Goal: Information Seeking & Learning: Learn about a topic

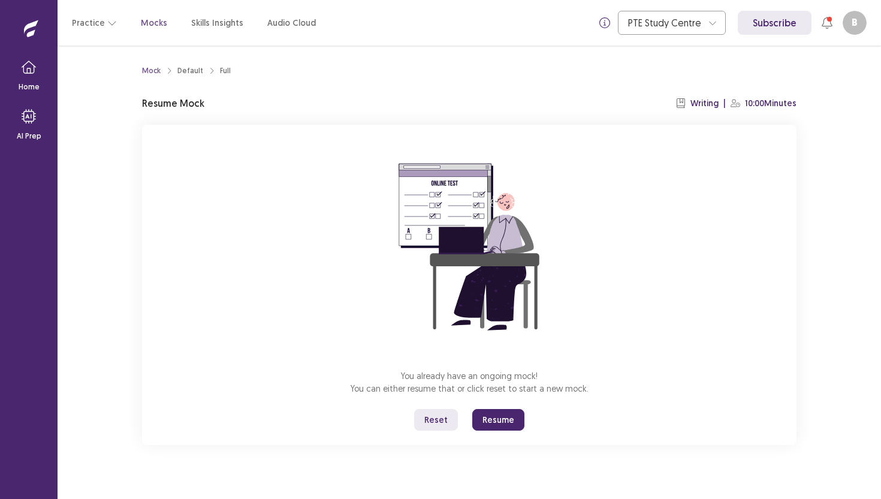
click at [445, 413] on button "Reset" at bounding box center [436, 420] width 44 height 22
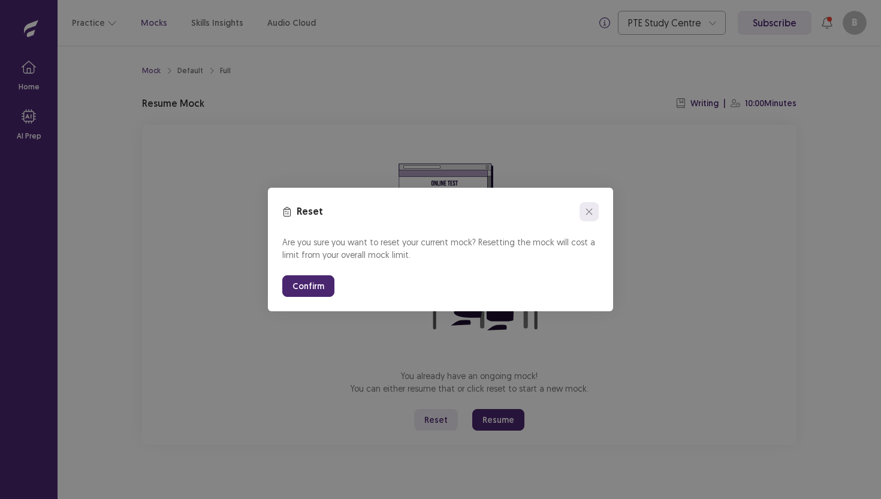
click at [594, 210] on button "close" at bounding box center [588, 211] width 19 height 19
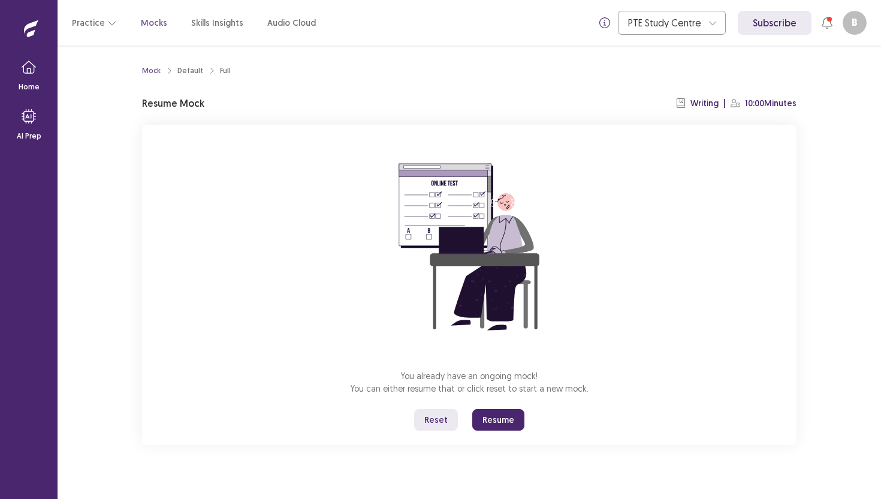
click at [493, 425] on button "Resume" at bounding box center [498, 420] width 52 height 22
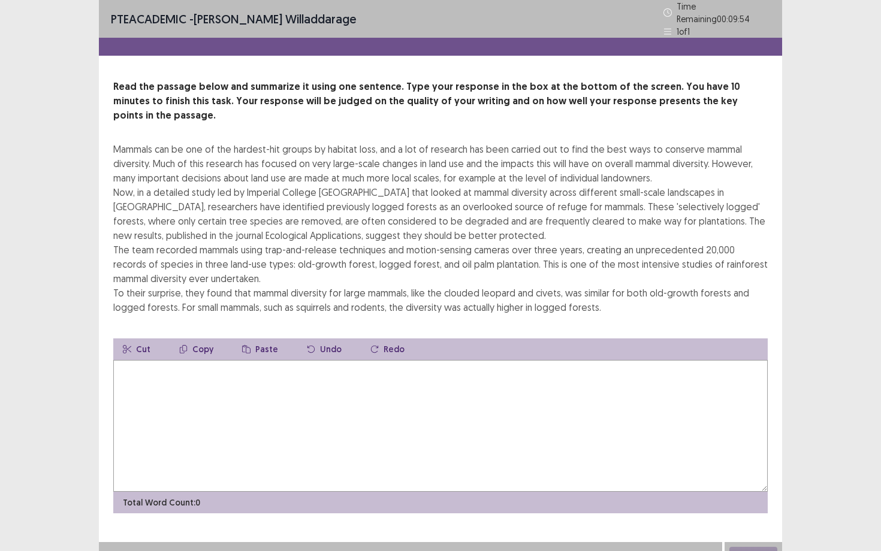
click at [500, 381] on textarea at bounding box center [440, 426] width 654 height 132
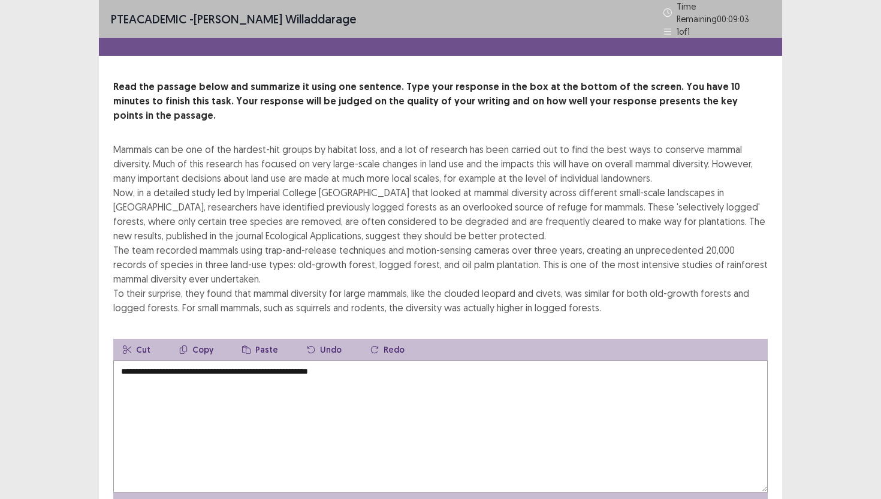
type textarea "**********"
click at [454, 80] on p "Read the passage below and summarize it using one sentence. Type your response …" at bounding box center [440, 101] width 654 height 43
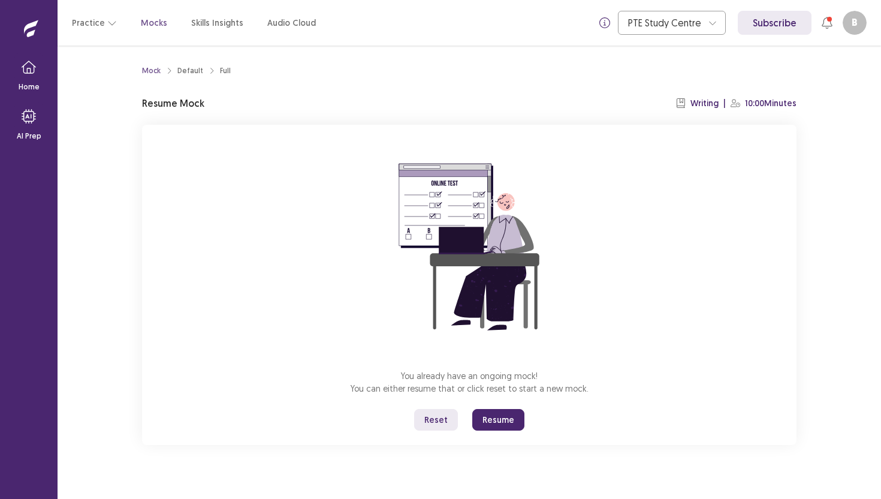
click at [513, 419] on button "Resume" at bounding box center [498, 420] width 52 height 22
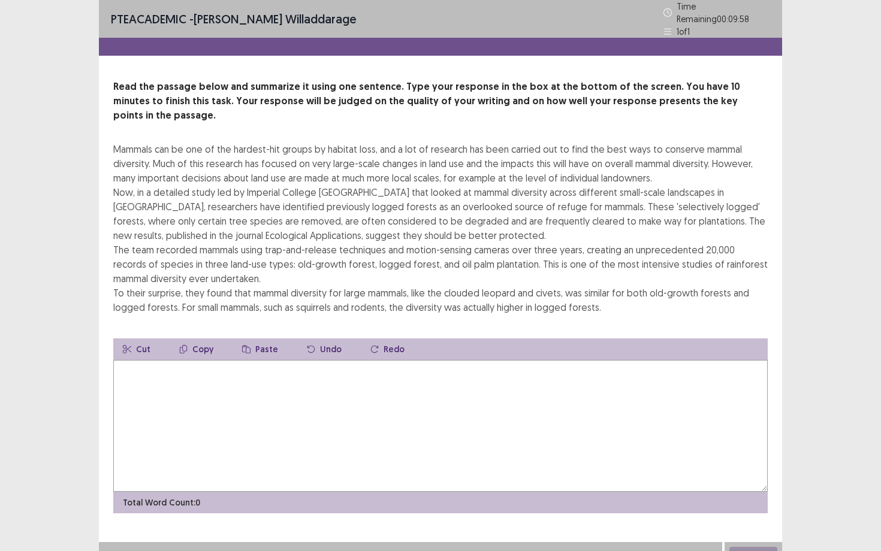
click at [446, 428] on textarea at bounding box center [440, 426] width 654 height 132
type textarea "**********"
drag, startPoint x: 401, startPoint y: 359, endPoint x: 86, endPoint y: 320, distance: 317.6
click at [86, 320] on div "**********" at bounding box center [440, 283] width 881 height 566
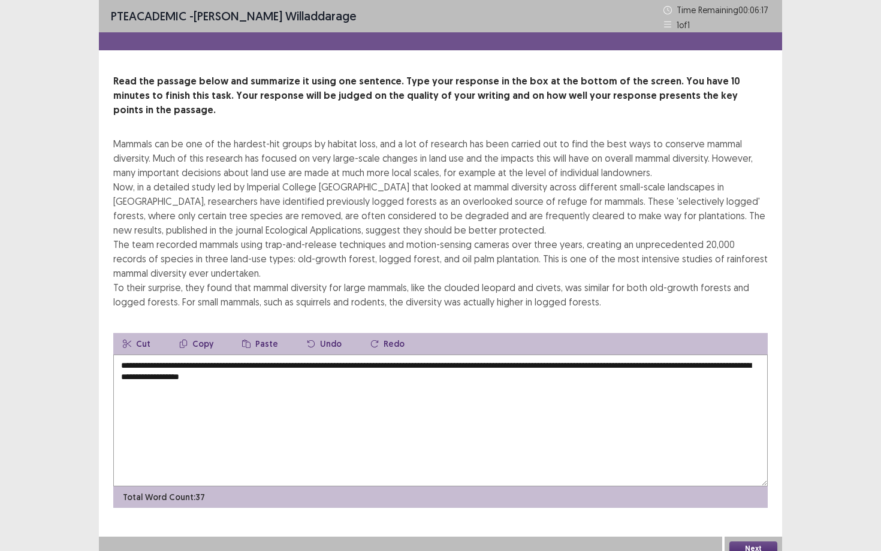
drag, startPoint x: 255, startPoint y: 368, endPoint x: 367, endPoint y: 373, distance: 112.2
click at [367, 373] on textarea "**********" at bounding box center [440, 421] width 654 height 132
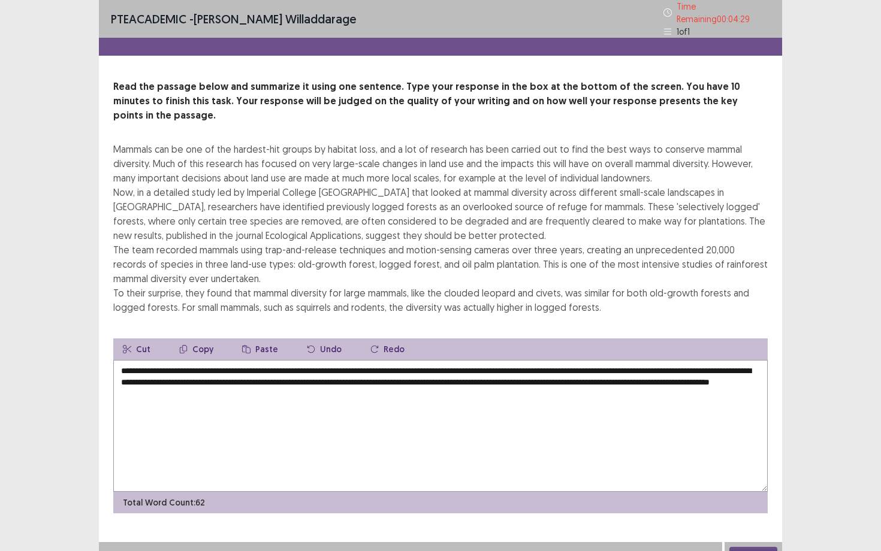
click at [557, 360] on textarea "**********" at bounding box center [440, 426] width 654 height 132
click at [572, 419] on textarea "**********" at bounding box center [440, 426] width 654 height 132
click at [589, 370] on textarea "**********" at bounding box center [440, 426] width 654 height 132
click at [585, 364] on textarea "**********" at bounding box center [440, 426] width 654 height 132
type textarea "**********"
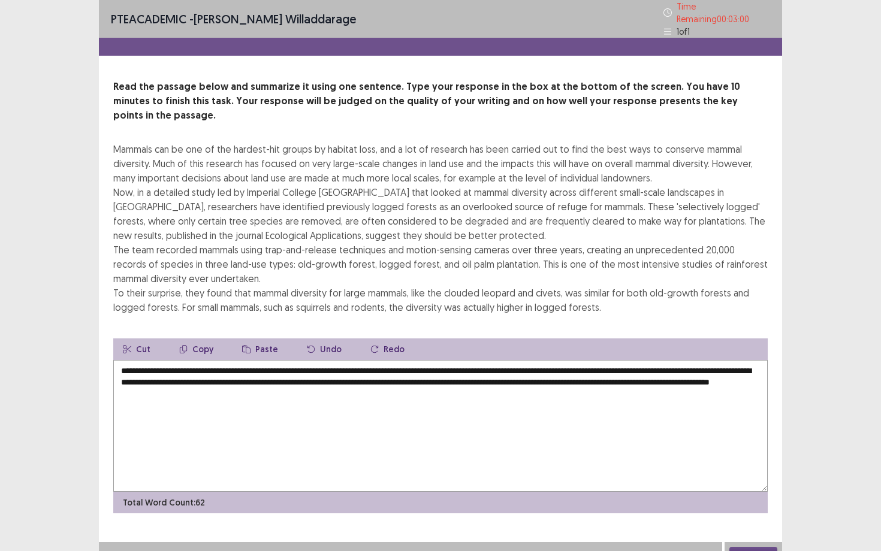
click at [730, 498] on button "Next" at bounding box center [753, 554] width 48 height 14
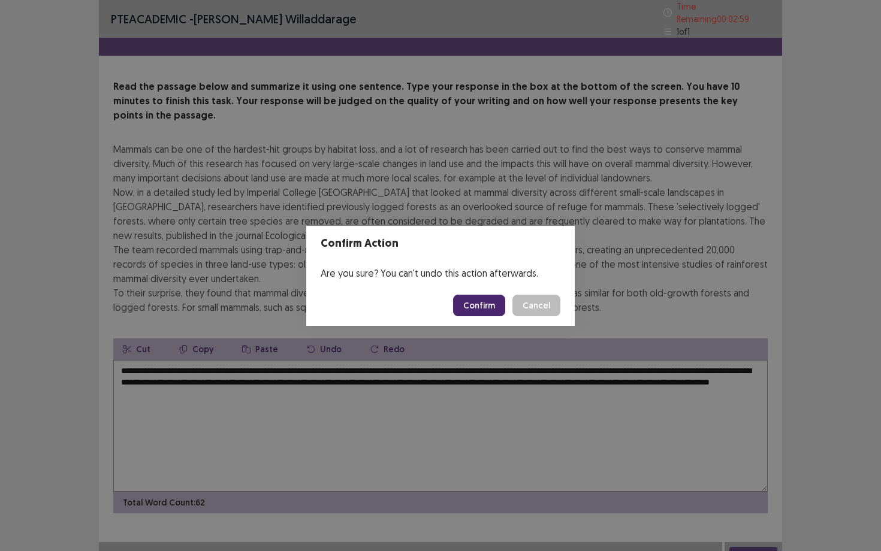
click at [476, 303] on button "Confirm" at bounding box center [479, 306] width 52 height 22
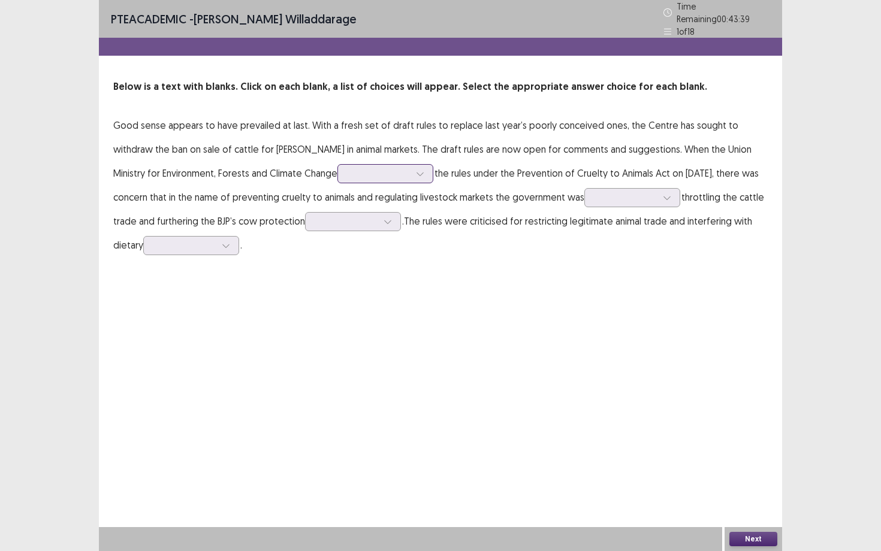
click at [348, 168] on div at bounding box center [379, 173] width 62 height 11
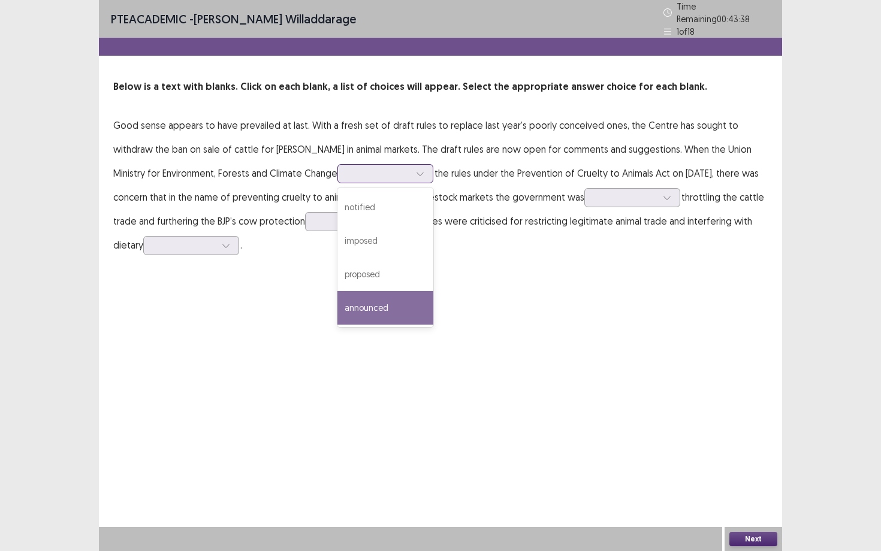
click at [350, 306] on div "announced" at bounding box center [385, 308] width 96 height 34
click at [348, 168] on div at bounding box center [379, 173] width 62 height 11
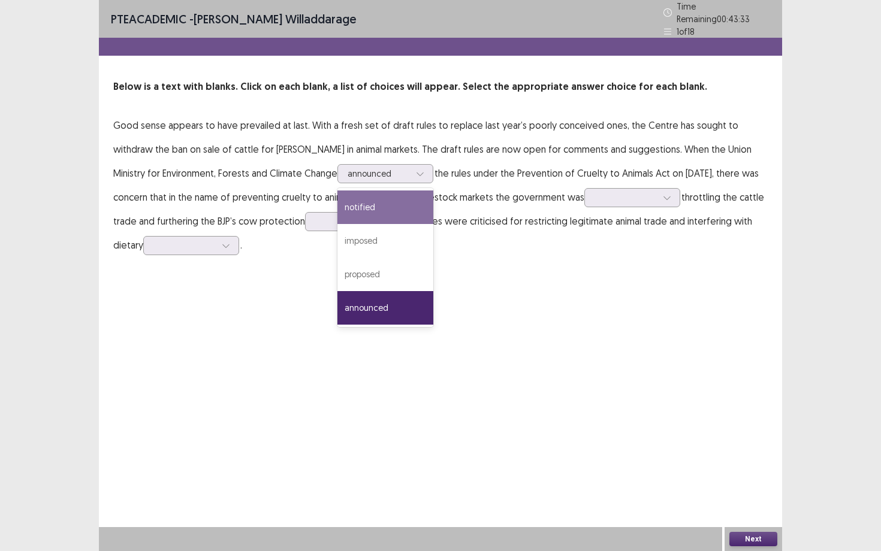
click at [421, 246] on p "Good sense appears to have prevailed at last. With a fresh set of draft rules t…" at bounding box center [440, 185] width 654 height 144
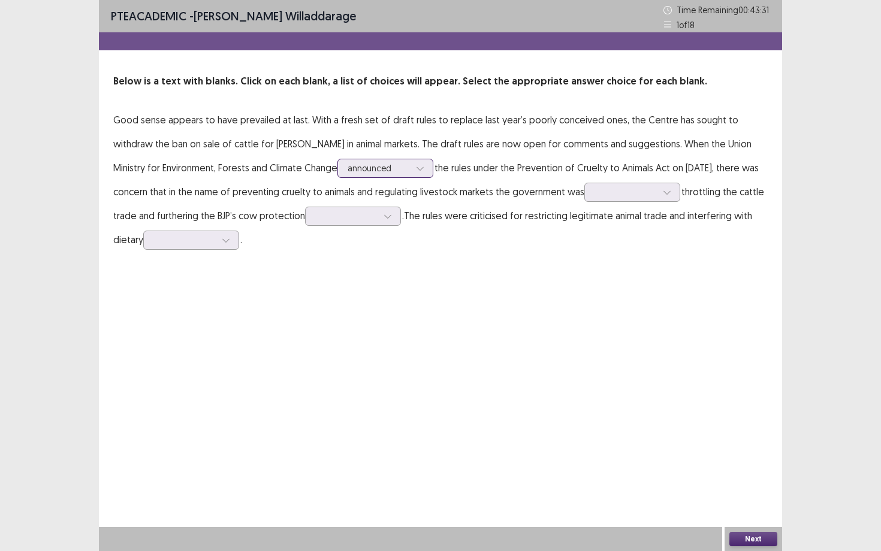
click at [361, 167] on div at bounding box center [379, 167] width 62 height 11
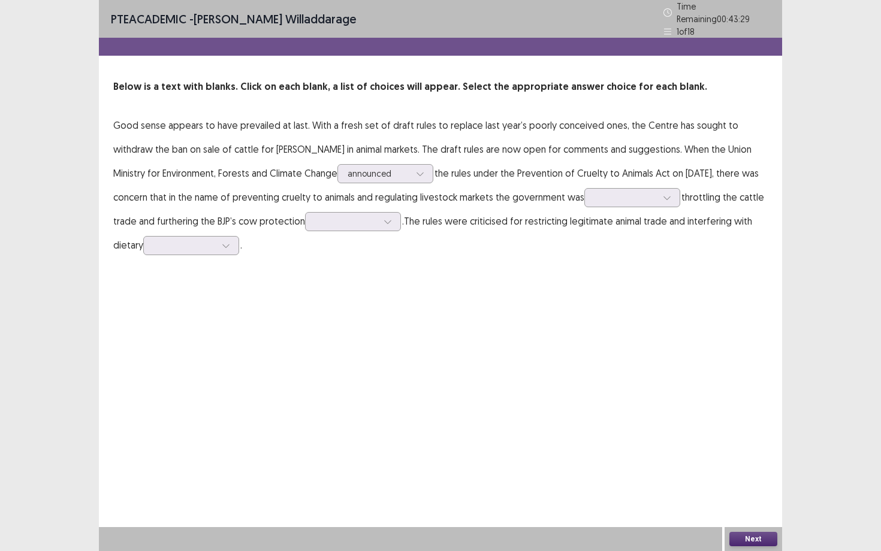
click at [416, 223] on p "Good sense appears to have prevailed at last. With a fresh set of draft rules t…" at bounding box center [440, 185] width 654 height 144
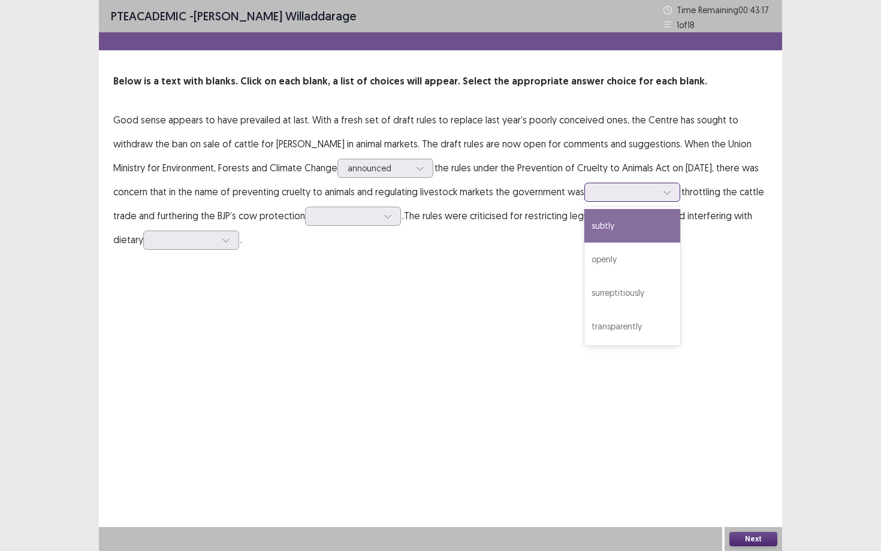
click at [646, 194] on div at bounding box center [625, 191] width 62 height 11
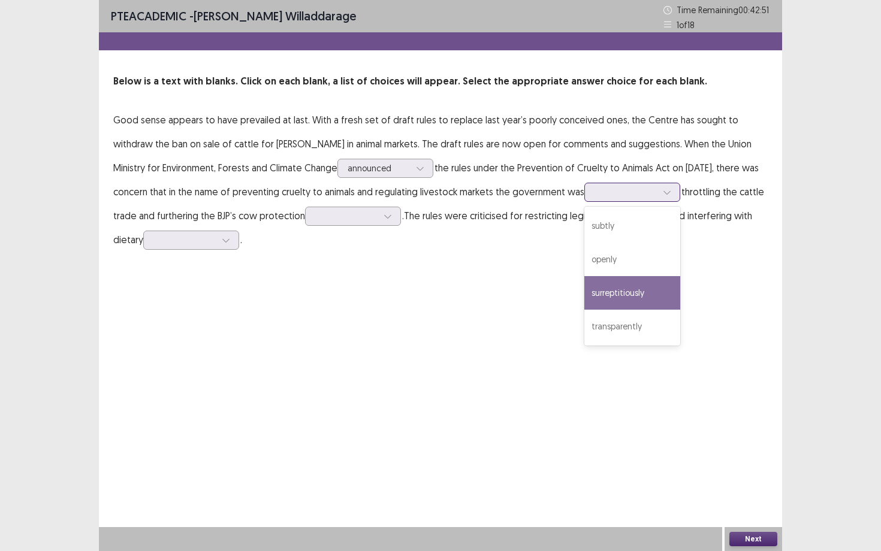
click at [600, 288] on div "surreptitiously" at bounding box center [632, 293] width 96 height 34
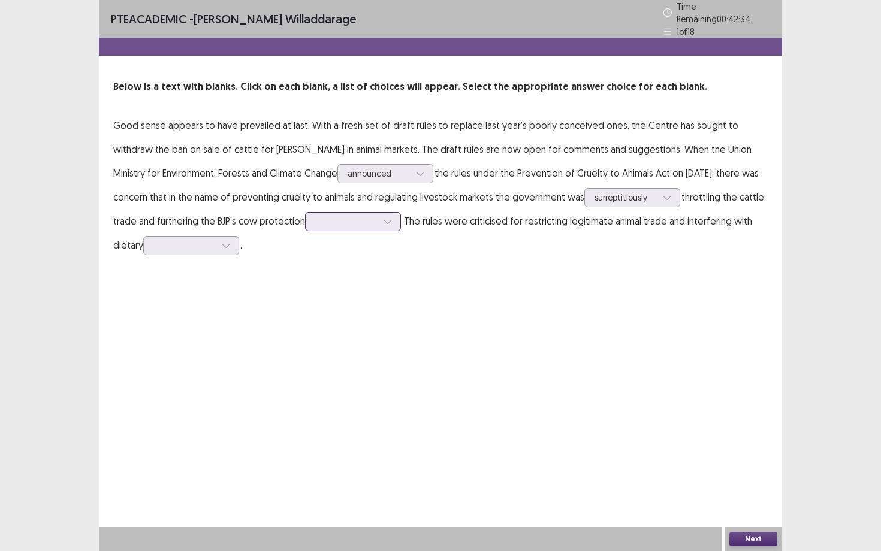
click at [340, 216] on div at bounding box center [346, 221] width 62 height 11
click at [445, 300] on div "PTE academic - [PERSON_NAME] Time Remaining 00 : 42 : 22 1 of 18 Below is a tex…" at bounding box center [440, 275] width 683 height 551
click at [194, 248] on div at bounding box center [191, 245] width 96 height 19
click at [221, 382] on div "preferences" at bounding box center [191, 380] width 96 height 34
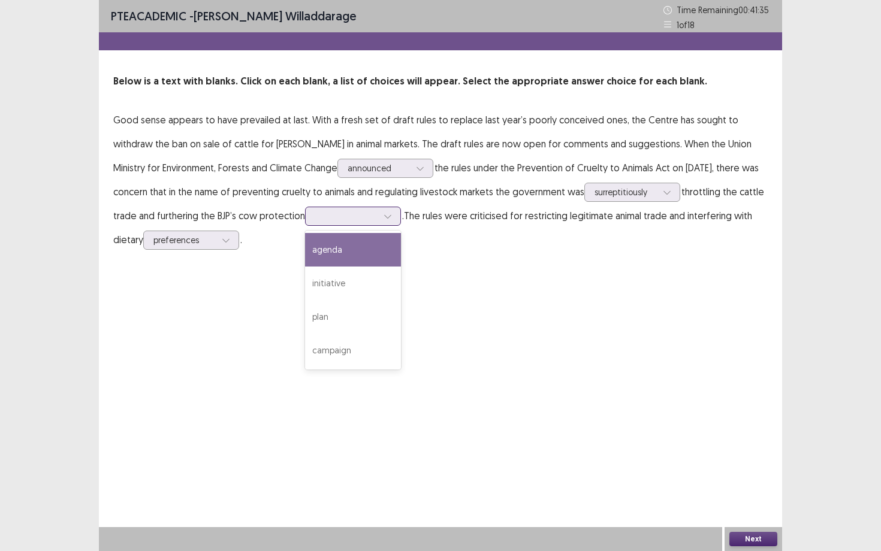
click at [368, 223] on div at bounding box center [346, 216] width 65 height 14
click at [367, 240] on div "agenda" at bounding box center [353, 250] width 96 height 34
click at [759, 498] on button "Next" at bounding box center [753, 539] width 48 height 14
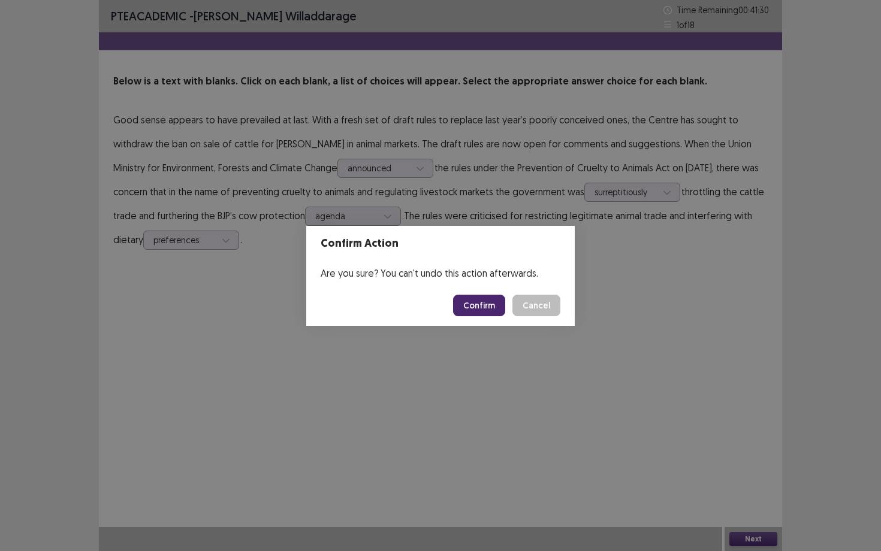
click at [485, 308] on button "Confirm" at bounding box center [479, 306] width 52 height 22
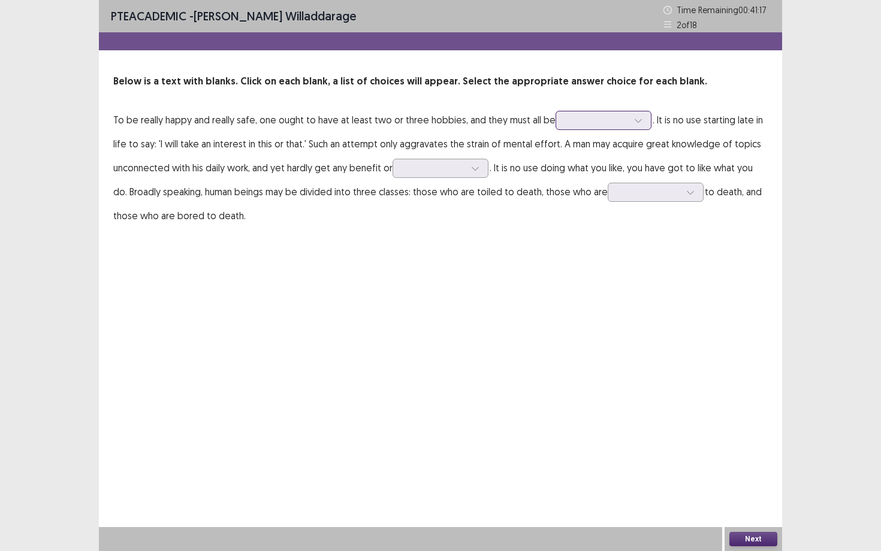
click at [618, 117] on div at bounding box center [597, 119] width 62 height 11
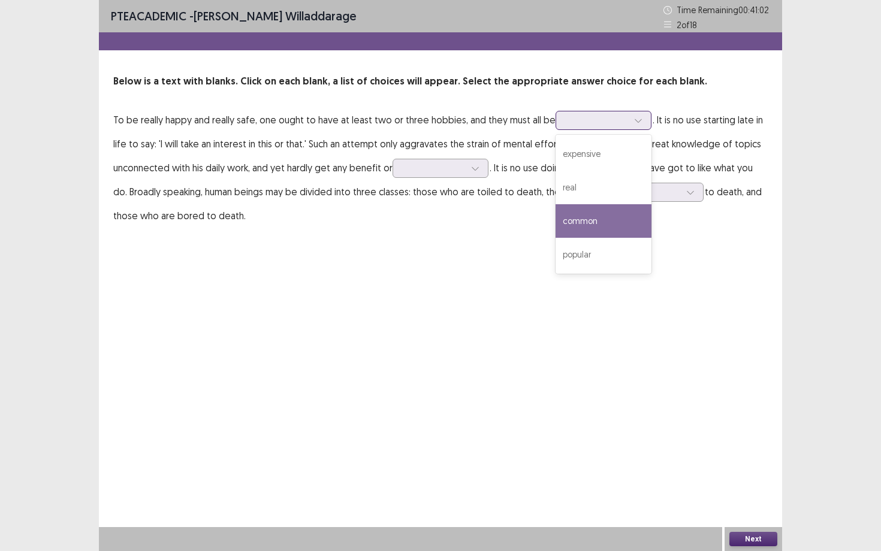
click at [608, 211] on div "common" at bounding box center [604, 221] width 96 height 34
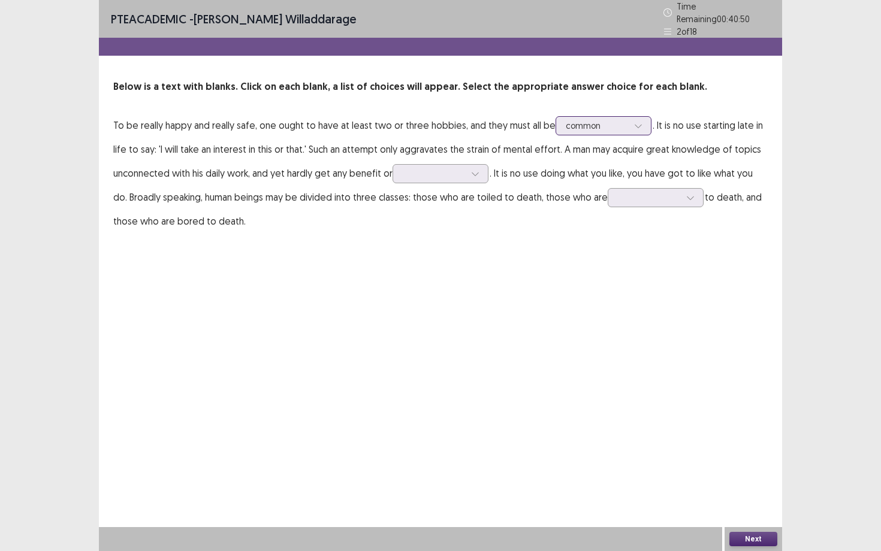
click at [608, 120] on div at bounding box center [597, 125] width 62 height 11
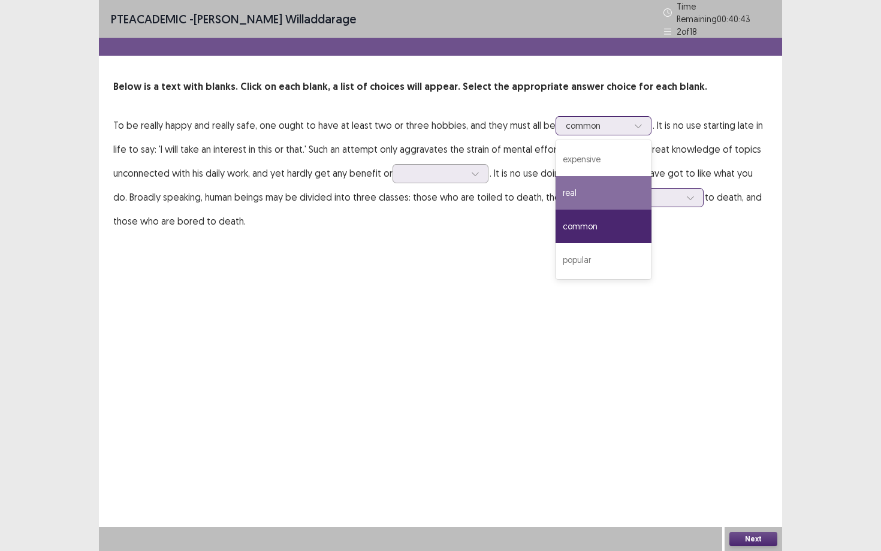
click at [618, 185] on div "real" at bounding box center [604, 193] width 96 height 34
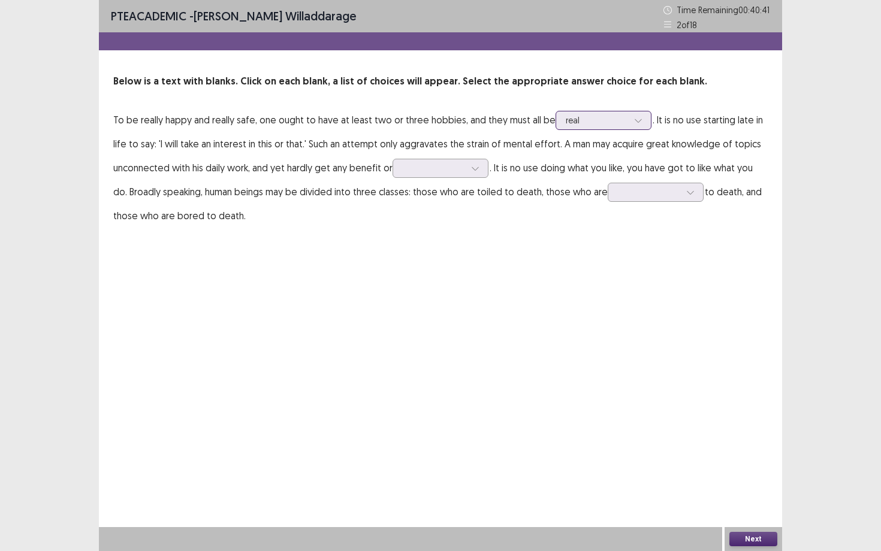
click at [642, 115] on div "real" at bounding box center [604, 120] width 96 height 19
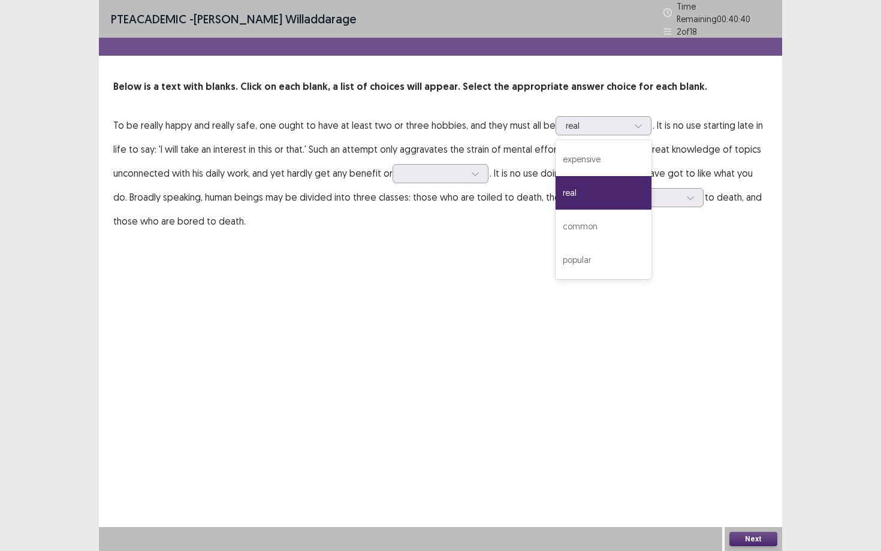
click at [730, 158] on p "To be really happy and really safe, one ought to have at least two or three hob…" at bounding box center [440, 173] width 654 height 120
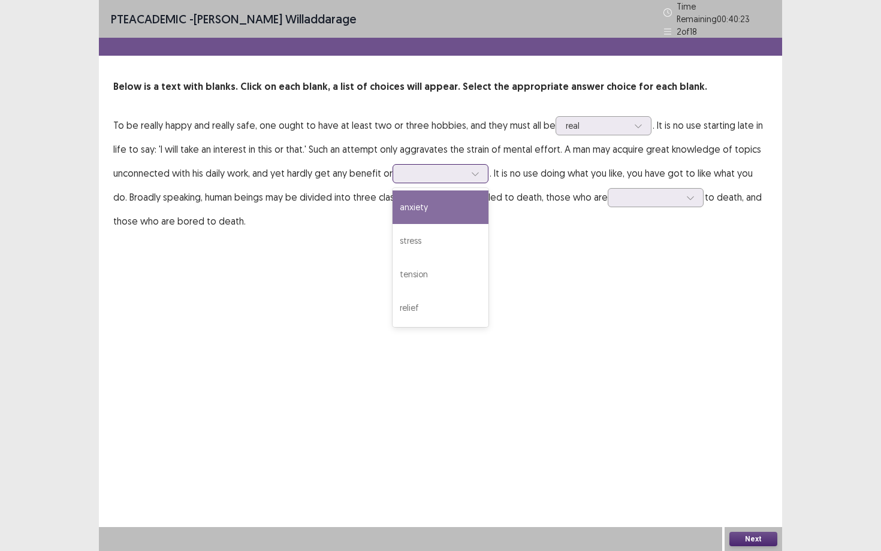
click at [454, 168] on div at bounding box center [434, 173] width 62 height 11
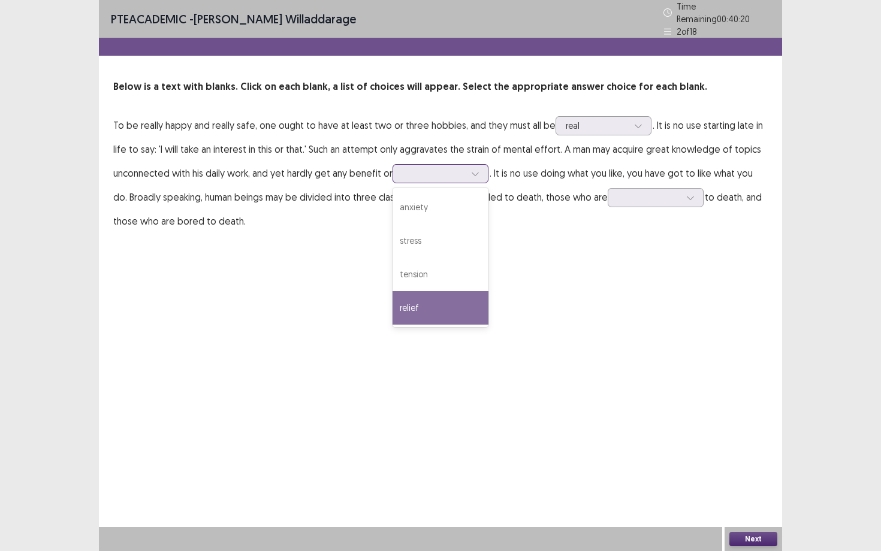
click at [437, 311] on div "relief" at bounding box center [441, 308] width 96 height 34
click at [672, 188] on div at bounding box center [656, 197] width 96 height 19
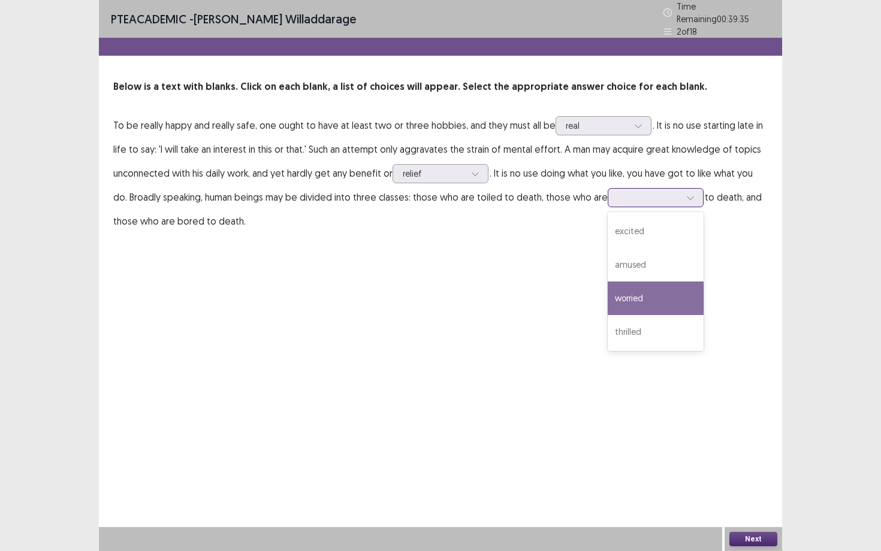
click at [646, 289] on div "worried" at bounding box center [656, 299] width 96 height 34
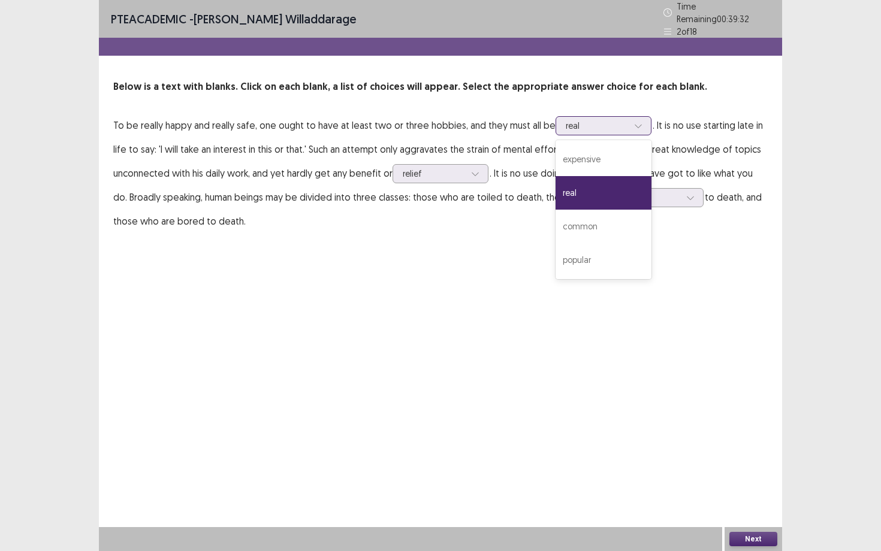
click at [583, 125] on div at bounding box center [597, 125] width 62 height 11
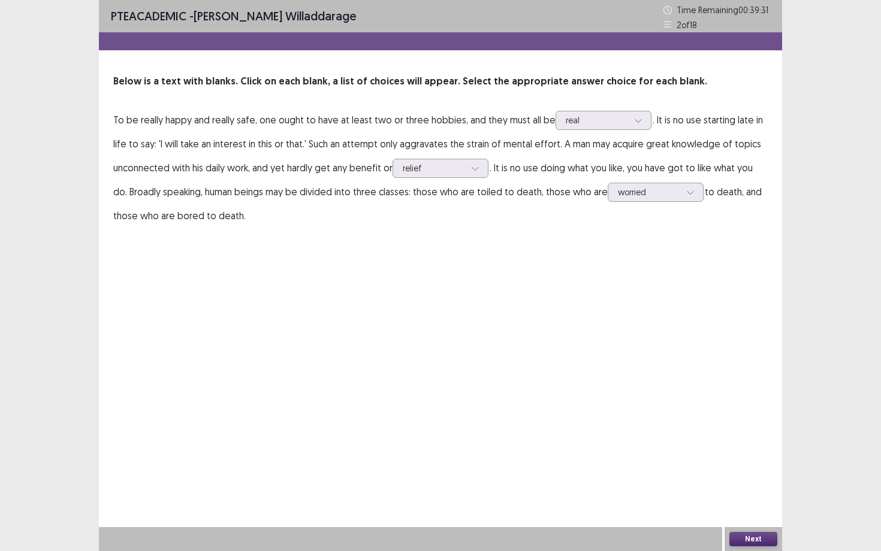
click at [653, 137] on p "To be really happy and really safe, one ought to have at least two or three hob…" at bounding box center [440, 168] width 654 height 120
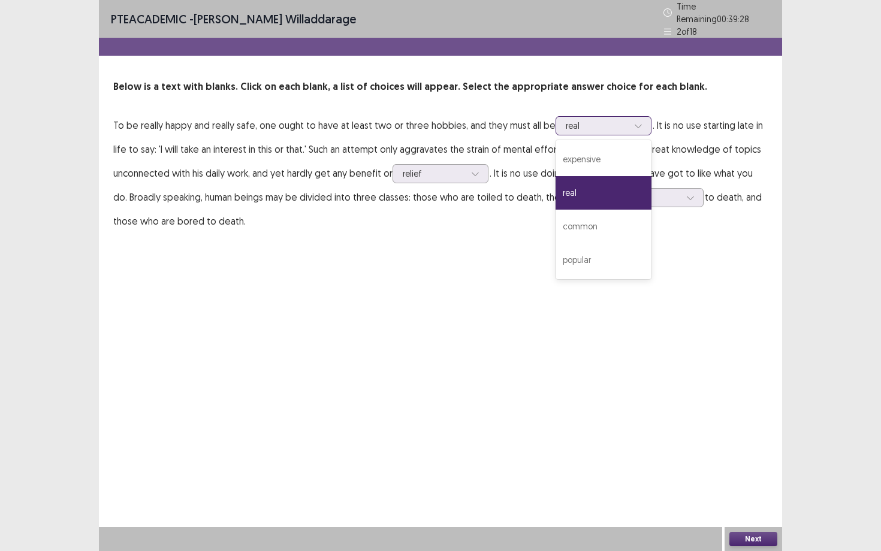
click at [629, 123] on div at bounding box center [638, 126] width 18 height 18
click at [698, 412] on div "PTE academic - [PERSON_NAME] Time Remaining 00 : 39 : 25 2 of 18 Below is a tex…" at bounding box center [440, 275] width 683 height 551
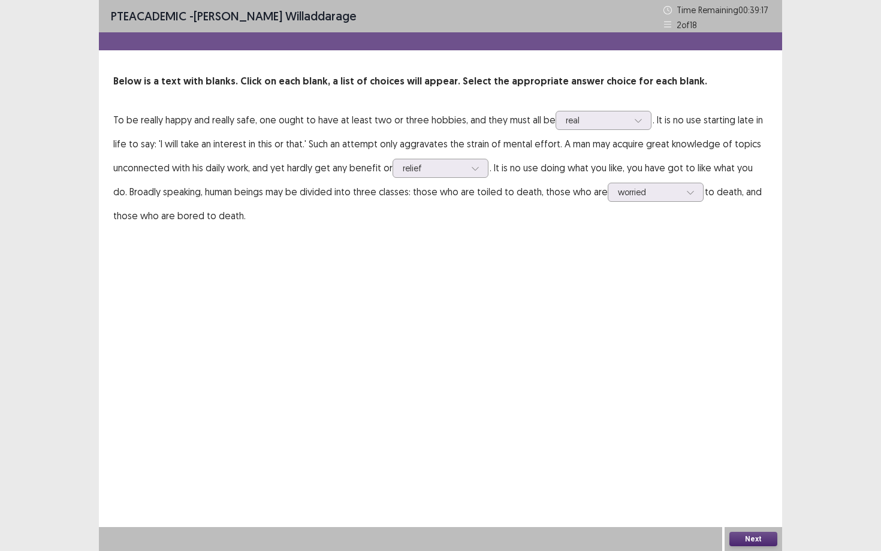
click at [745, 498] on button "Next" at bounding box center [753, 539] width 48 height 14
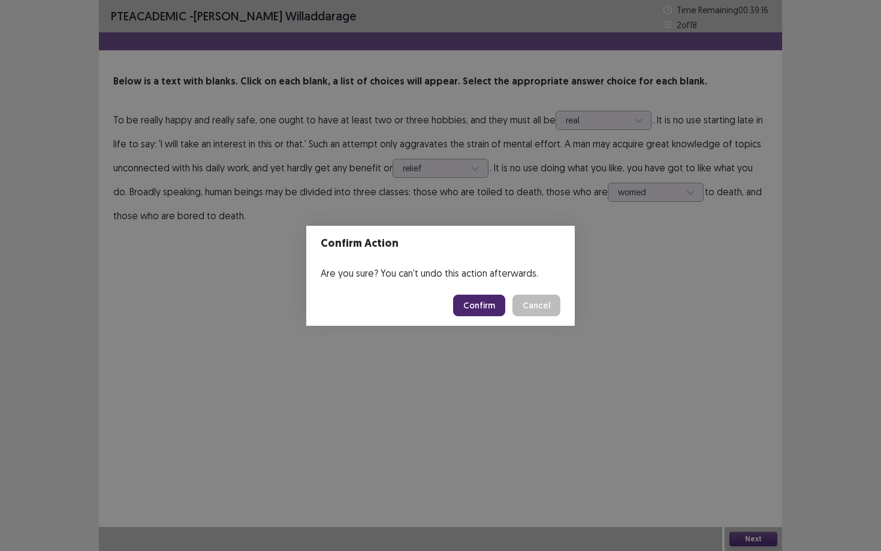
click at [482, 313] on button "Confirm" at bounding box center [479, 306] width 52 height 22
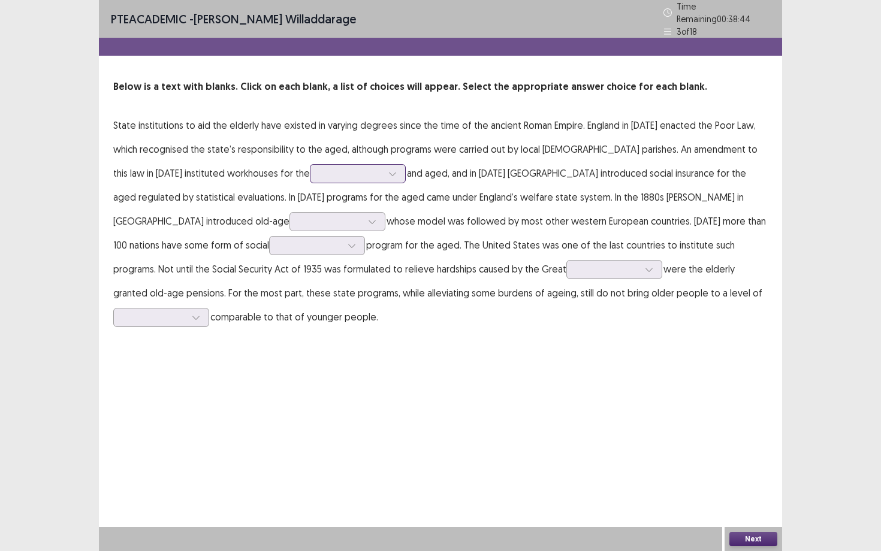
click at [384, 165] on div at bounding box center [393, 174] width 18 height 18
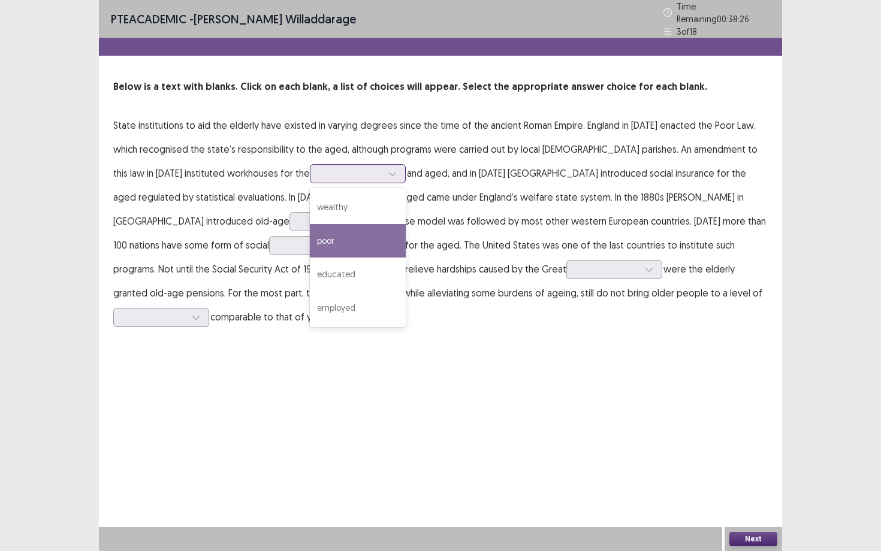
click at [310, 231] on div "poor" at bounding box center [358, 241] width 96 height 34
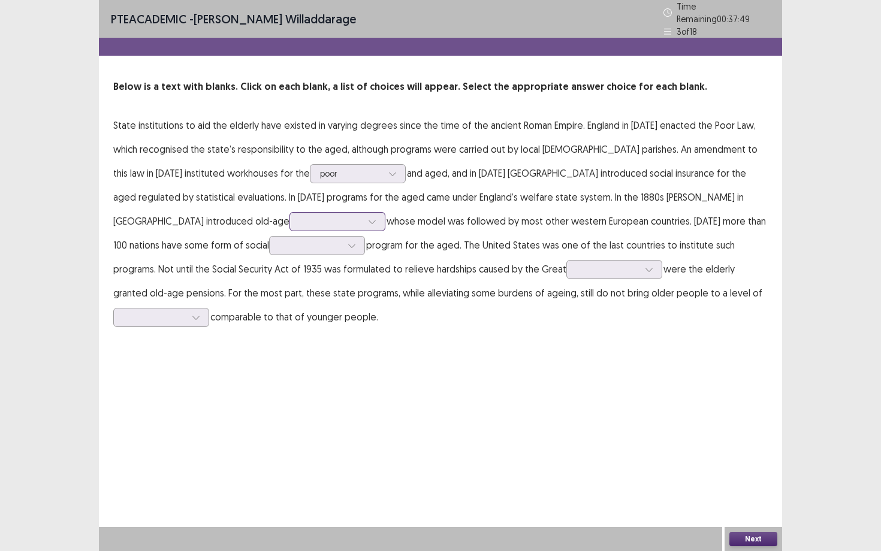
click at [300, 216] on div at bounding box center [331, 221] width 62 height 11
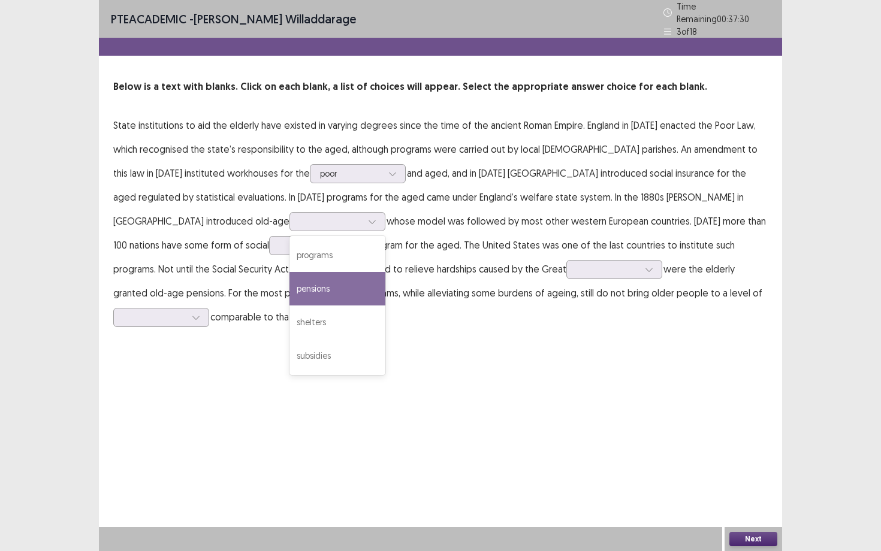
click at [221, 285] on p "State institutions to aid the elderly have existed in varying degrees since the…" at bounding box center [440, 221] width 654 height 216
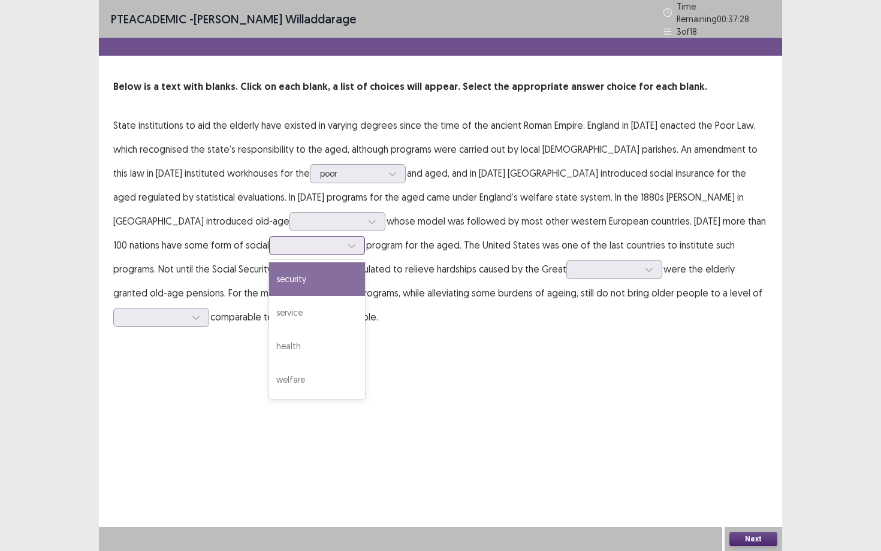
click at [348, 241] on icon at bounding box center [352, 245] width 8 height 8
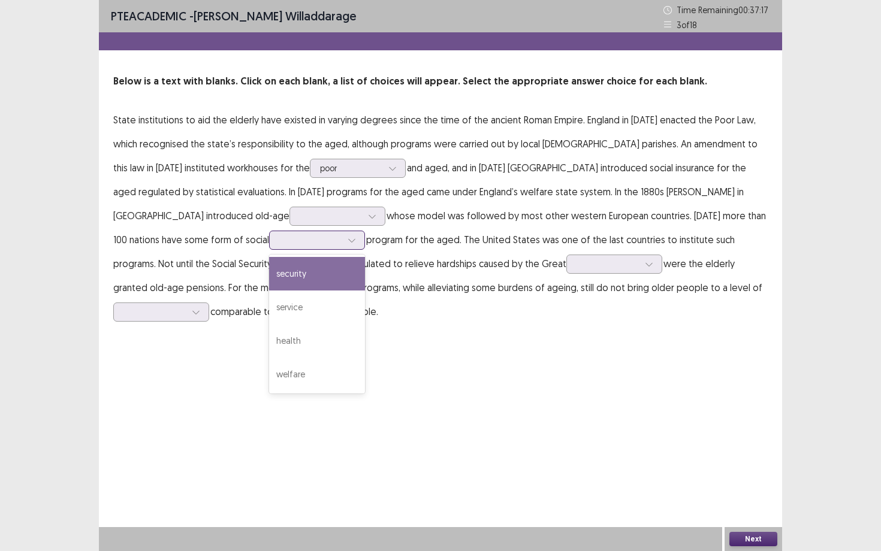
click at [269, 276] on div "security" at bounding box center [317, 274] width 96 height 34
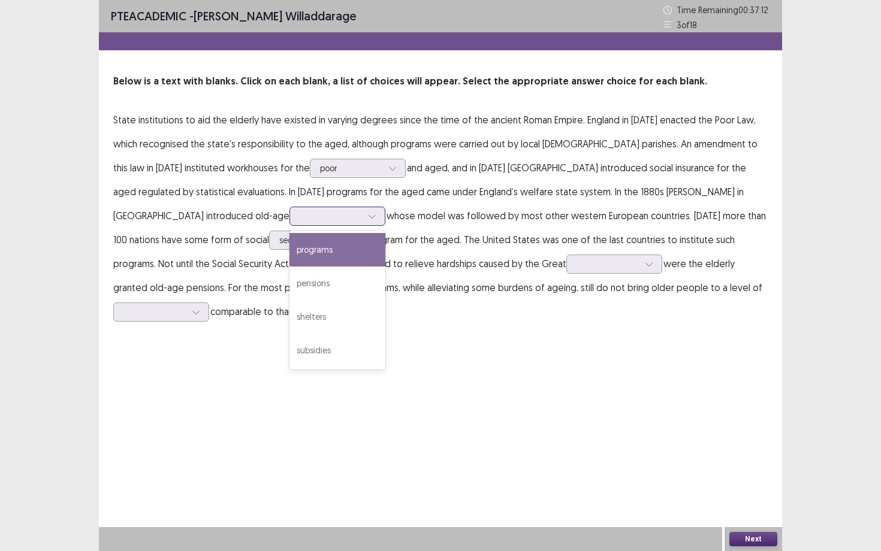
click at [300, 216] on div at bounding box center [331, 215] width 62 height 11
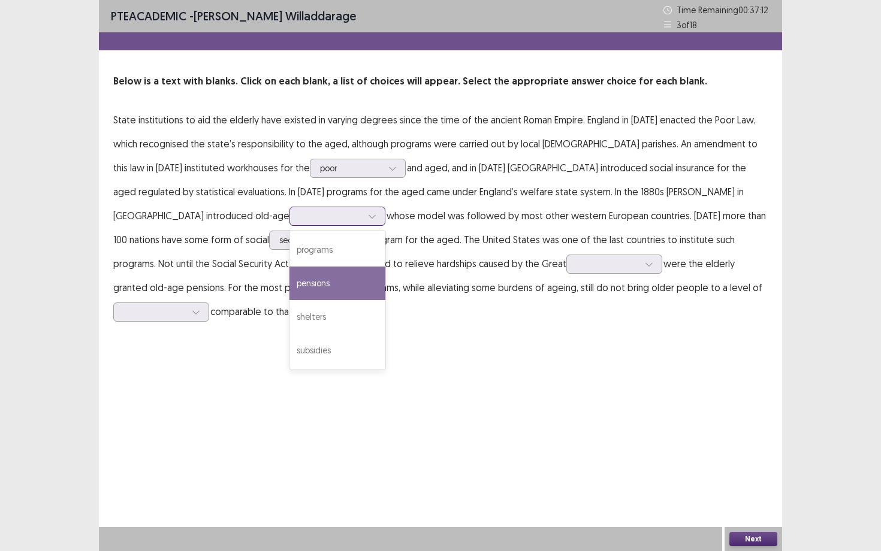
click at [289, 277] on div "pensions" at bounding box center [337, 284] width 96 height 34
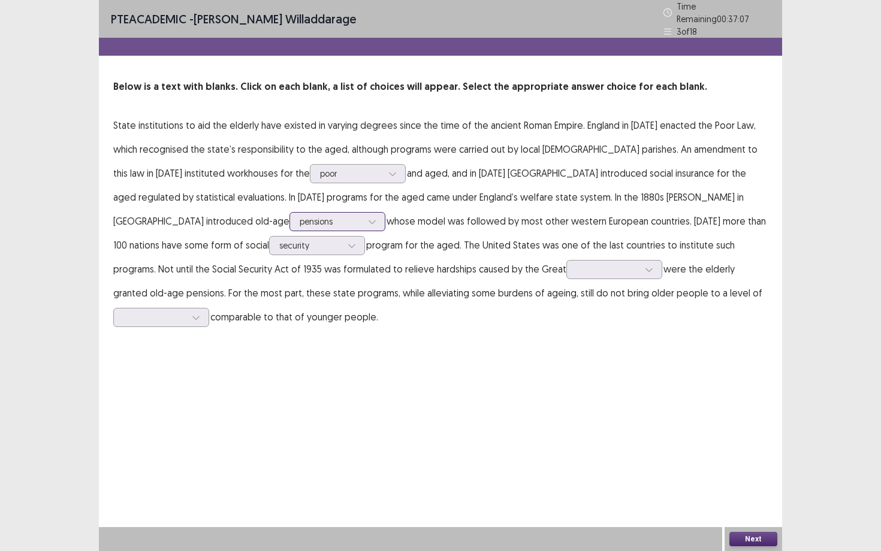
click at [363, 223] on div at bounding box center [372, 222] width 18 height 18
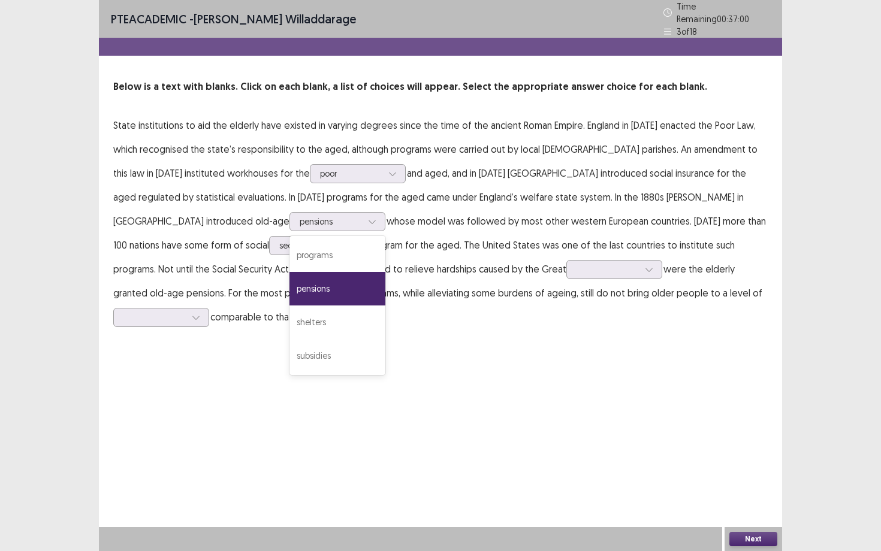
click at [315, 295] on p "State institutions to aid the elderly have existed in varying degrees since the…" at bounding box center [440, 221] width 654 height 216
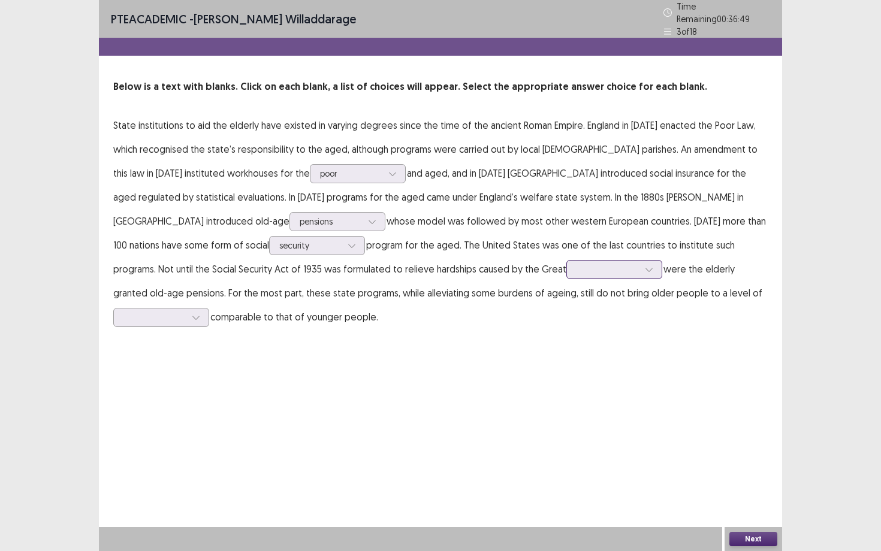
click at [576, 267] on div at bounding box center [607, 269] width 62 height 11
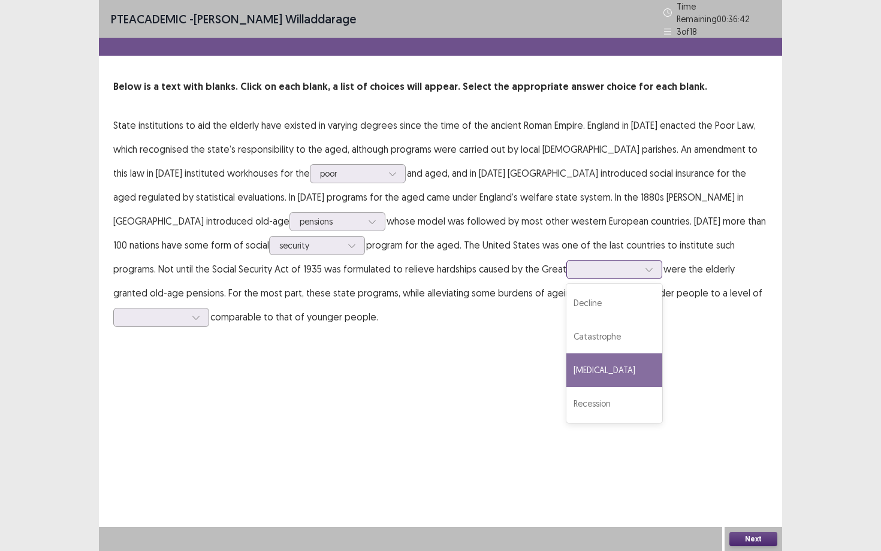
click at [566, 363] on div "[MEDICAL_DATA]" at bounding box center [614, 371] width 96 height 34
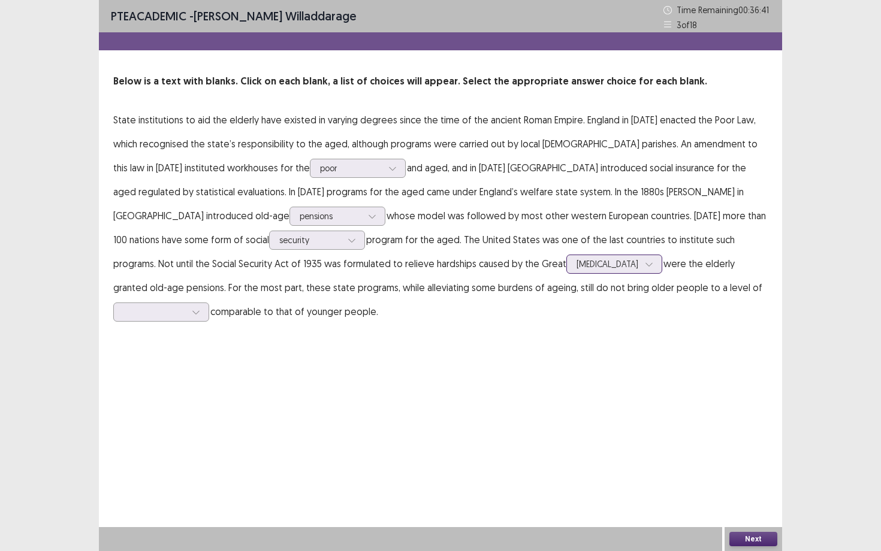
click at [576, 265] on div at bounding box center [607, 263] width 62 height 11
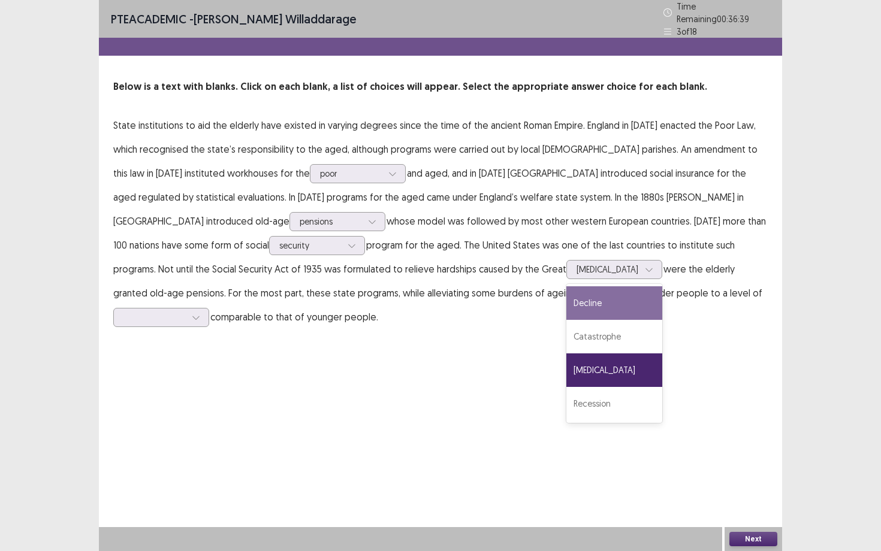
click at [506, 324] on div "PTE academic - [PERSON_NAME] Time Remaining 00 : 36 : 39 3 of 18 Below is a tex…" at bounding box center [440, 176] width 683 height 353
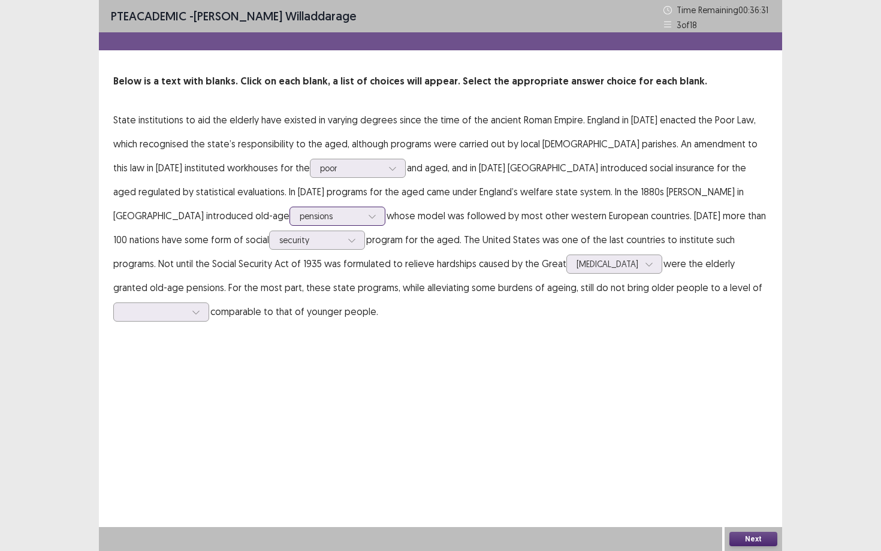
click at [368, 212] on icon at bounding box center [372, 216] width 8 height 8
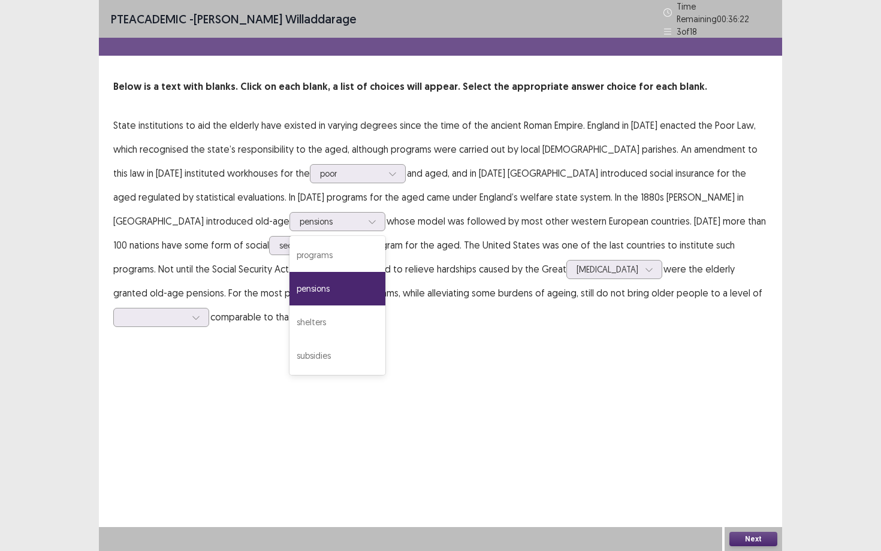
click at [245, 258] on p "State institutions to aid the elderly have existed in varying degrees since the…" at bounding box center [440, 221] width 654 height 216
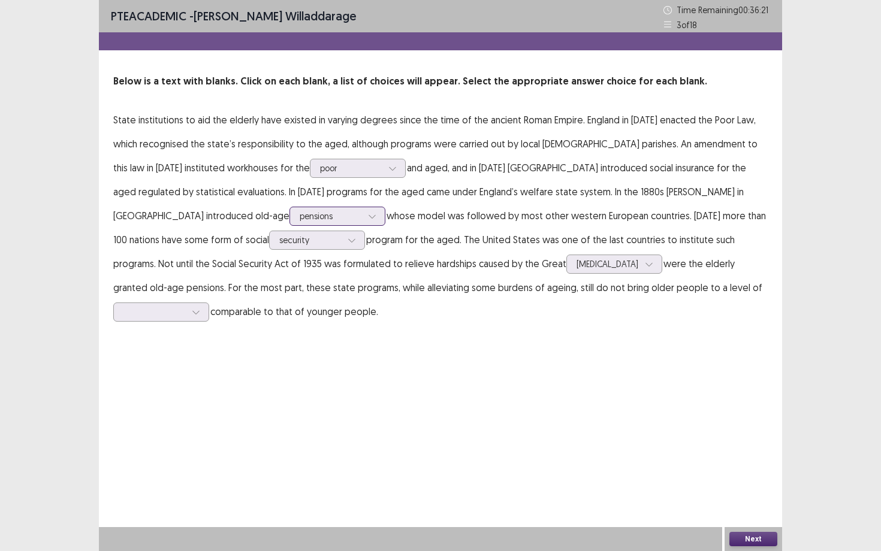
click at [363, 216] on div at bounding box center [372, 216] width 18 height 18
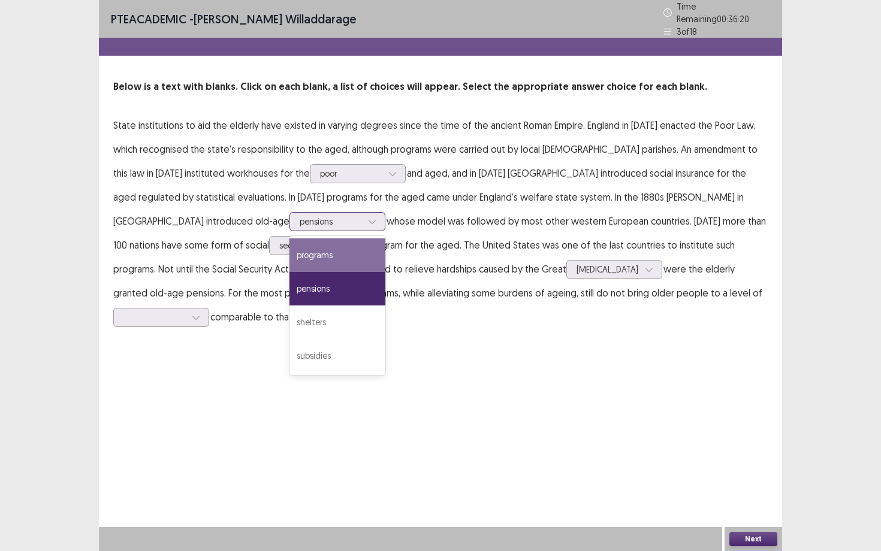
click at [289, 245] on div "programs" at bounding box center [337, 256] width 96 height 34
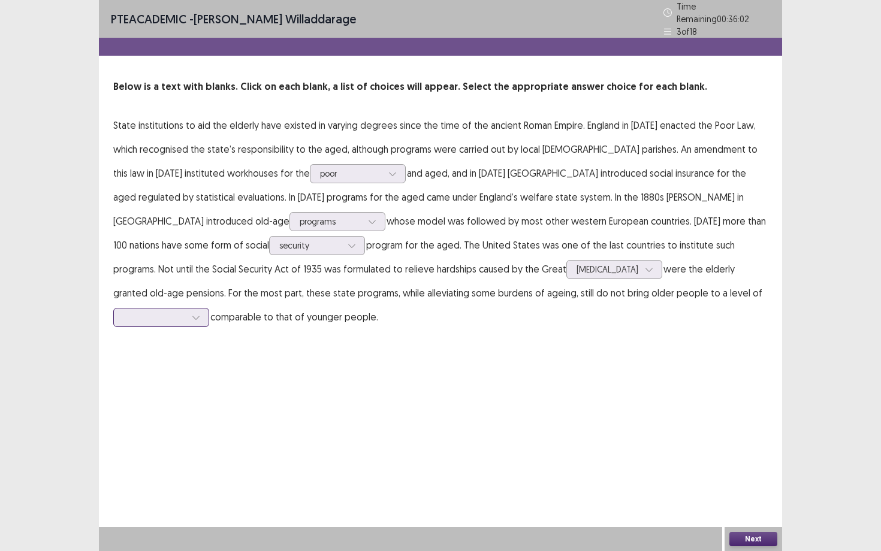
click at [209, 308] on div at bounding box center [161, 317] width 96 height 19
click at [209, 401] on div "income" at bounding box center [161, 418] width 96 height 34
click at [748, 498] on div "Next" at bounding box center [753, 539] width 58 height 24
click at [748, 498] on button "Next" at bounding box center [753, 539] width 48 height 14
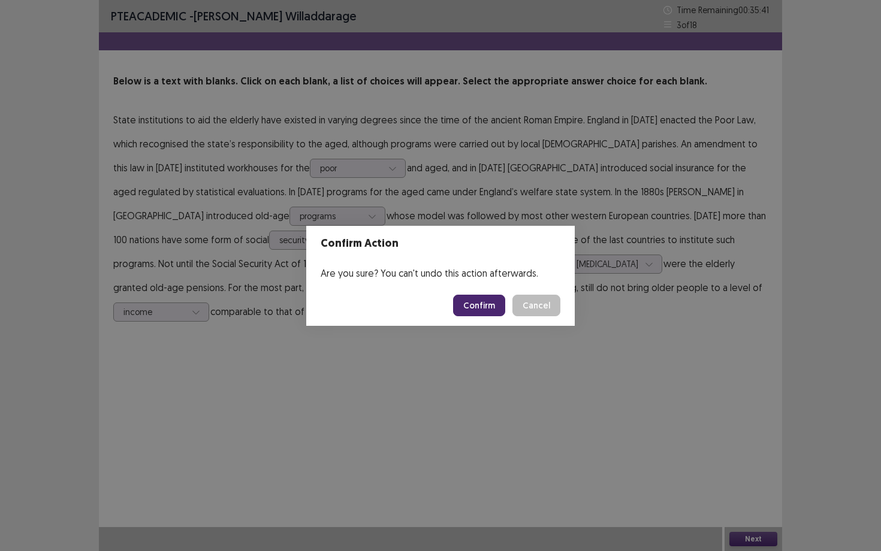
click at [483, 298] on button "Confirm" at bounding box center [479, 306] width 52 height 22
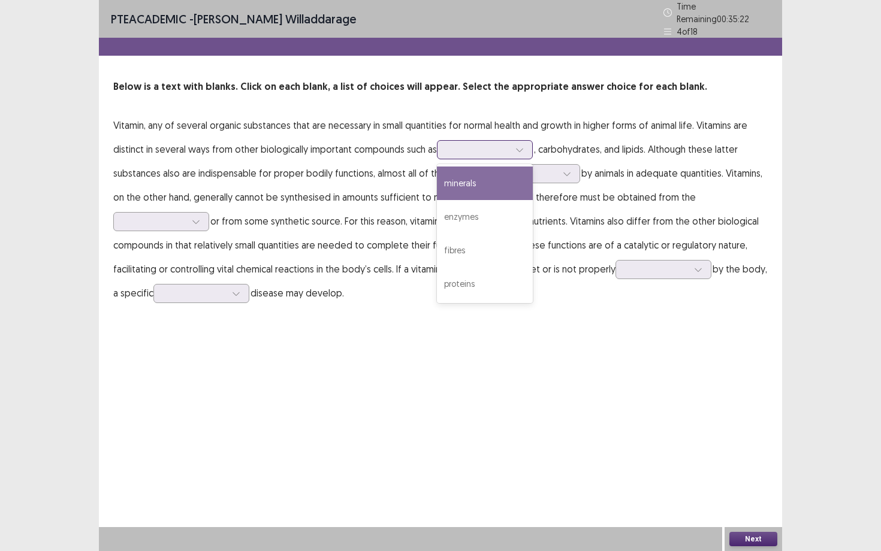
click at [520, 147] on icon at bounding box center [519, 150] width 8 height 8
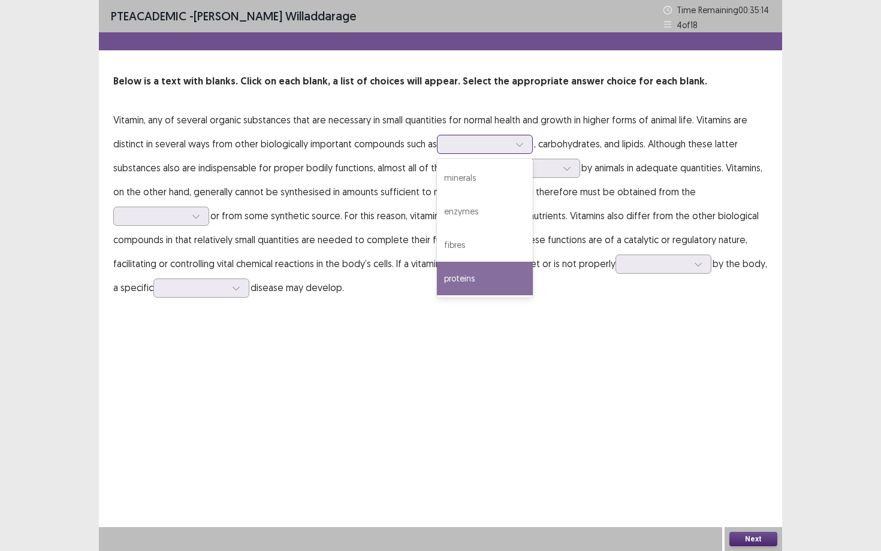
click at [510, 274] on div "proteins" at bounding box center [485, 279] width 96 height 34
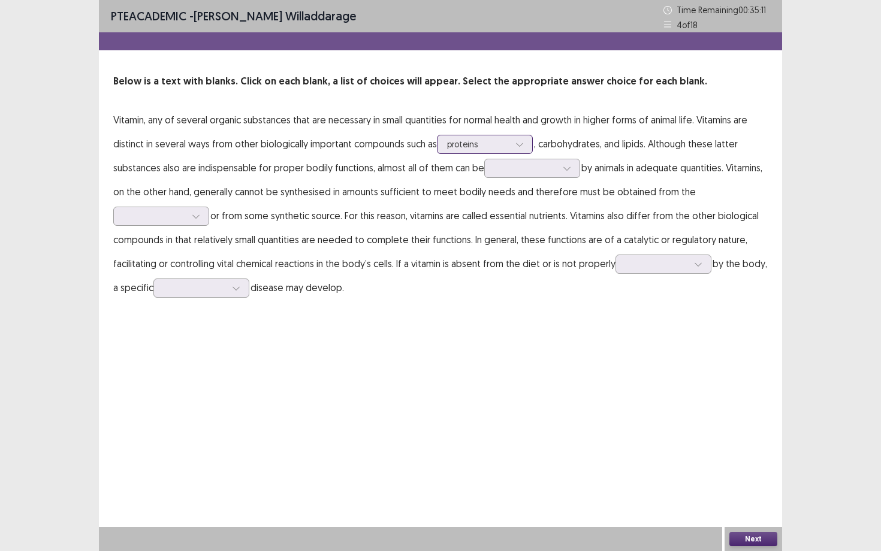
click at [497, 140] on div at bounding box center [478, 143] width 62 height 11
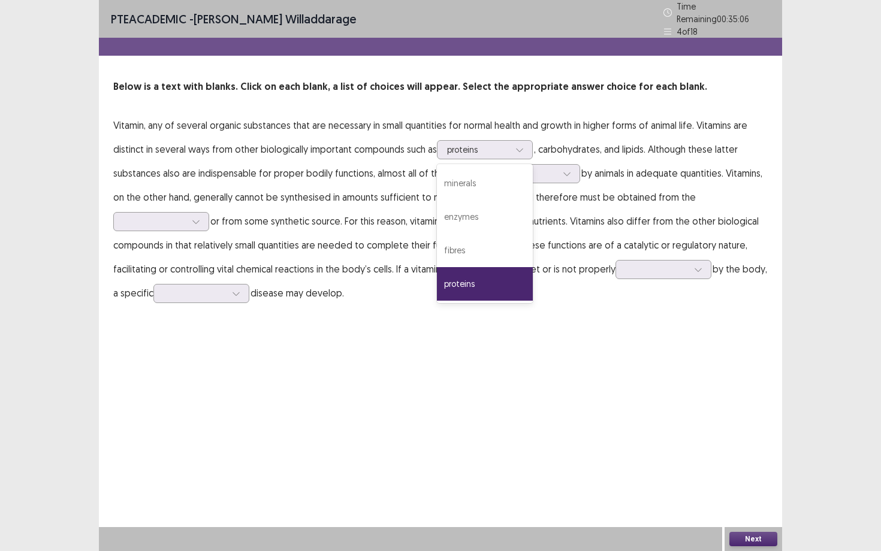
click at [404, 189] on p "Vitamin, any of several organic substances that are necessary in small quantiti…" at bounding box center [440, 209] width 654 height 192
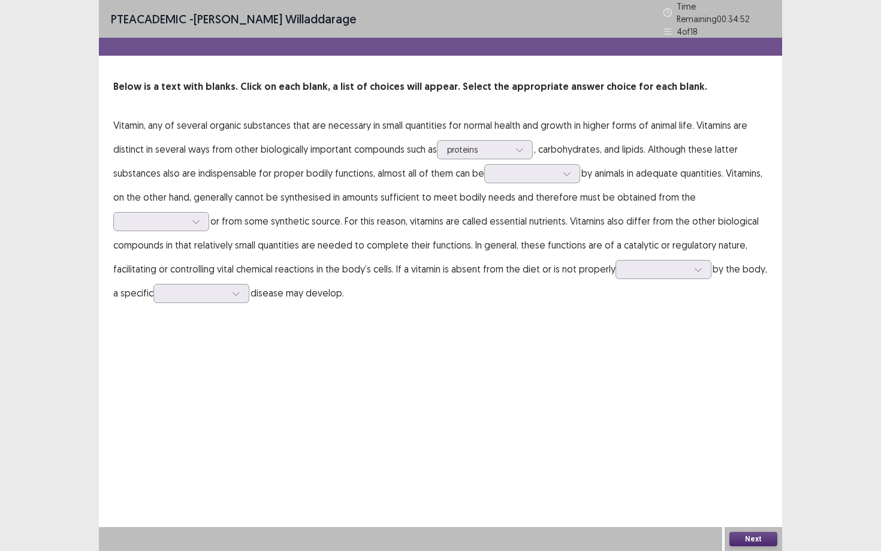
click at [567, 178] on p "Vitamin, any of several organic substances that are necessary in small quantiti…" at bounding box center [440, 209] width 654 height 192
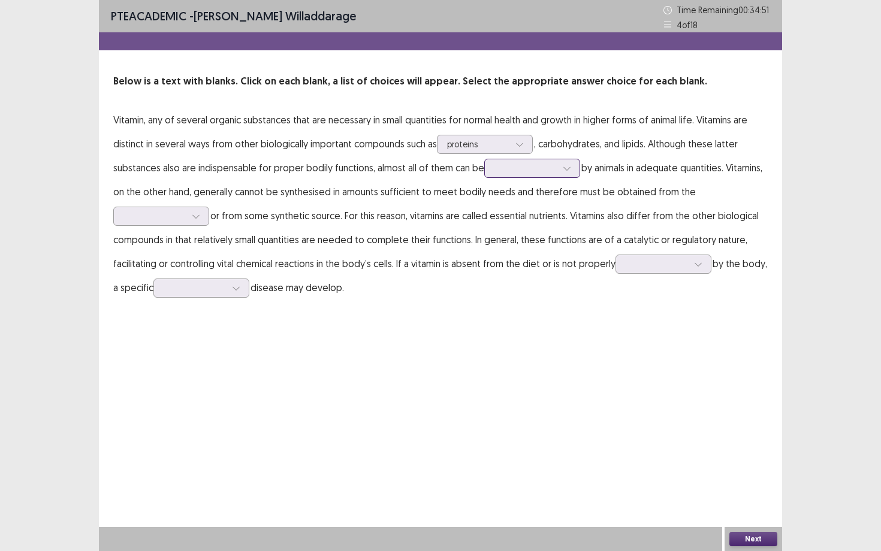
click at [566, 167] on icon at bounding box center [567, 168] width 8 height 8
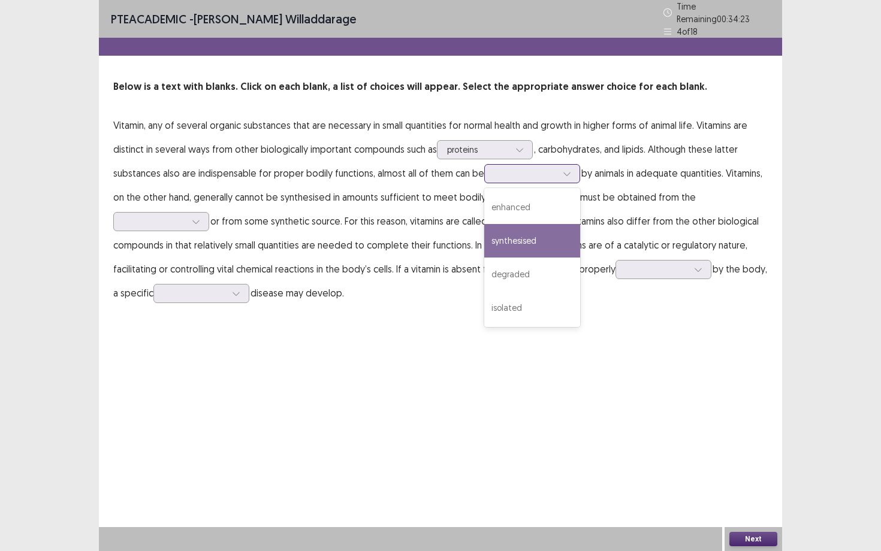
click at [559, 243] on div "synthesised" at bounding box center [532, 241] width 96 height 34
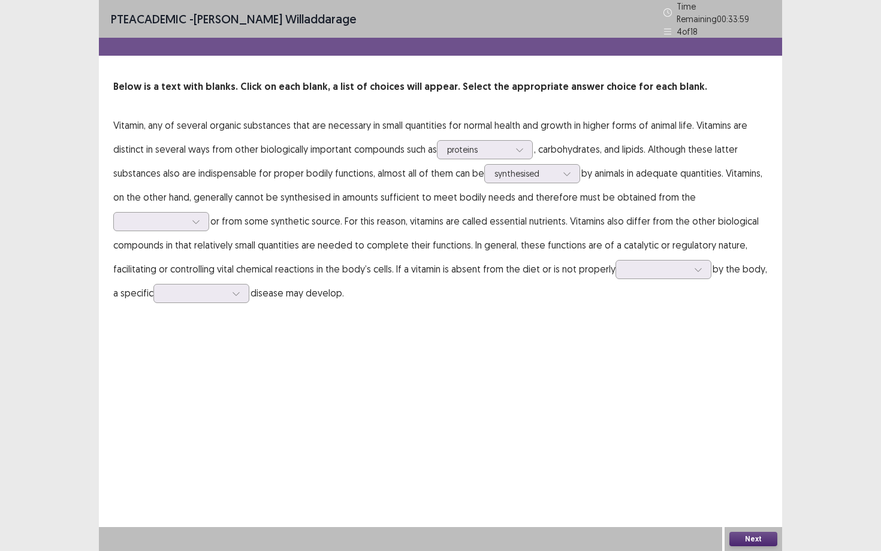
click at [189, 228] on p "Vitamin, any of several organic substances that are necessary in small quantiti…" at bounding box center [440, 209] width 654 height 192
click at [191, 220] on div at bounding box center [196, 222] width 18 height 18
click at [182, 282] on div "diet" at bounding box center [161, 289] width 96 height 34
click at [694, 265] on icon at bounding box center [698, 269] width 8 height 8
click at [689, 354] on div "absorbed" at bounding box center [663, 371] width 96 height 34
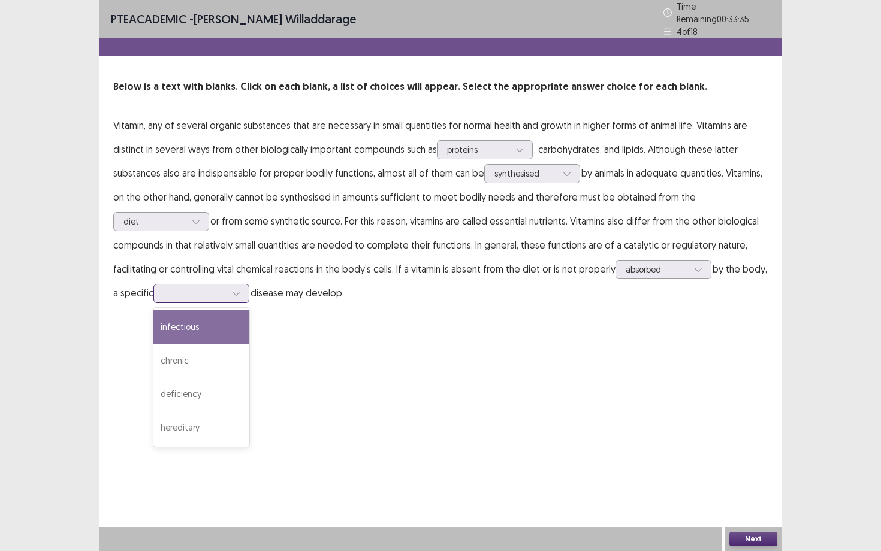
click at [219, 288] on div at bounding box center [195, 293] width 62 height 11
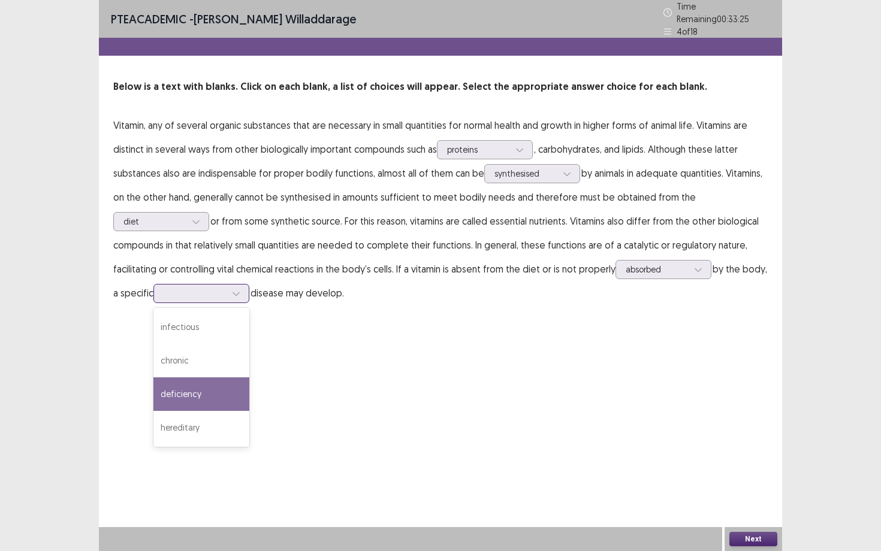
click at [207, 384] on div "deficiency" at bounding box center [201, 395] width 96 height 34
click at [763, 498] on button "Next" at bounding box center [753, 539] width 48 height 14
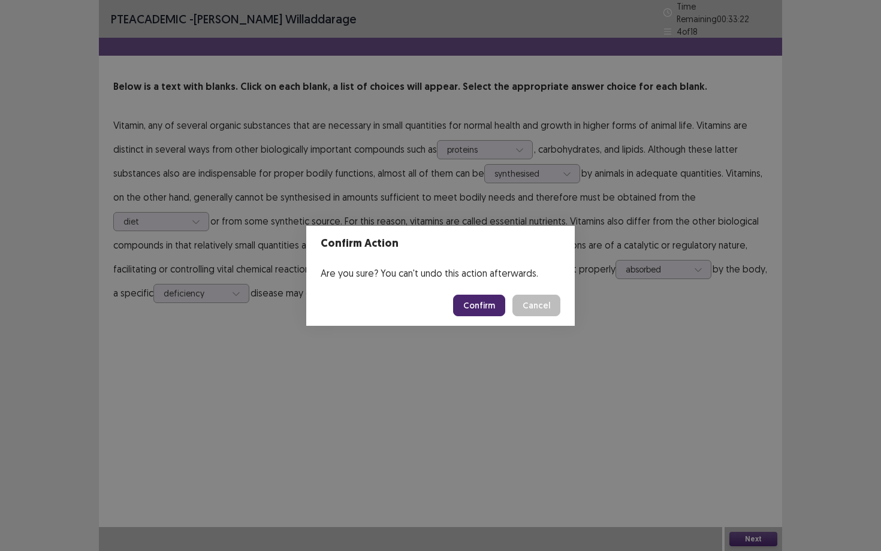
click at [496, 313] on button "Confirm" at bounding box center [479, 306] width 52 height 22
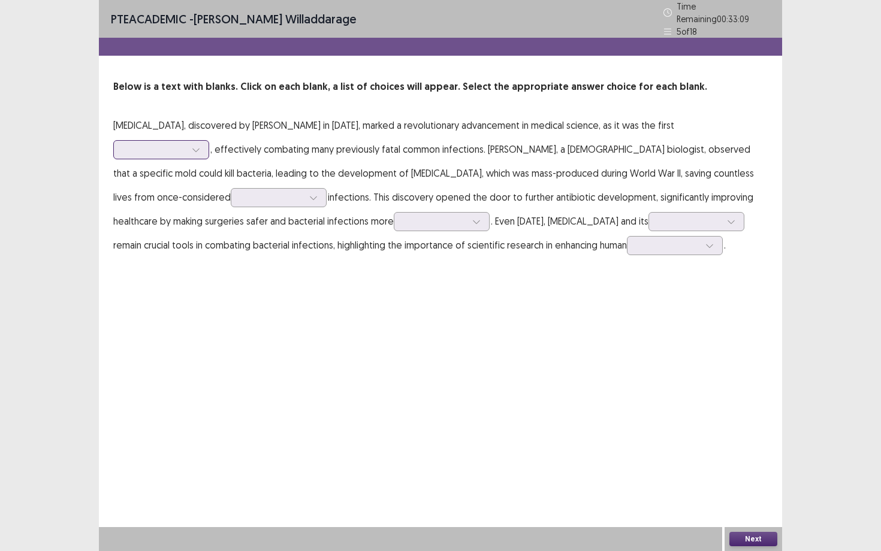
click at [200, 146] on icon at bounding box center [196, 150] width 8 height 8
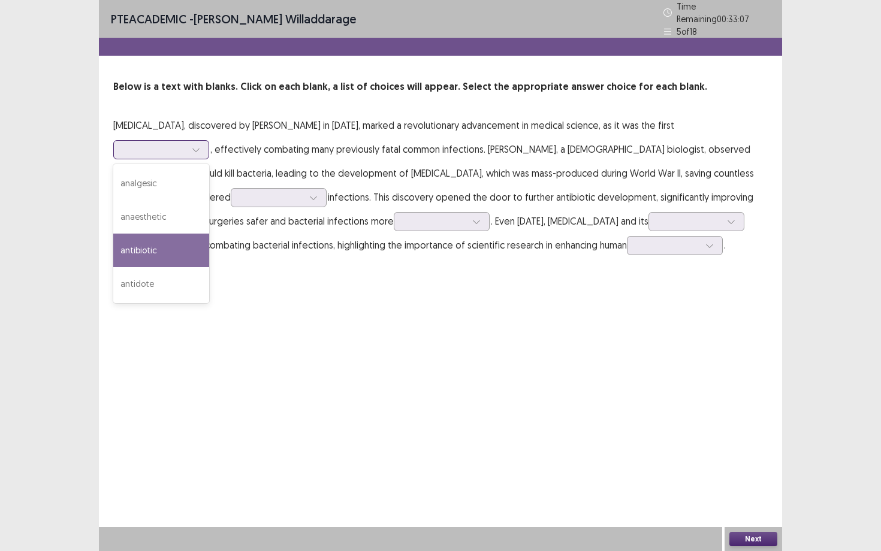
click at [209, 234] on div "antibiotic" at bounding box center [161, 251] width 96 height 34
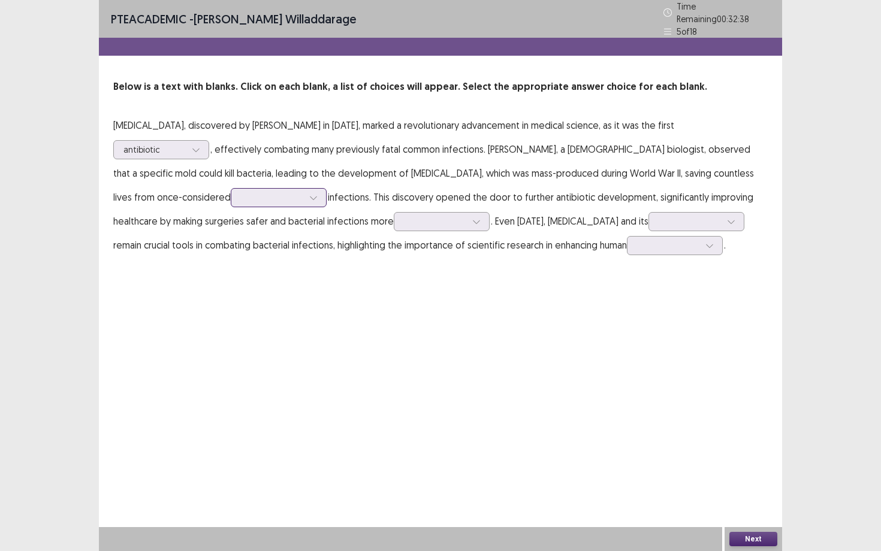
click at [303, 192] on div at bounding box center [272, 197] width 62 height 11
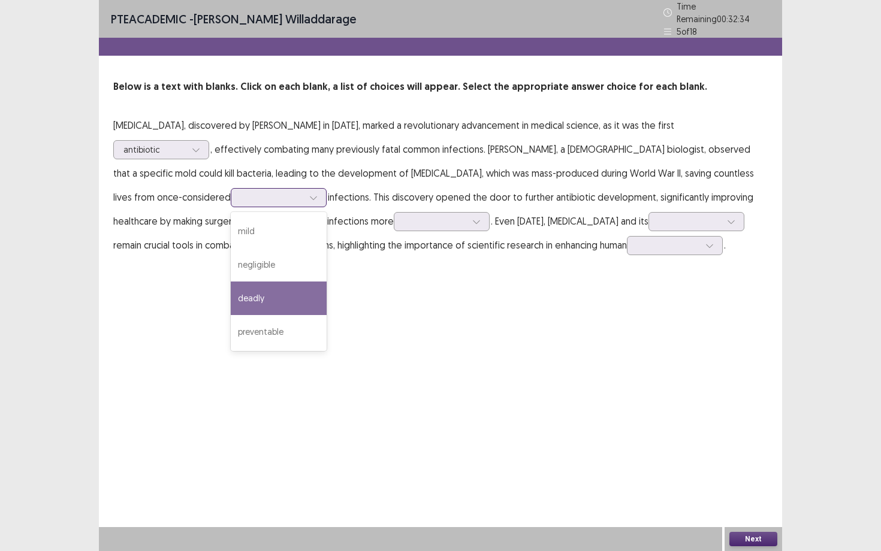
click at [327, 282] on div "deadly" at bounding box center [279, 299] width 96 height 34
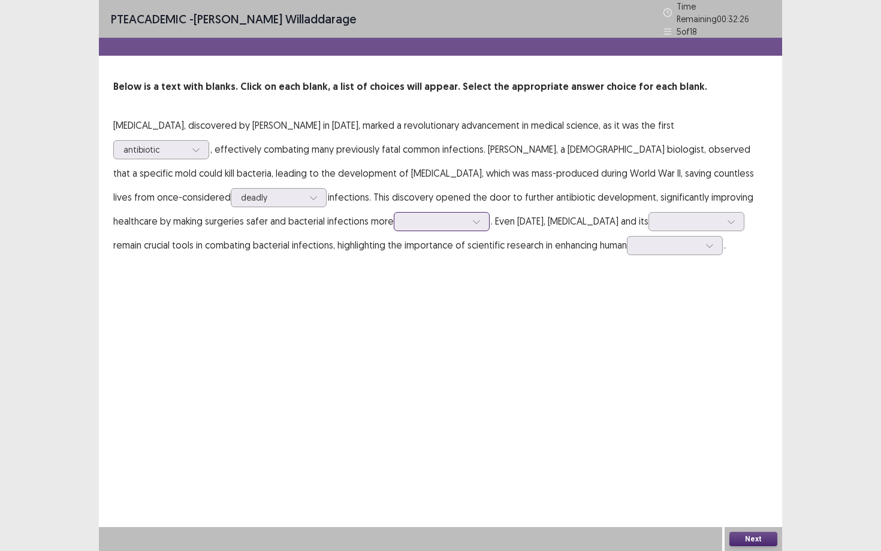
click at [404, 221] on div at bounding box center [435, 221] width 62 height 11
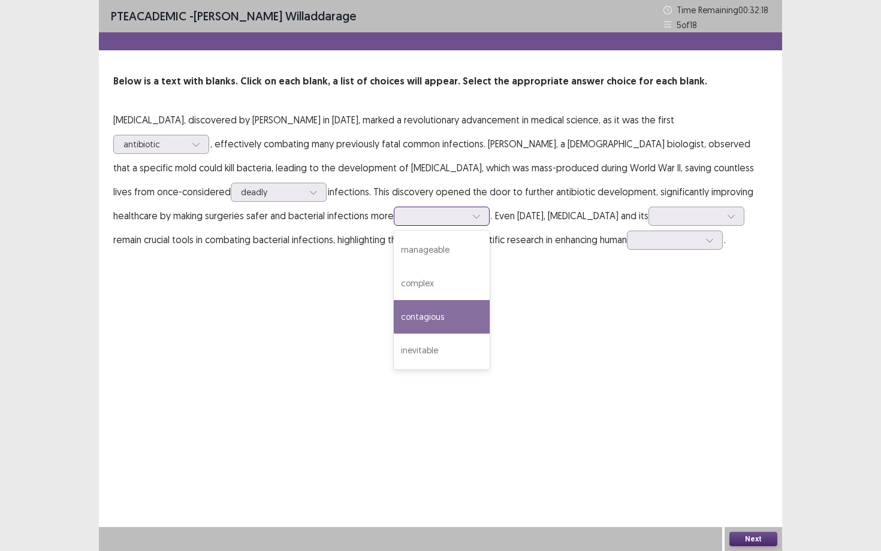
click at [394, 324] on div "contagious" at bounding box center [442, 317] width 96 height 34
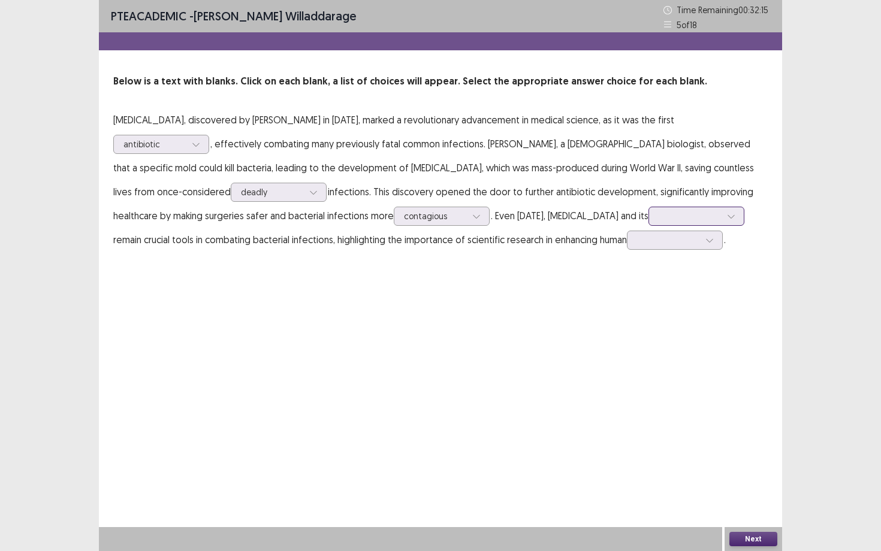
click at [659, 217] on div at bounding box center [690, 215] width 62 height 11
click at [648, 250] on div "derivatives" at bounding box center [696, 250] width 96 height 34
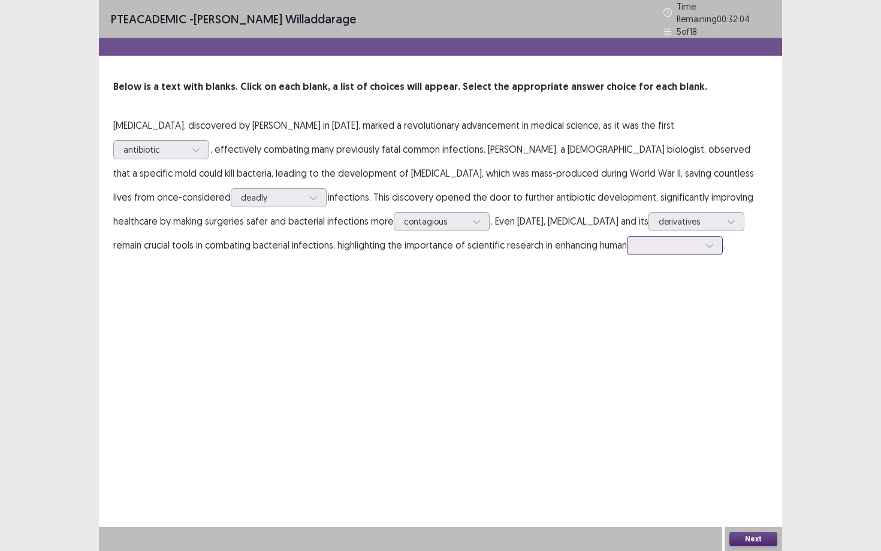
click at [637, 244] on div at bounding box center [668, 245] width 62 height 11
click at [627, 331] on div "health" at bounding box center [675, 347] width 96 height 34
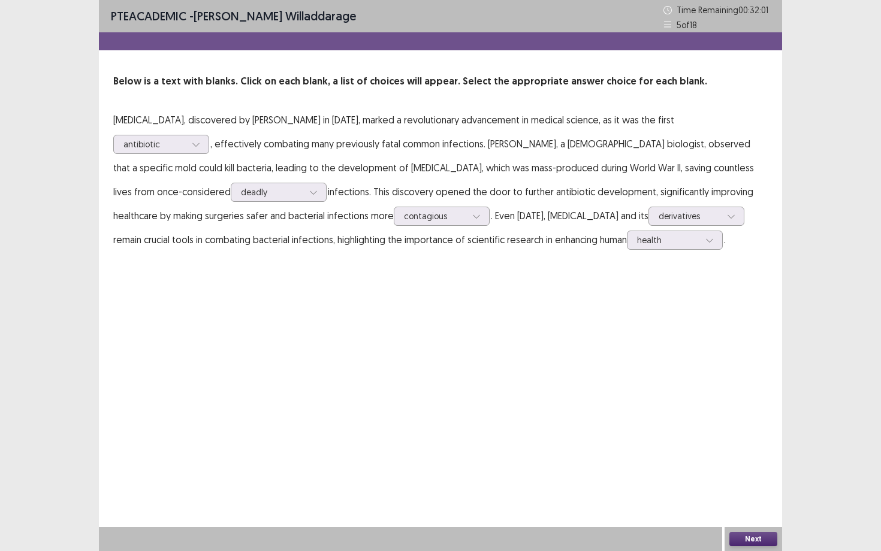
click at [516, 332] on div "PTE academic - [PERSON_NAME] Time Remaining 00 : 32 : 01 5 of 18 Below is a tex…" at bounding box center [440, 275] width 683 height 551
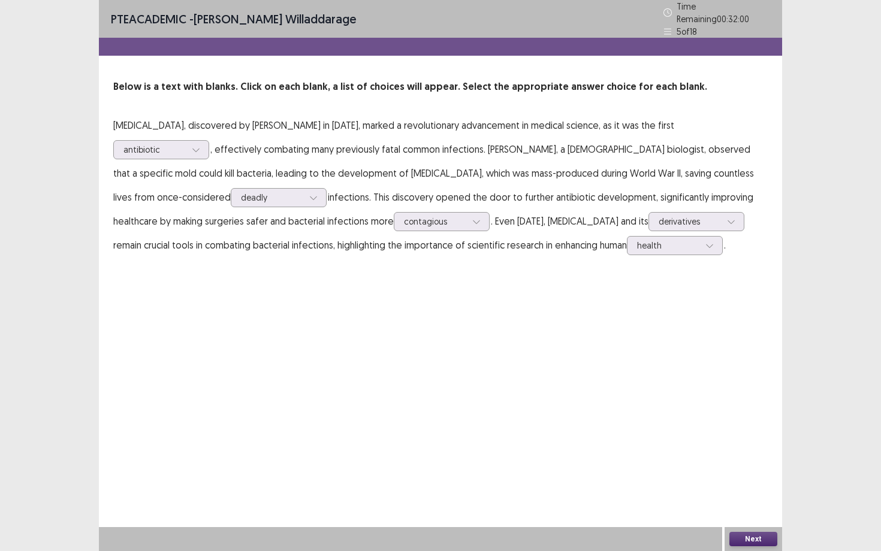
click at [488, 249] on p "[MEDICAL_DATA], discovered by [PERSON_NAME] in [DATE], marked a revolutionary a…" at bounding box center [440, 185] width 654 height 144
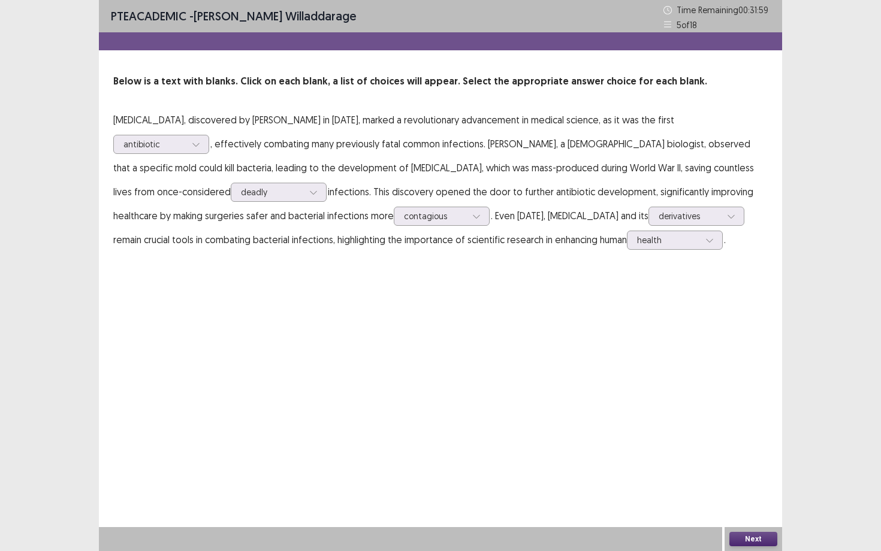
click at [755, 498] on button "Next" at bounding box center [753, 539] width 48 height 14
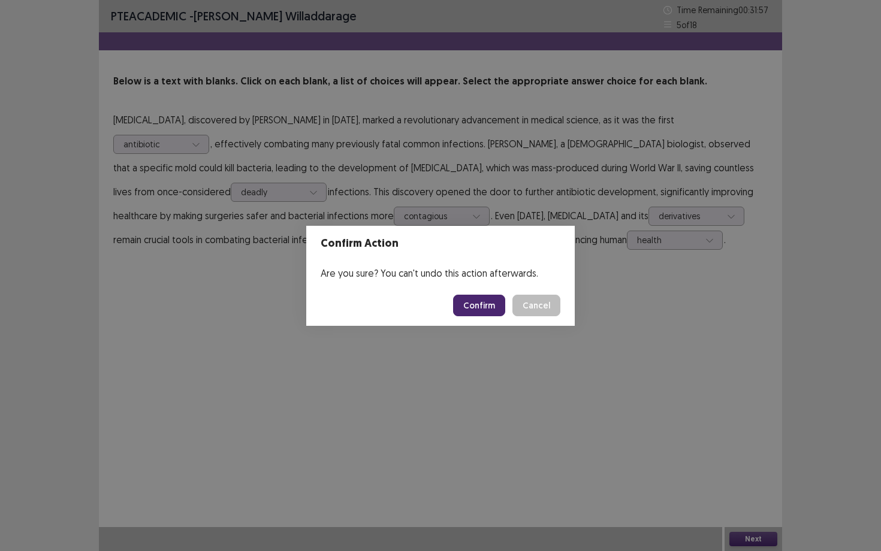
click at [491, 306] on button "Confirm" at bounding box center [479, 306] width 52 height 22
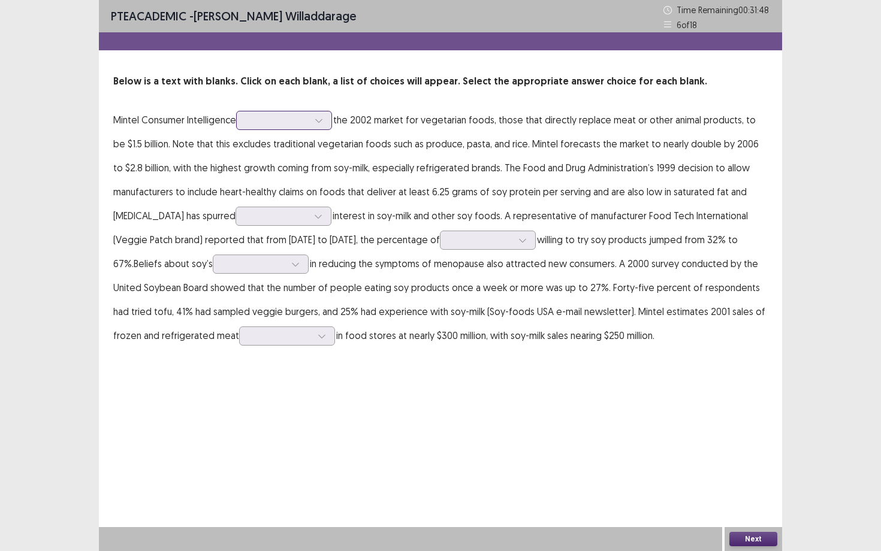
click at [300, 120] on div at bounding box center [277, 119] width 62 height 11
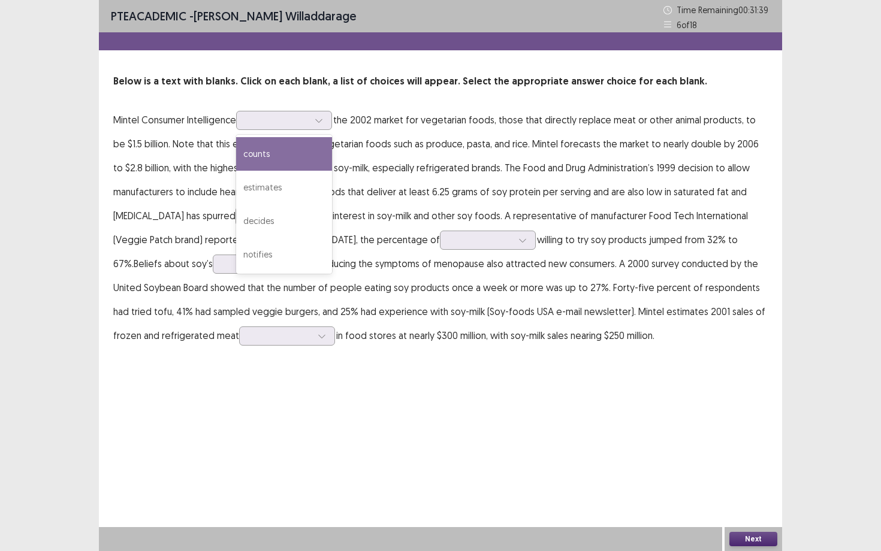
click at [359, 152] on p "Mintel Consumer Intelligence counts, 1 of 4. 4 results available. Use Up and Do…" at bounding box center [440, 228] width 654 height 240
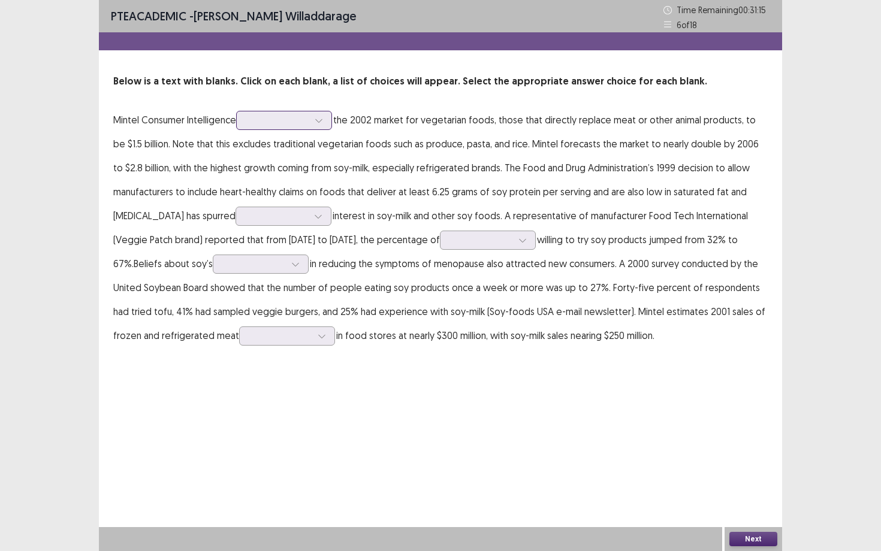
click at [282, 126] on div at bounding box center [277, 119] width 62 height 11
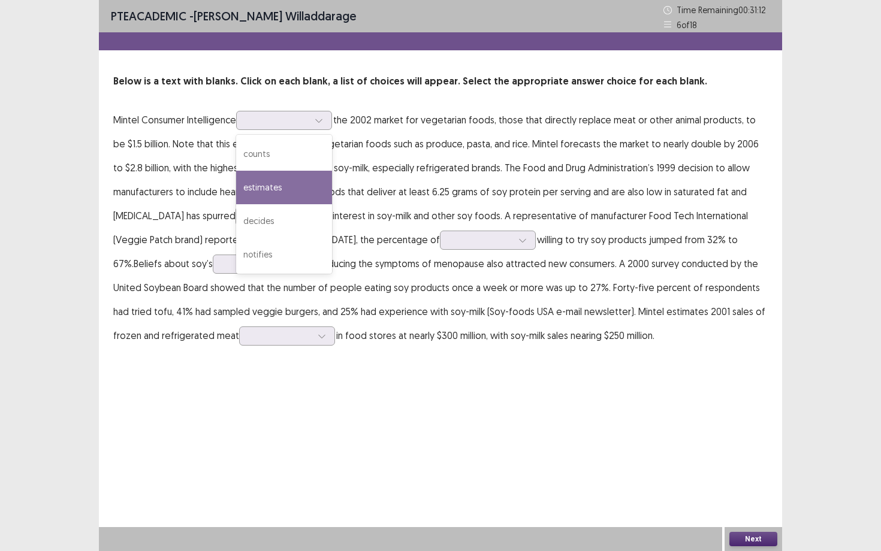
click at [361, 182] on p "Mintel Consumer Intelligence estimates, 2 of 4. 4 results available. Use Up and…" at bounding box center [440, 228] width 654 height 240
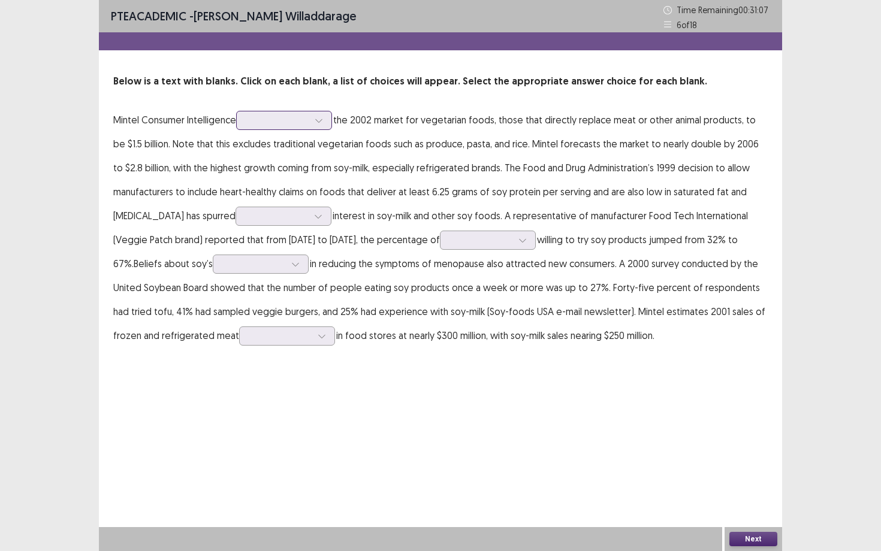
click at [310, 121] on div at bounding box center [277, 120] width 65 height 14
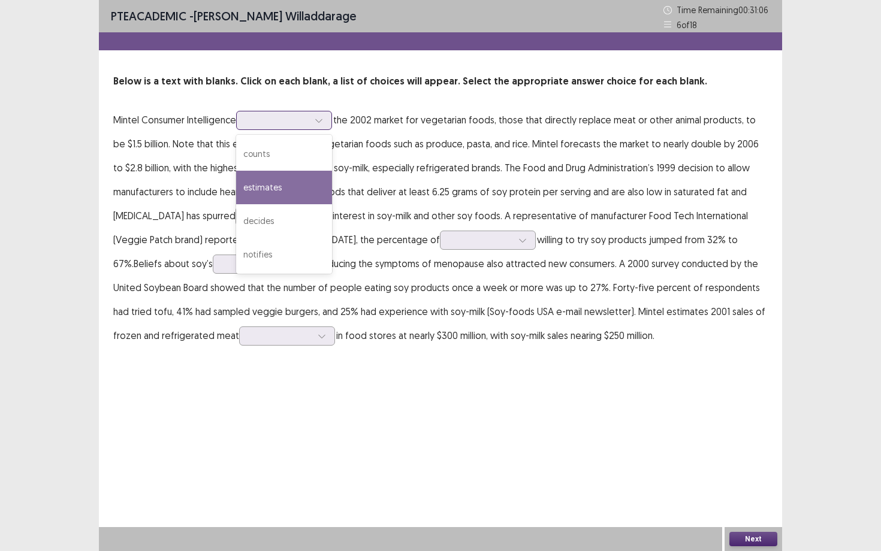
click at [304, 176] on div "estimates" at bounding box center [284, 188] width 96 height 34
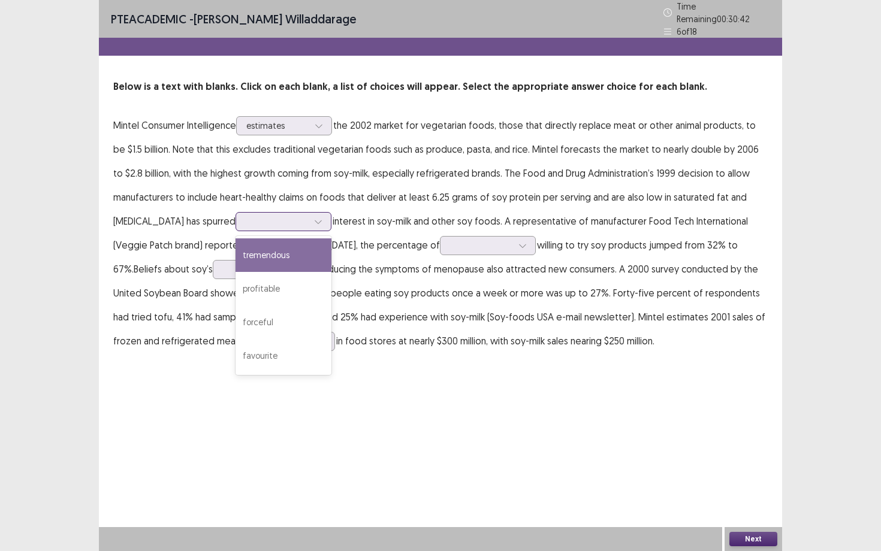
click at [256, 221] on div at bounding box center [277, 221] width 62 height 11
click at [266, 257] on div "tremendous" at bounding box center [284, 256] width 96 height 34
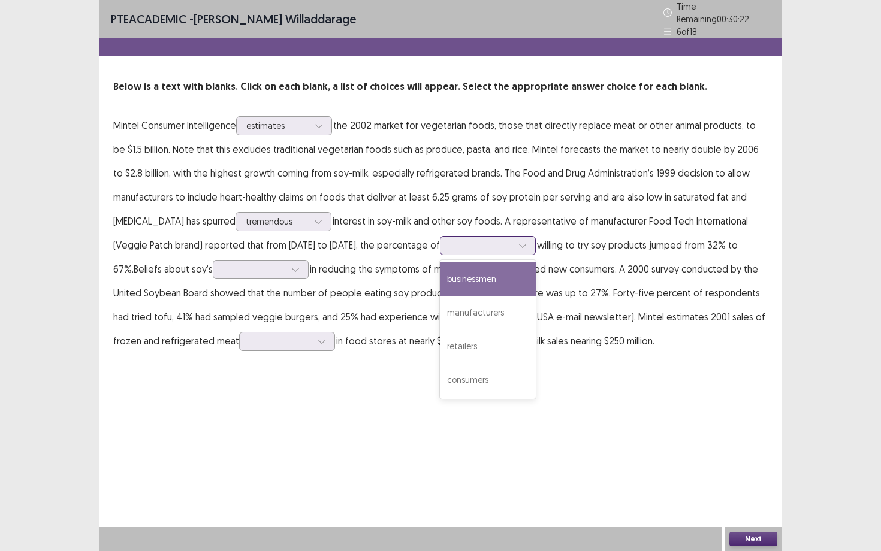
click at [450, 243] on div at bounding box center [481, 245] width 62 height 11
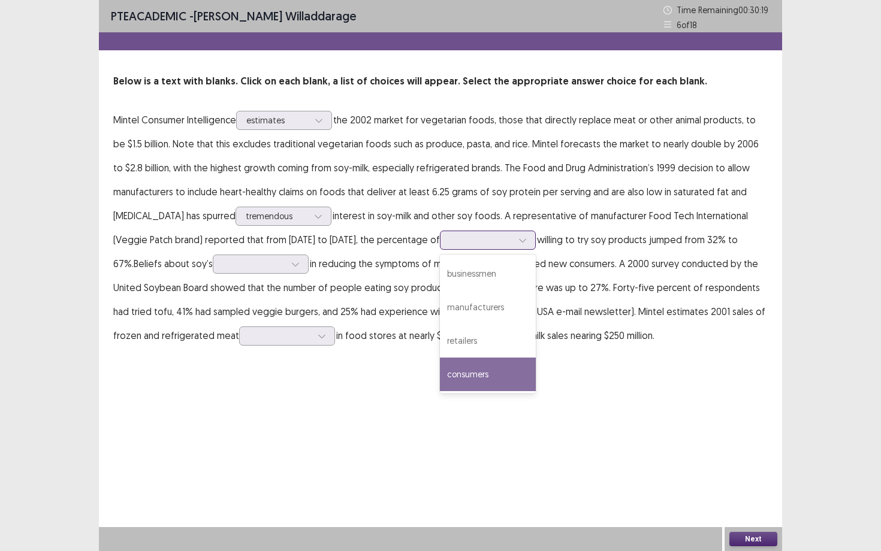
click at [450, 363] on div "consumers" at bounding box center [488, 375] width 96 height 34
click at [518, 244] on icon at bounding box center [522, 240] width 8 height 8
click at [692, 282] on p "Mintel Consumer Intelligence estimates the 2002 market for vegetarian foods, th…" at bounding box center [440, 228] width 654 height 240
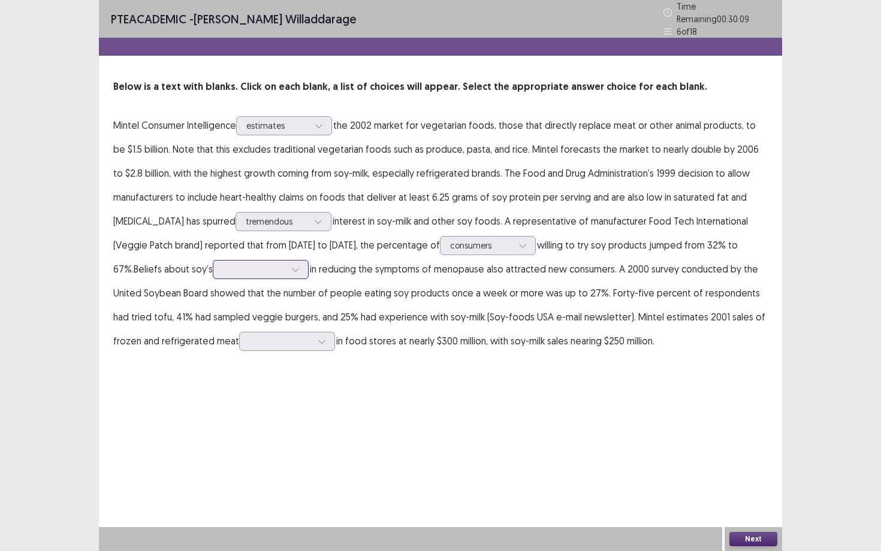
click at [223, 270] on div at bounding box center [254, 269] width 62 height 11
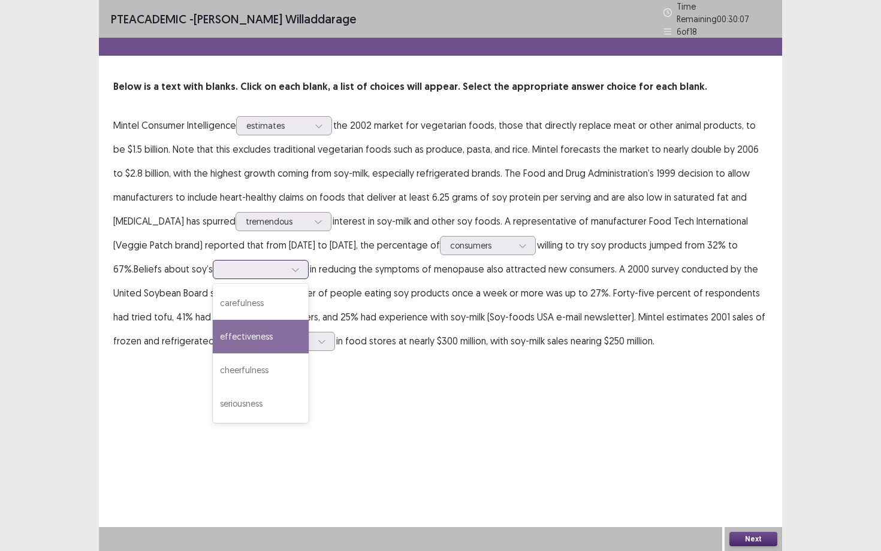
click at [213, 332] on div "effectiveness" at bounding box center [261, 337] width 96 height 34
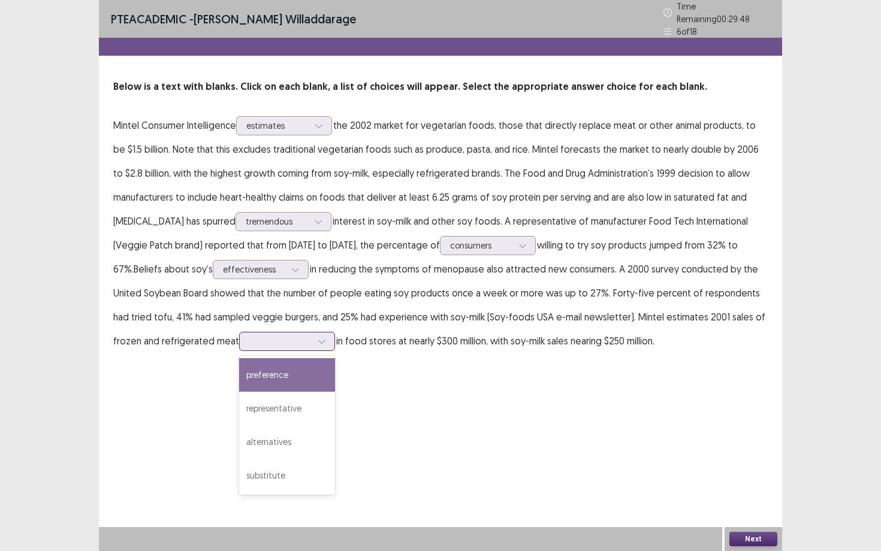
click at [249, 337] on div at bounding box center [280, 341] width 62 height 11
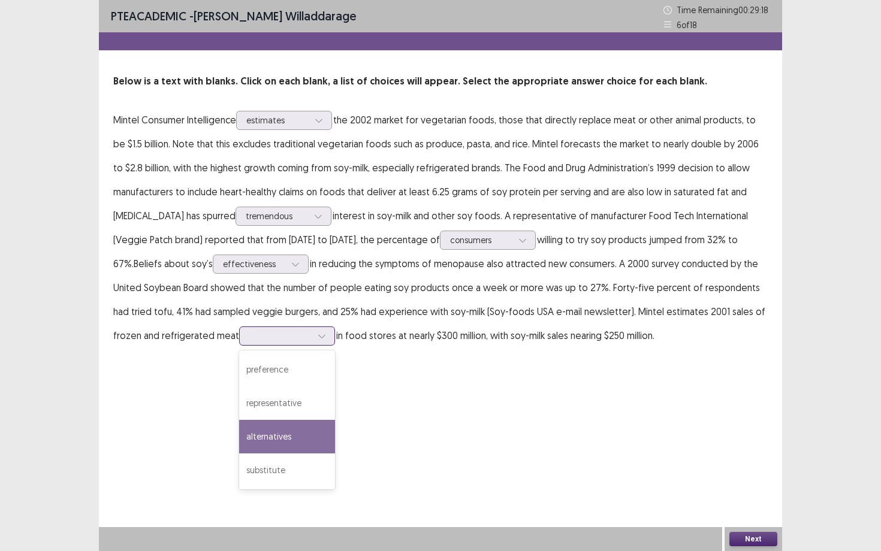
click at [239, 446] on div "alternatives" at bounding box center [287, 437] width 96 height 34
click at [762, 498] on button "Next" at bounding box center [753, 539] width 48 height 14
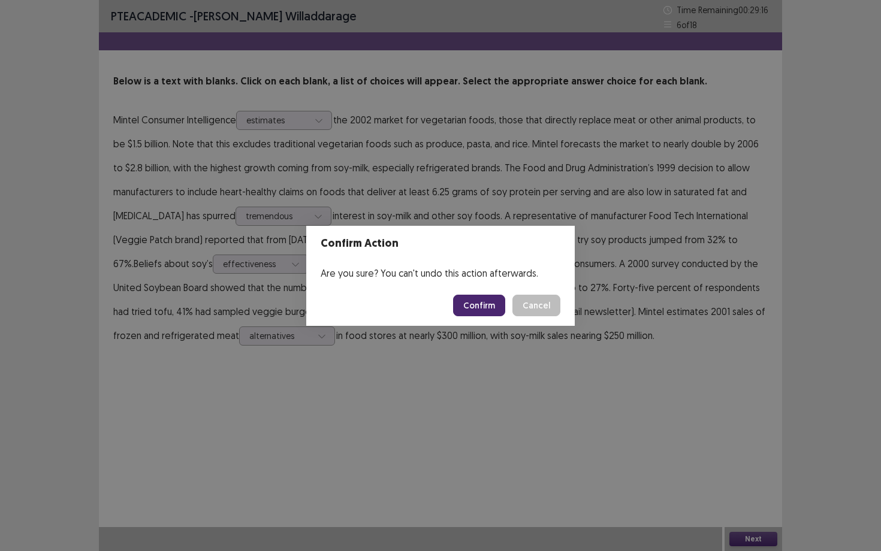
click at [479, 304] on button "Confirm" at bounding box center [479, 306] width 52 height 22
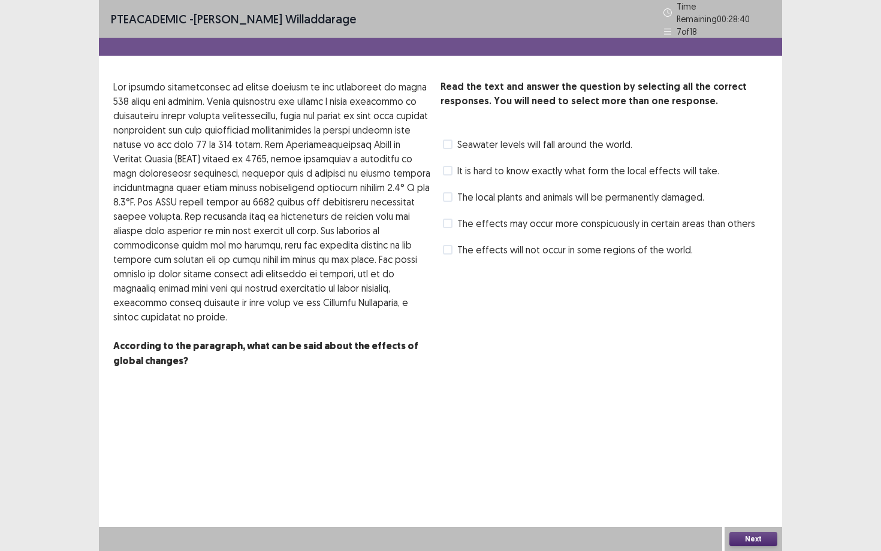
click at [601, 175] on div "Read the text and answer the question by selecting all the correct responses. Y…" at bounding box center [603, 170] width 327 height 180
click at [596, 192] on span "The local plants and animals will be permanently damaged." at bounding box center [580, 197] width 247 height 14
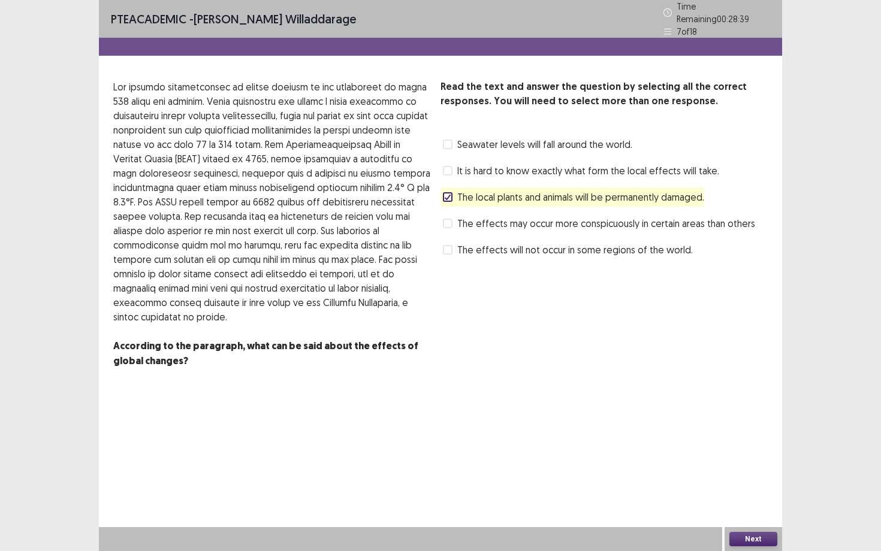
click at [597, 216] on span "The effects may occur more conspicuously in certain areas than others" at bounding box center [606, 223] width 298 height 14
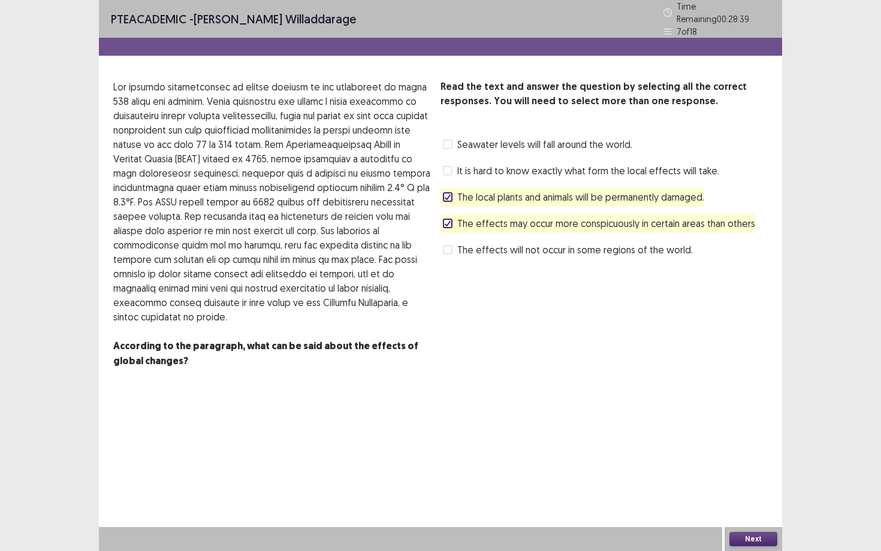
click at [586, 188] on div "The local plants and animals will be permanently damaged." at bounding box center [572, 197] width 264 height 19
click at [585, 201] on div "The local plants and animals will be permanently damaged." at bounding box center [572, 197] width 264 height 19
click at [585, 190] on span "The local plants and animals will be permanently damaged." at bounding box center [580, 197] width 247 height 14
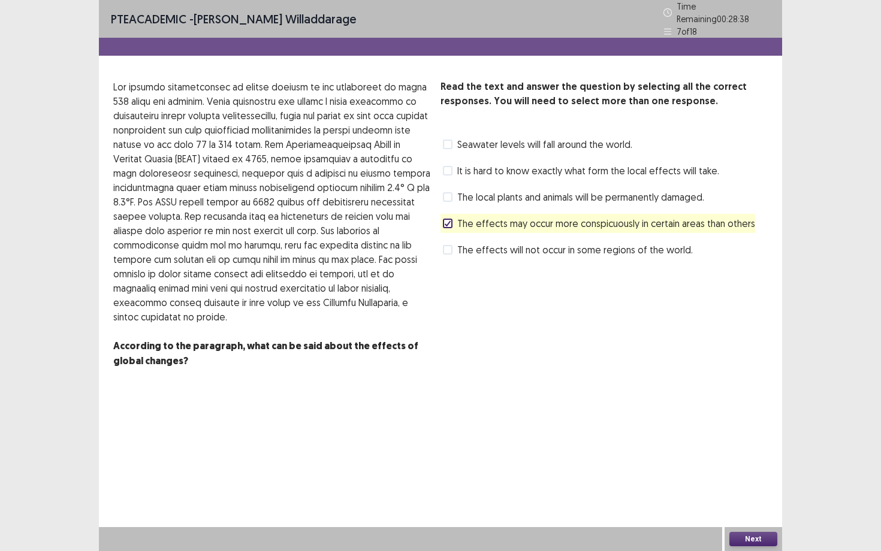
click at [591, 216] on span "The effects may occur more conspicuously in certain areas than others" at bounding box center [606, 223] width 298 height 14
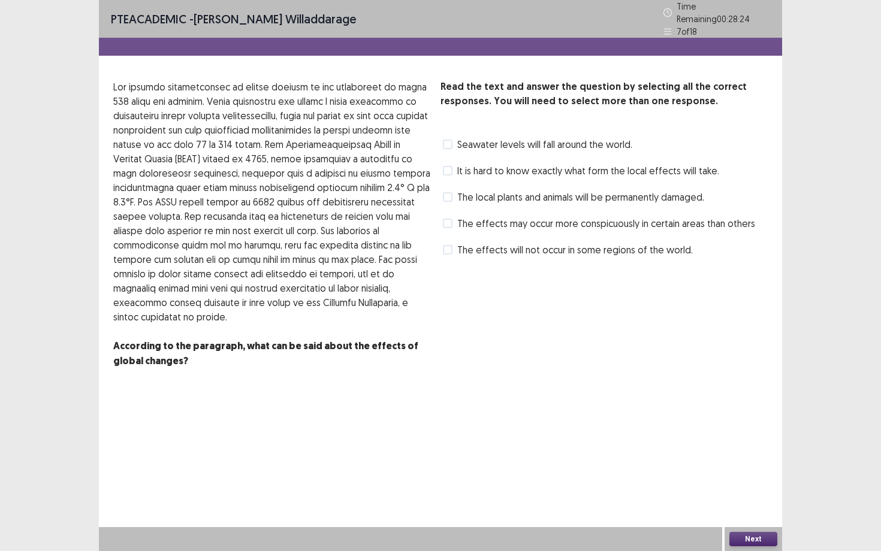
click at [563, 172] on span "It is hard to know exactly what form the local effects will take." at bounding box center [588, 171] width 262 height 14
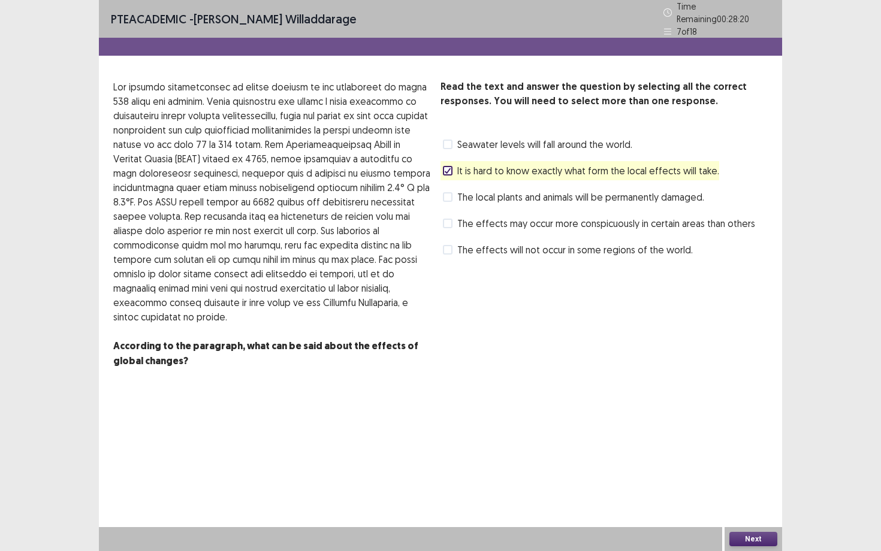
click at [764, 498] on button "Next" at bounding box center [753, 539] width 48 height 14
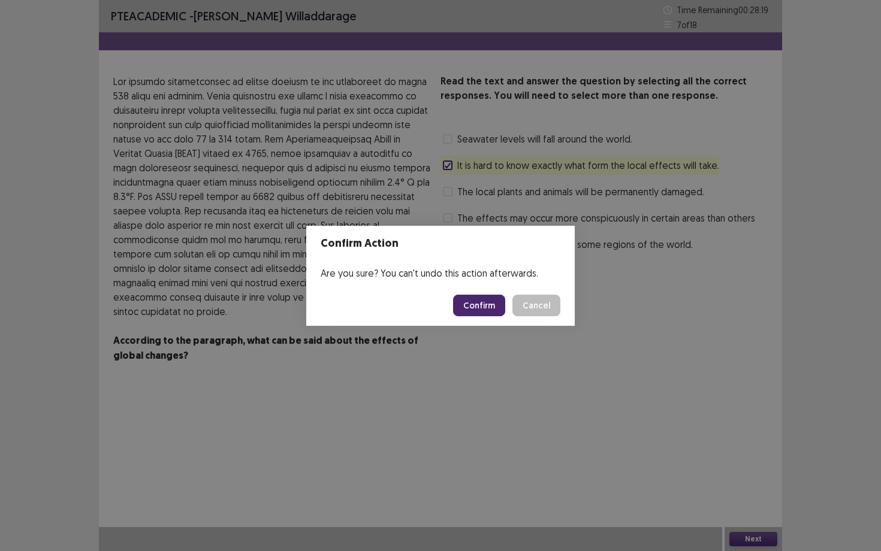
click at [470, 303] on button "Confirm" at bounding box center [479, 306] width 52 height 22
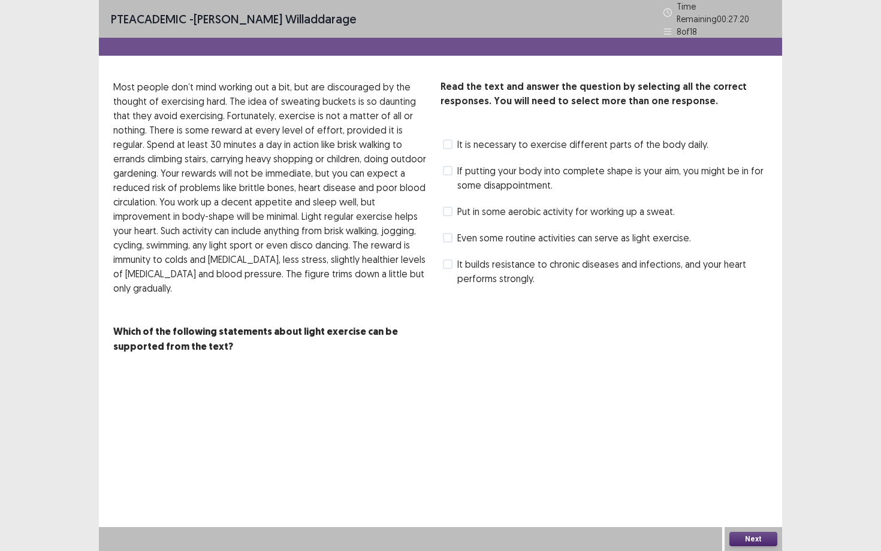
click at [479, 274] on span "It builds resistance to chronic diseases and infections, and your heart perform…" at bounding box center [612, 271] width 310 height 29
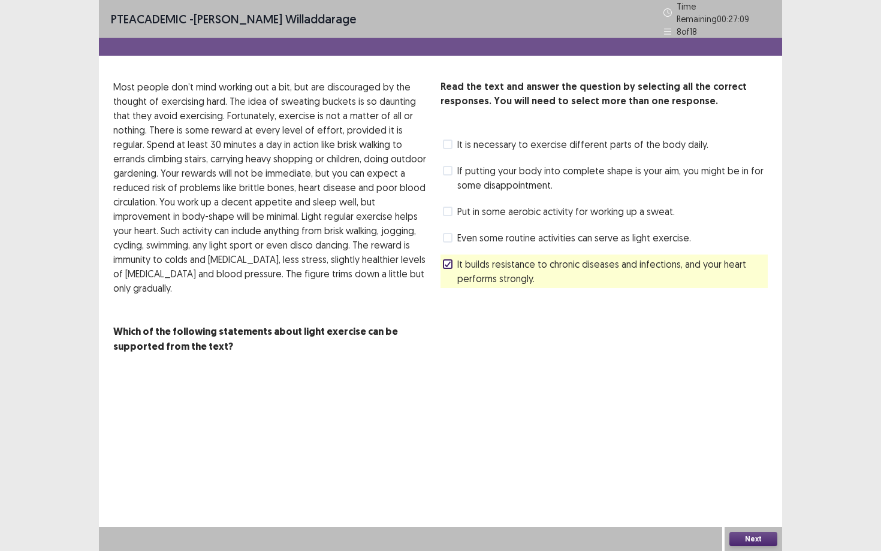
click at [754, 498] on button "Next" at bounding box center [753, 539] width 48 height 14
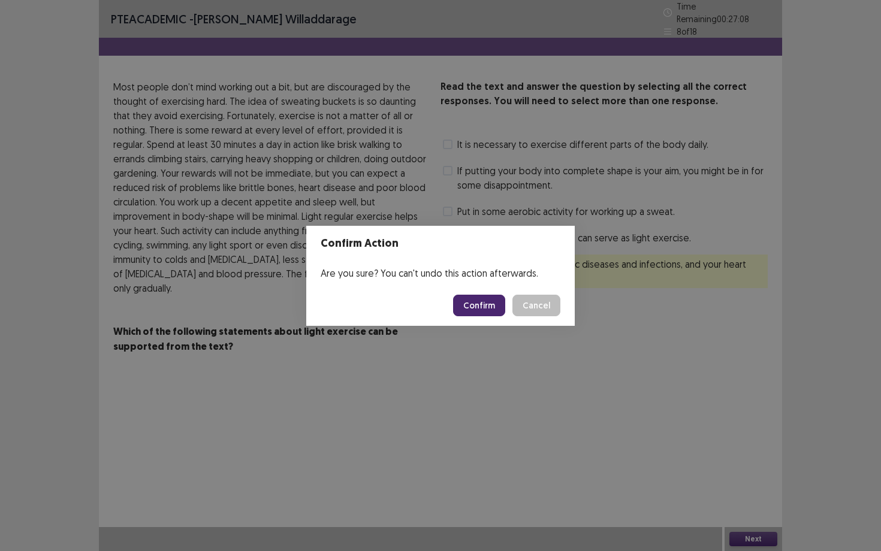
click at [472, 297] on button "Confirm" at bounding box center [479, 306] width 52 height 22
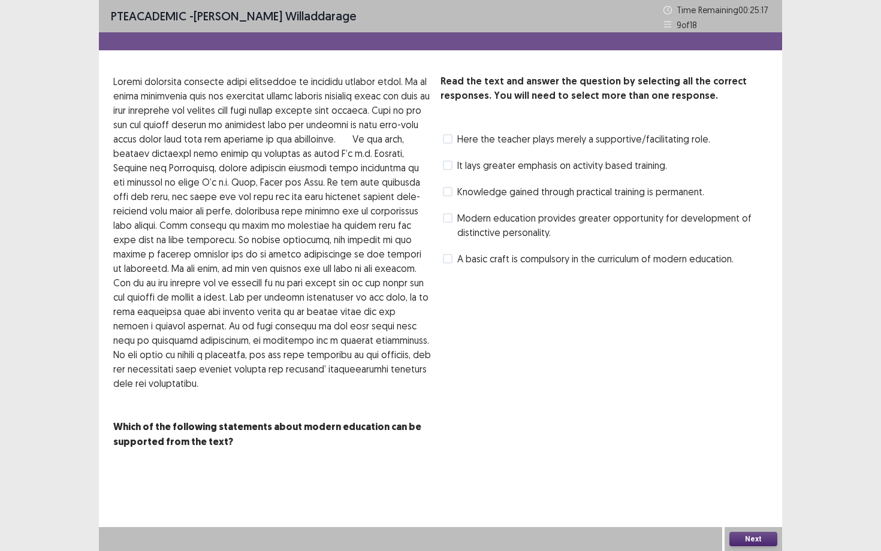
click at [506, 220] on span "Modern education provides greater opportunity for development of distinctive pe…" at bounding box center [612, 225] width 310 height 29
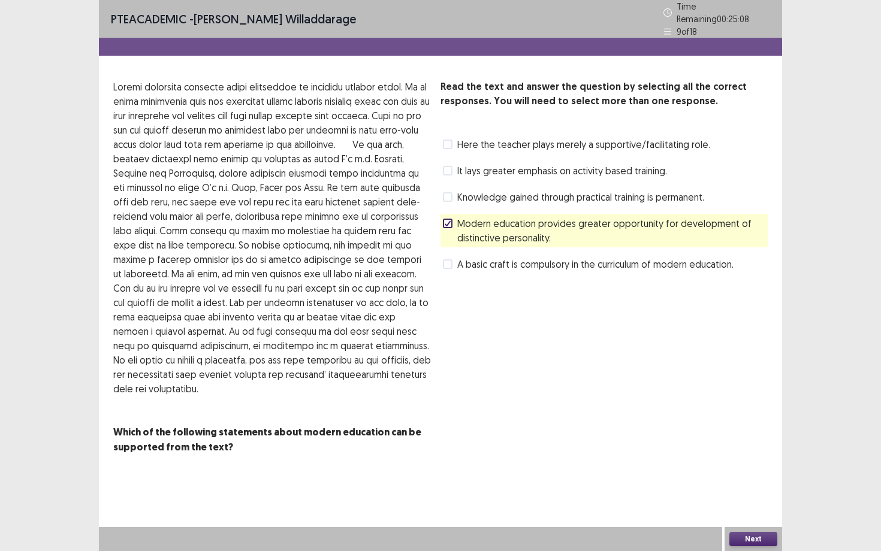
click at [754, 498] on button "Next" at bounding box center [753, 539] width 48 height 14
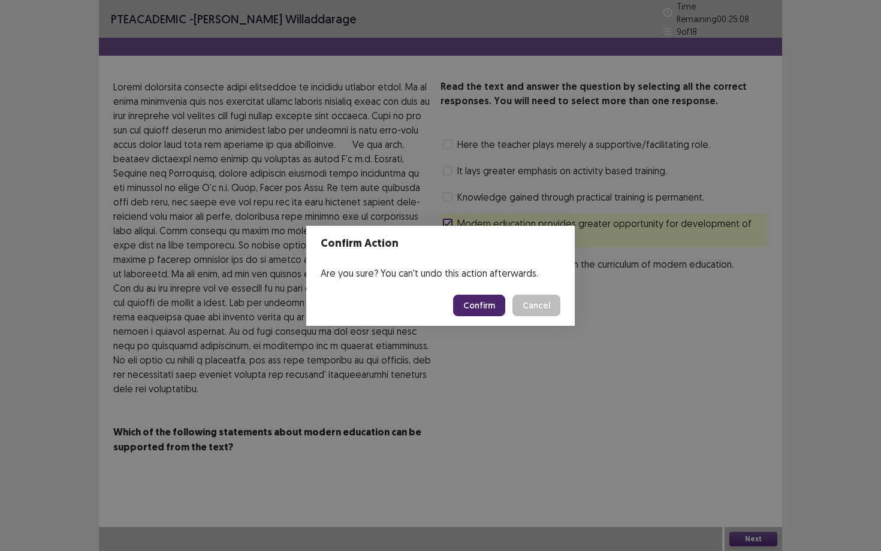
click at [490, 317] on footer "Confirm Cancel" at bounding box center [440, 305] width 268 height 41
click at [490, 313] on button "Confirm" at bounding box center [479, 306] width 52 height 22
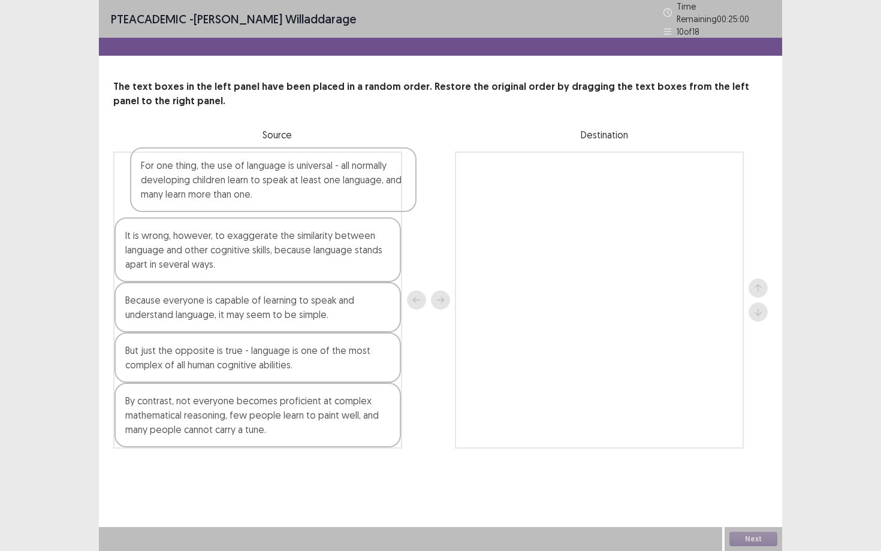
drag, startPoint x: 318, startPoint y: 187, endPoint x: 642, endPoint y: 197, distance: 324.4
click at [644, 197] on div "For one thing, the use of language is universal - all normally developing child…" at bounding box center [440, 300] width 654 height 297
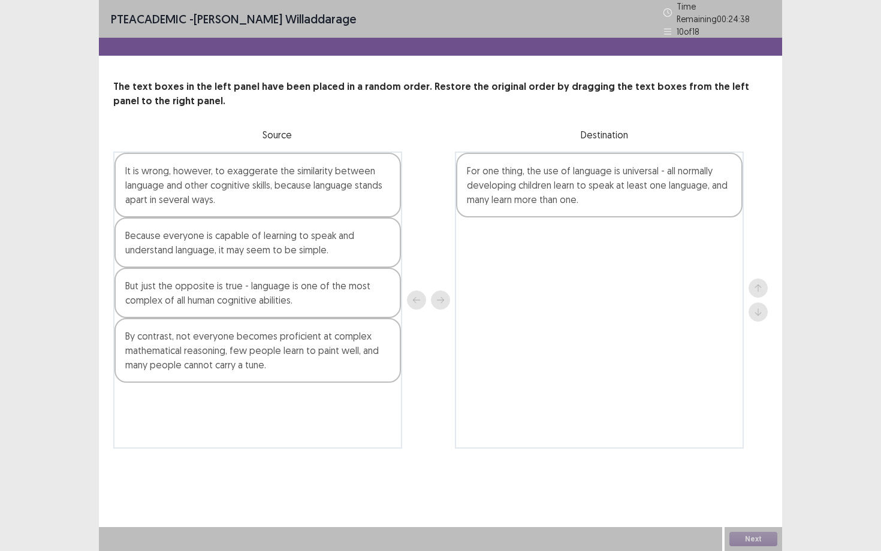
click at [401, 234] on div "It is wrong, however, to exaggerate the similarity between language and other c…" at bounding box center [257, 300] width 289 height 297
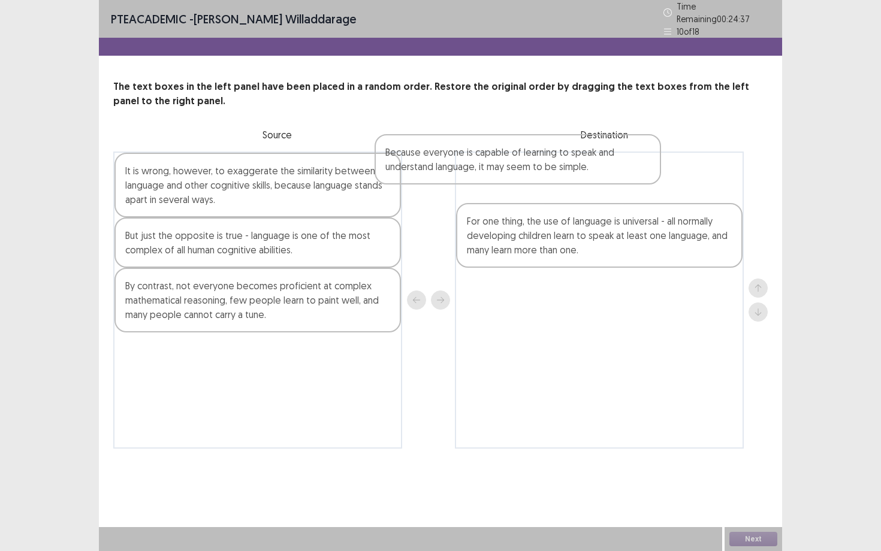
drag, startPoint x: 355, startPoint y: 231, endPoint x: 684, endPoint y: 179, distance: 333.2
click at [685, 179] on div "It is wrong, however, to exaggerate the similarity between language and other c…" at bounding box center [440, 300] width 654 height 297
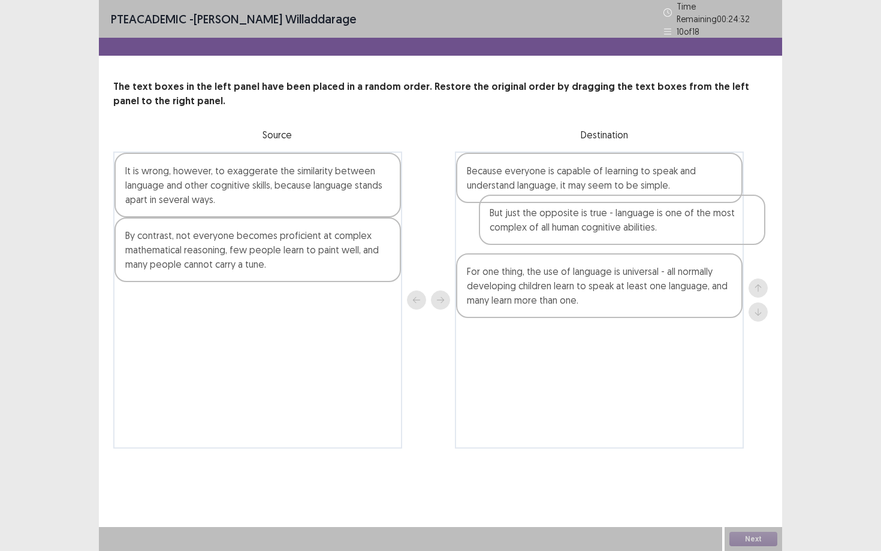
drag, startPoint x: 285, startPoint y: 237, endPoint x: 639, endPoint y: 224, distance: 355.0
click at [641, 224] on div "It is wrong, however, to exaggerate the similarity between language and other c…" at bounding box center [440, 300] width 654 height 297
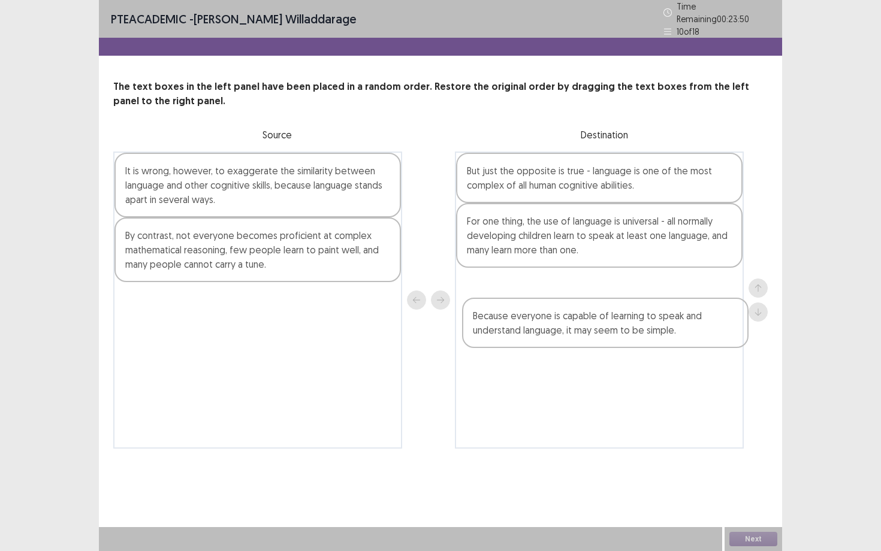
drag, startPoint x: 536, startPoint y: 183, endPoint x: 546, endPoint y: 333, distance: 150.1
click at [546, 333] on div "Because everyone is capable of learning to speak and understand language, it ma…" at bounding box center [599, 300] width 289 height 297
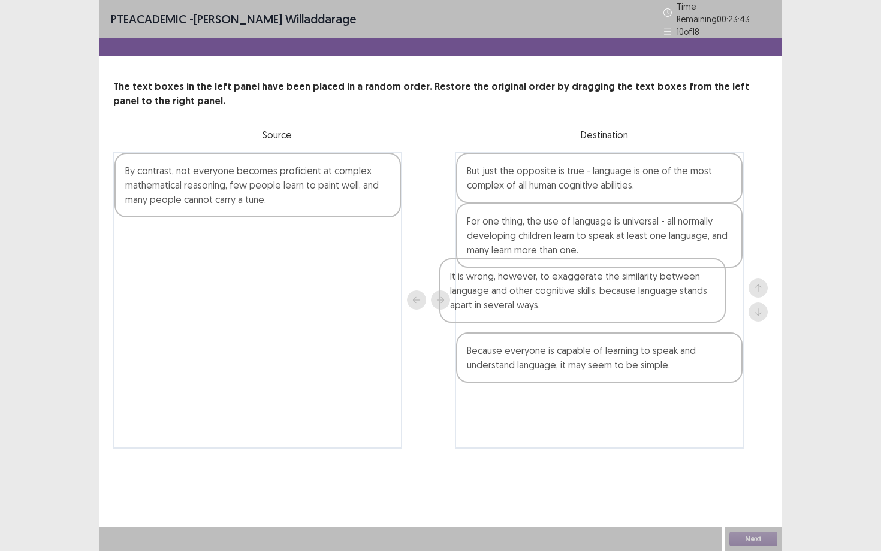
drag, startPoint x: 243, startPoint y: 190, endPoint x: 590, endPoint y: 300, distance: 363.9
click at [590, 300] on div "It is wrong, however, to exaggerate the similarity between language and other c…" at bounding box center [440, 300] width 654 height 297
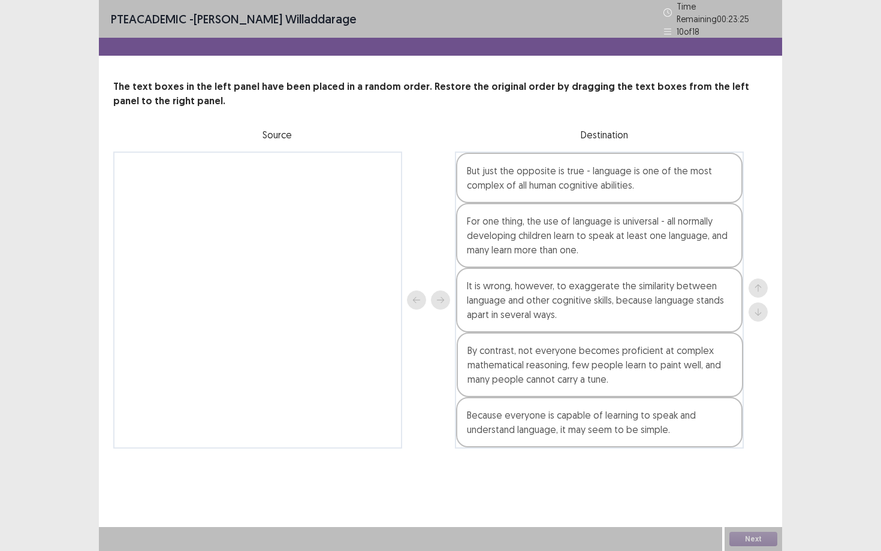
drag, startPoint x: 322, startPoint y: 196, endPoint x: 672, endPoint y: 381, distance: 395.1
click at [672, 381] on div "By contrast, not everyone becomes proficient at complex mathematical reasoning,…" at bounding box center [440, 300] width 654 height 297
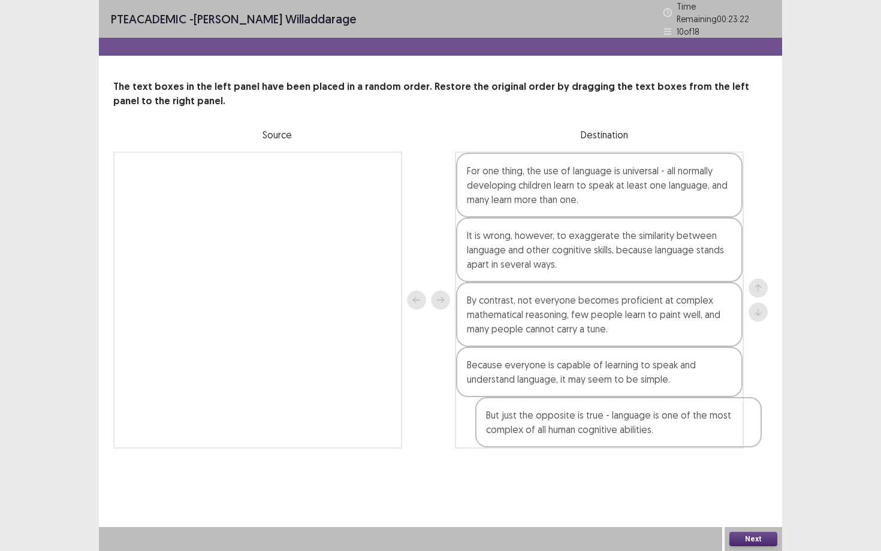
drag, startPoint x: 621, startPoint y: 186, endPoint x: 641, endPoint y: 422, distance: 236.3
click at [641, 422] on div "But just the opposite is true - language is one of the most complex of all huma…" at bounding box center [599, 300] width 289 height 297
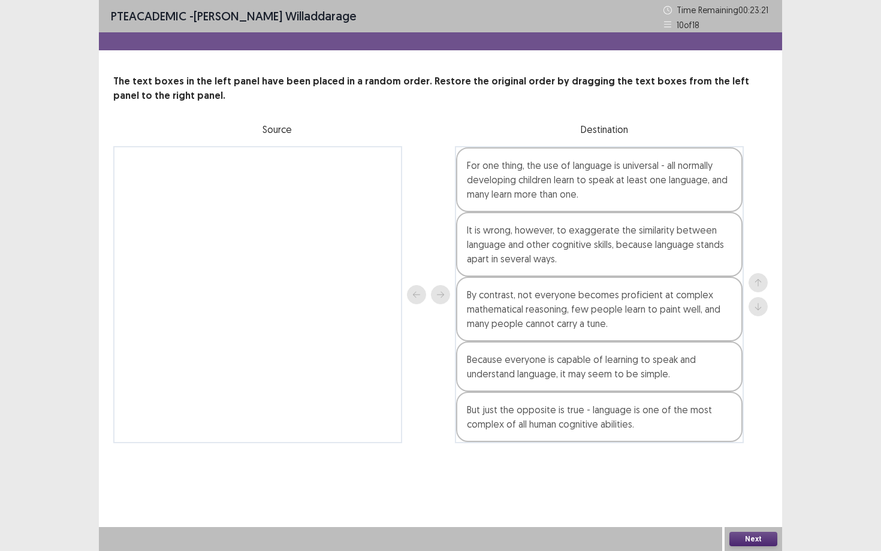
click at [768, 498] on button "Next" at bounding box center [753, 539] width 48 height 14
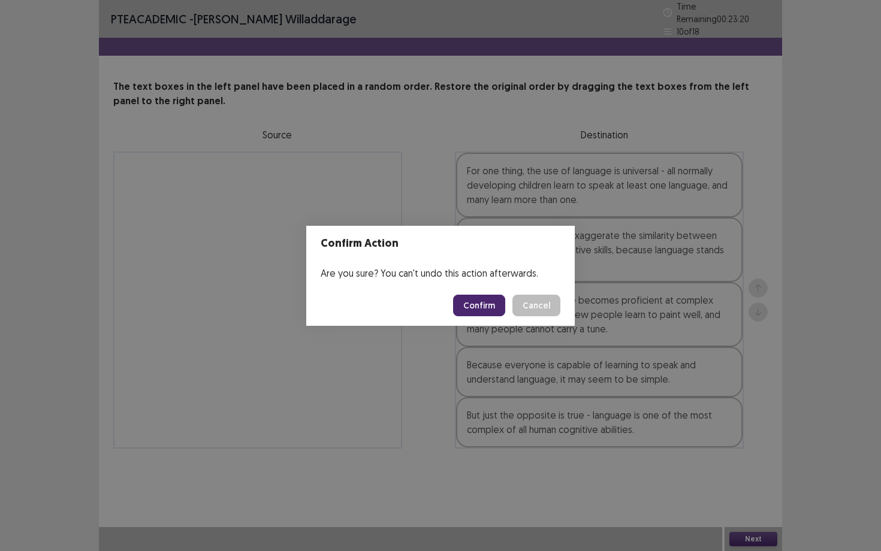
click at [472, 304] on button "Confirm" at bounding box center [479, 306] width 52 height 22
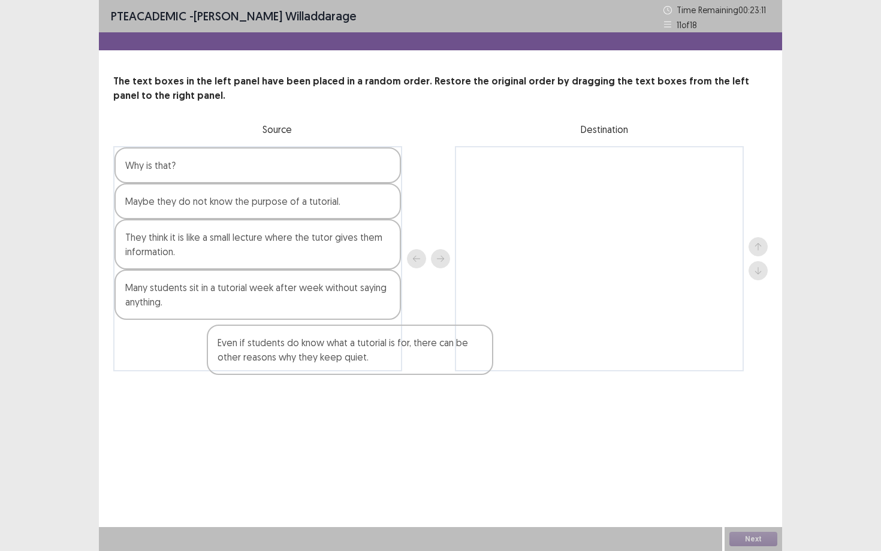
drag, startPoint x: 237, startPoint y: 195, endPoint x: 286, endPoint y: 379, distance: 190.8
click at [286, 380] on div "PTE academic - [PERSON_NAME] Time Remaining 00 : 23 : 11 11 of 18 The text boxe…" at bounding box center [440, 198] width 683 height 396
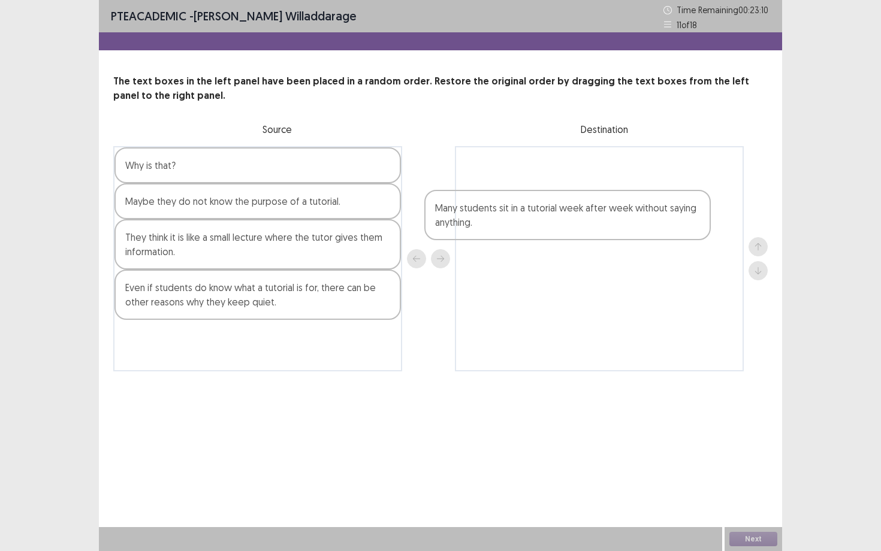
drag, startPoint x: 281, startPoint y: 301, endPoint x: 597, endPoint y: 201, distance: 331.9
click at [597, 201] on div "Why is that? Maybe they do not know the purpose of a tutorial. They think it is…" at bounding box center [440, 258] width 654 height 225
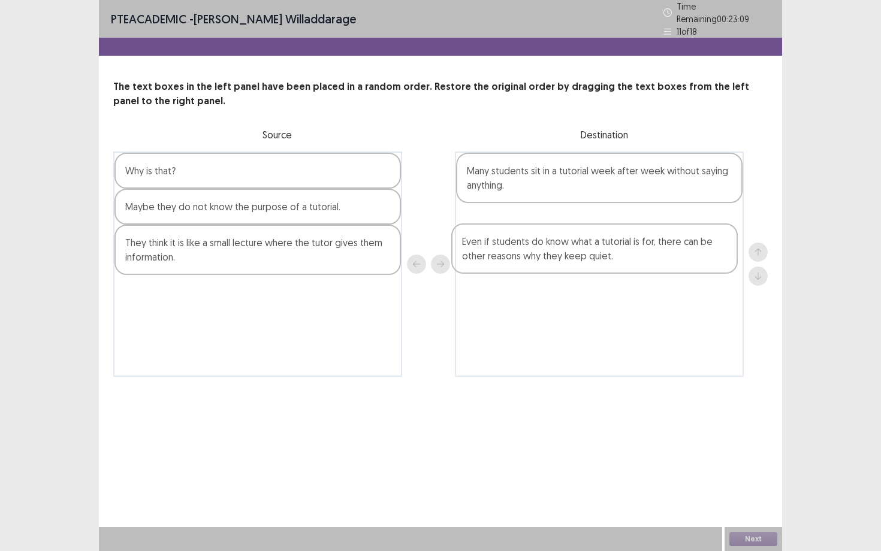
drag, startPoint x: 339, startPoint y: 291, endPoint x: 680, endPoint y: 226, distance: 347.1
click at [680, 226] on div "Why is that? Maybe they do not know the purpose of a tutorial. They think it is…" at bounding box center [440, 264] width 654 height 225
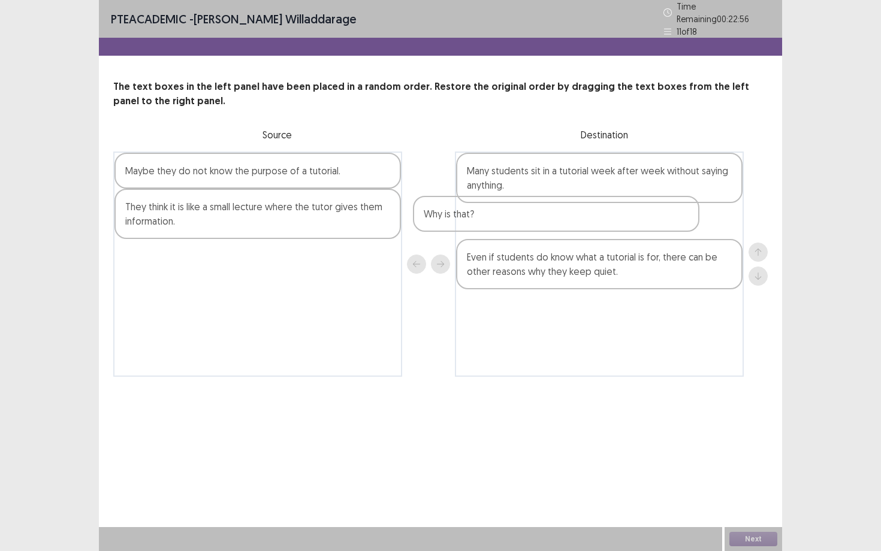
drag, startPoint x: 388, startPoint y: 170, endPoint x: 723, endPoint y: 209, distance: 337.2
click at [723, 209] on div "Why is that? Maybe they do not know the purpose of a tutorial. They think it is…" at bounding box center [440, 264] width 654 height 225
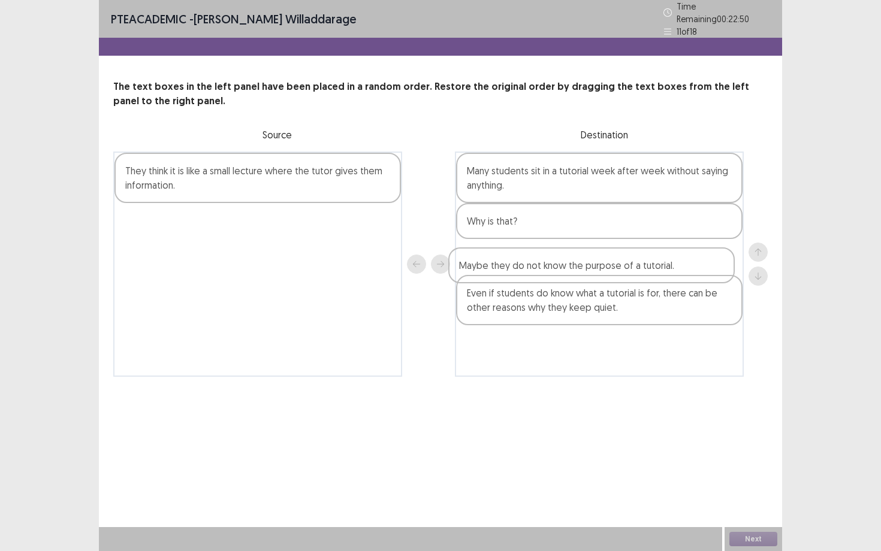
drag, startPoint x: 300, startPoint y: 162, endPoint x: 650, endPoint y: 256, distance: 361.8
click at [650, 256] on div "Maybe they do not know the purpose of a tutorial. They think it is like a small…" at bounding box center [440, 264] width 654 height 225
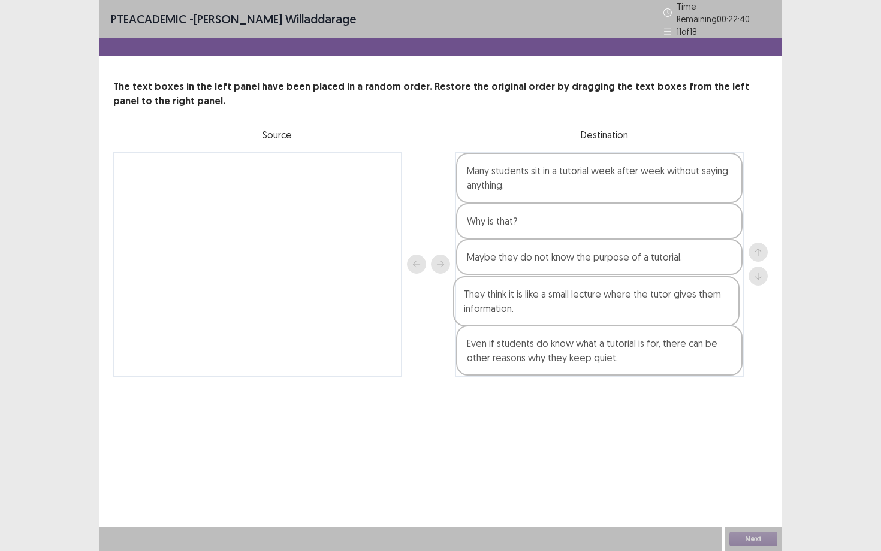
drag, startPoint x: 261, startPoint y: 184, endPoint x: 610, endPoint y: 309, distance: 370.9
click at [610, 309] on div "They think it is like a small lecture where the tutor gives them information. M…" at bounding box center [440, 264] width 654 height 225
click at [748, 498] on button "Next" at bounding box center [753, 539] width 48 height 14
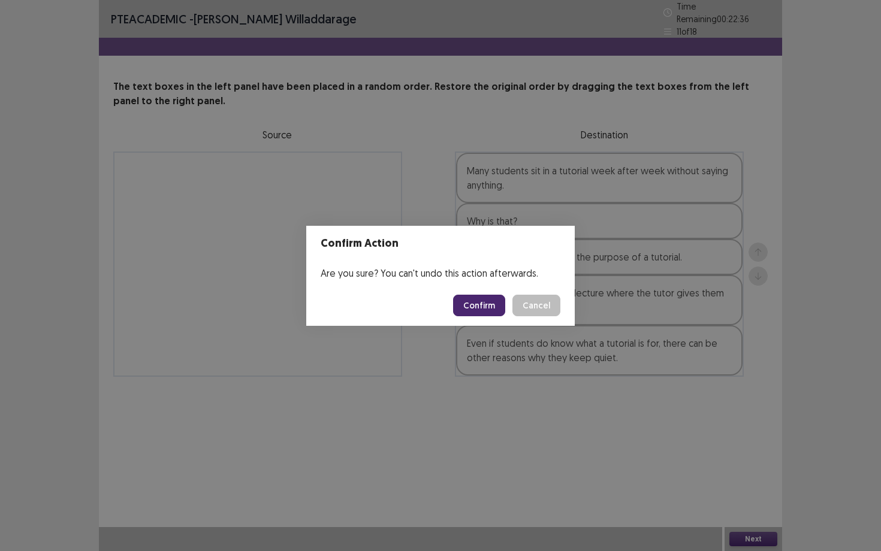
click at [478, 306] on button "Confirm" at bounding box center [479, 306] width 52 height 22
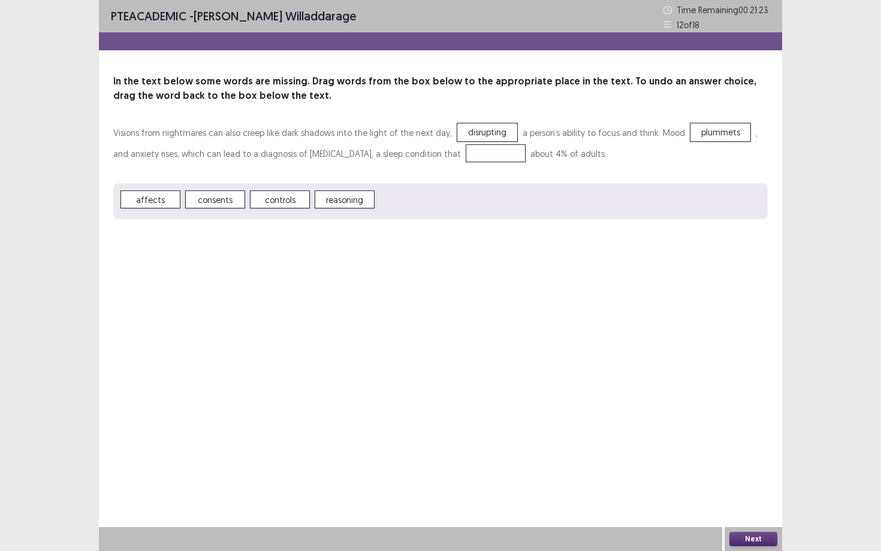
click at [149, 192] on span "affects" at bounding box center [150, 200] width 60 height 18
click at [763, 498] on button "Next" at bounding box center [753, 539] width 48 height 14
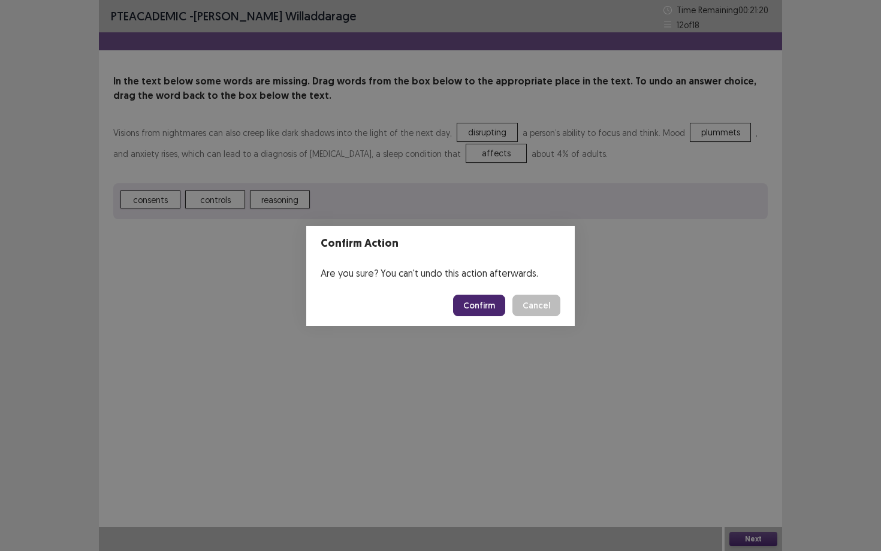
click at [503, 299] on button "Confirm" at bounding box center [479, 306] width 52 height 22
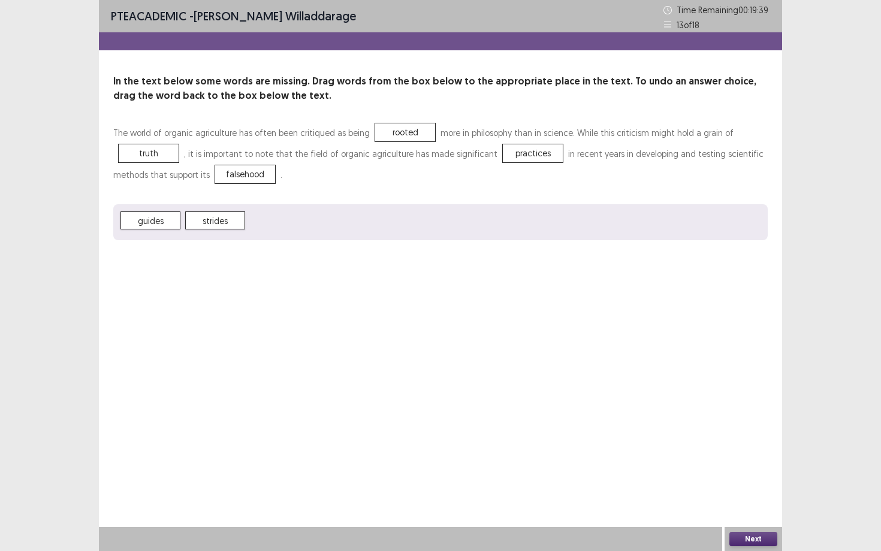
click at [736, 498] on button "Next" at bounding box center [753, 539] width 48 height 14
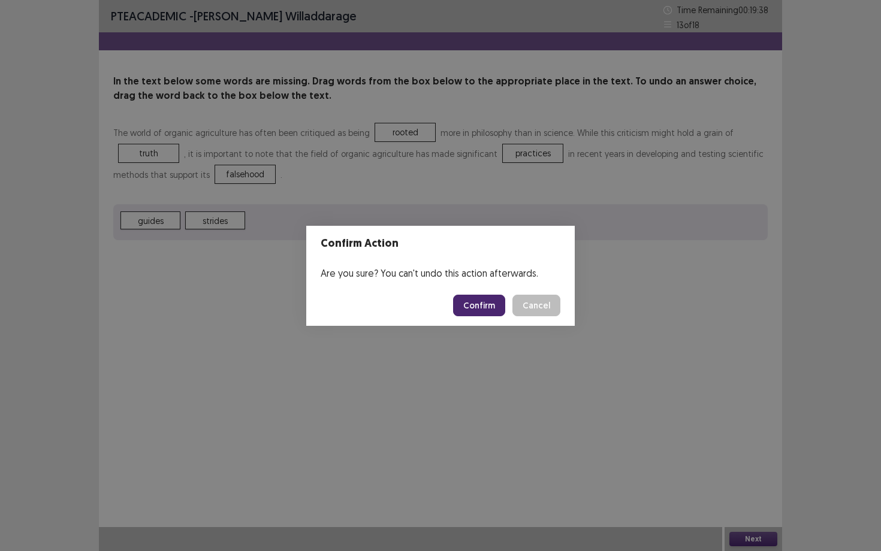
click at [480, 305] on button "Confirm" at bounding box center [479, 306] width 52 height 22
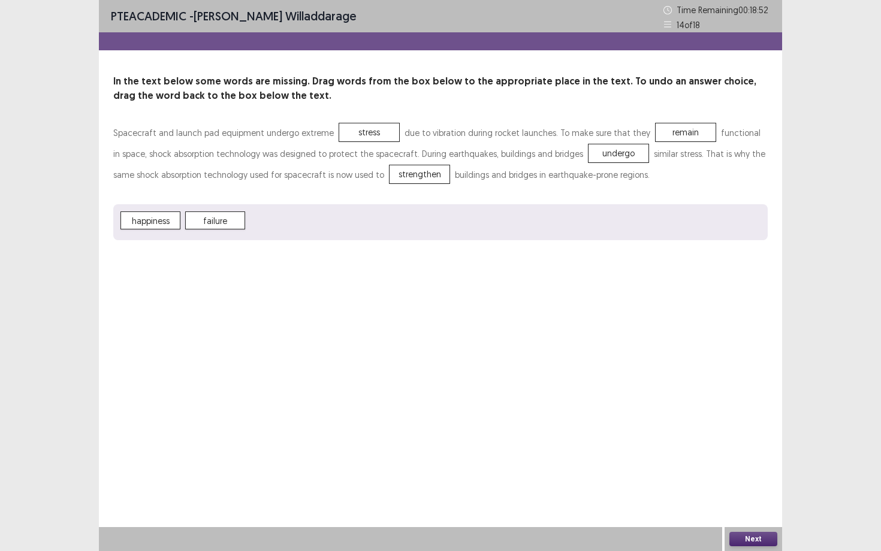
click at [739, 498] on button "Next" at bounding box center [753, 539] width 48 height 14
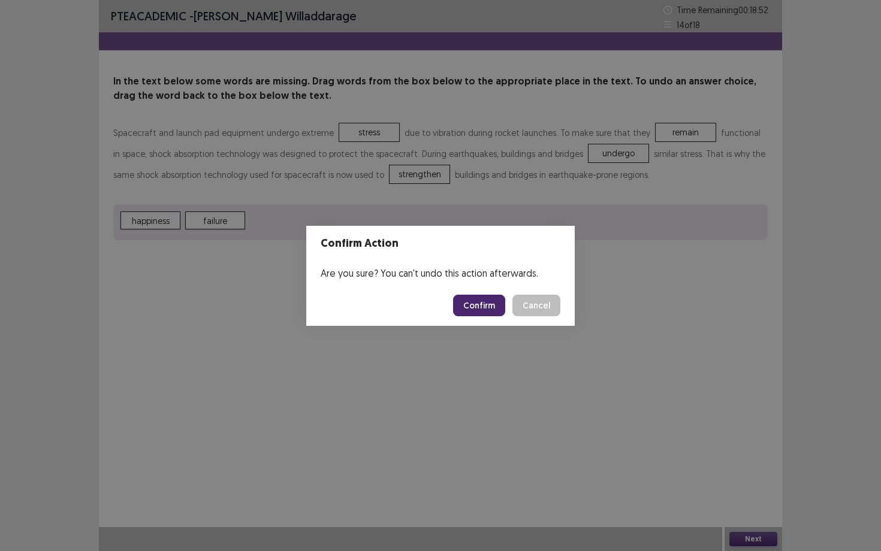
click at [483, 315] on button "Confirm" at bounding box center [479, 306] width 52 height 22
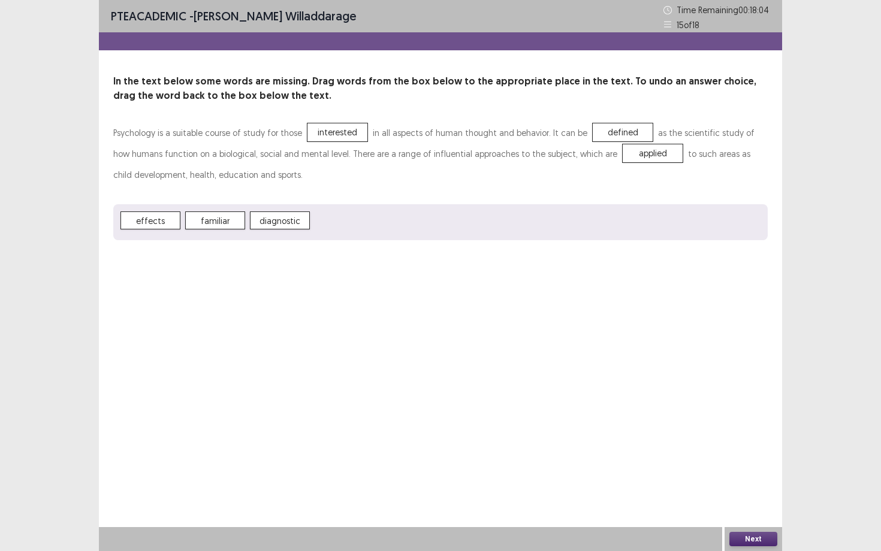
click at [747, 498] on button "Next" at bounding box center [753, 539] width 48 height 14
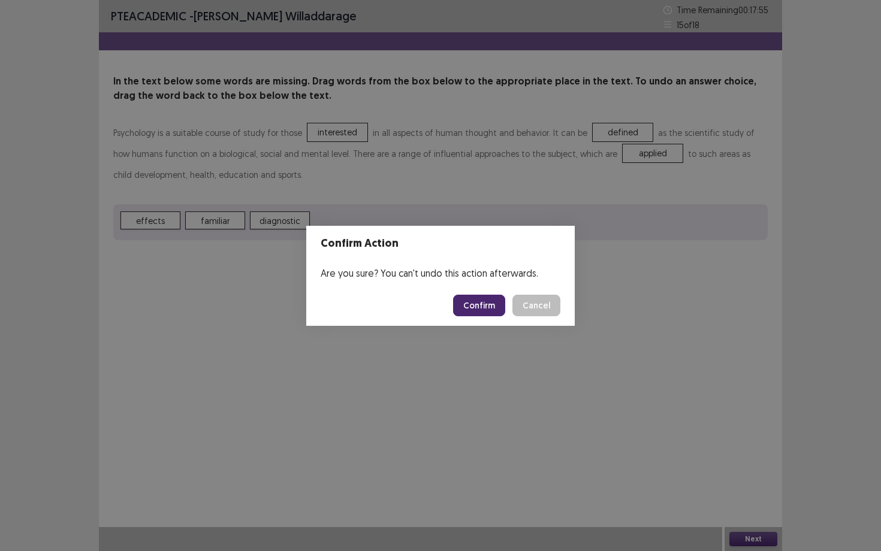
click at [481, 309] on button "Confirm" at bounding box center [479, 306] width 52 height 22
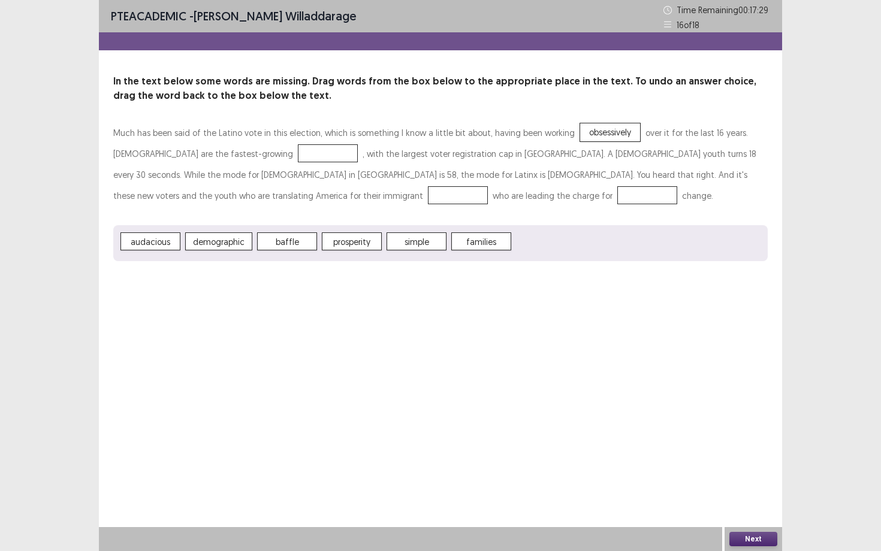
drag, startPoint x: 288, startPoint y: 243, endPoint x: 597, endPoint y: 132, distance: 328.7
click at [750, 498] on button "Next" at bounding box center [753, 539] width 48 height 14
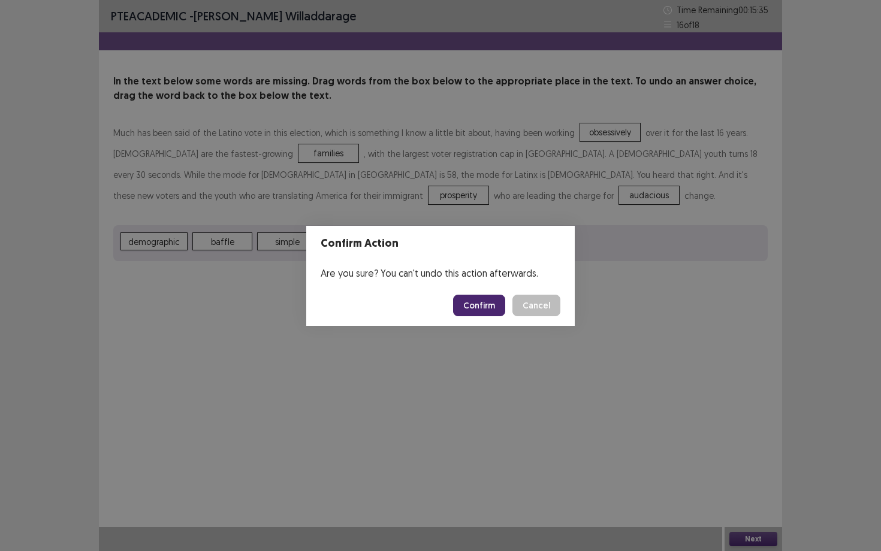
click at [473, 291] on footer "Confirm Cancel" at bounding box center [440, 305] width 268 height 41
click at [476, 310] on button "Confirm" at bounding box center [479, 306] width 52 height 22
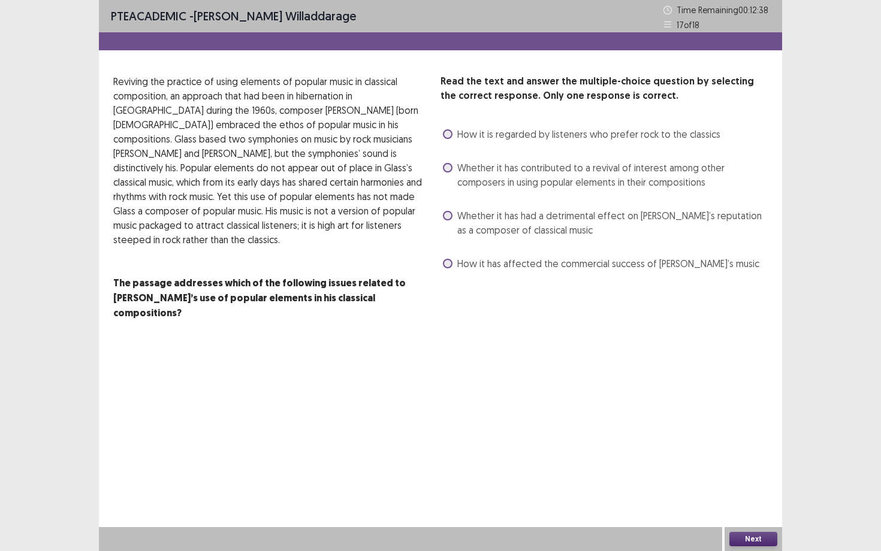
click at [317, 188] on p "Reviving the practice of using elements of popular music in classical compositi…" at bounding box center [272, 160] width 318 height 173
click at [526, 178] on span "Whether it has contributed to a revival of interest among other composers in us…" at bounding box center [612, 175] width 310 height 29
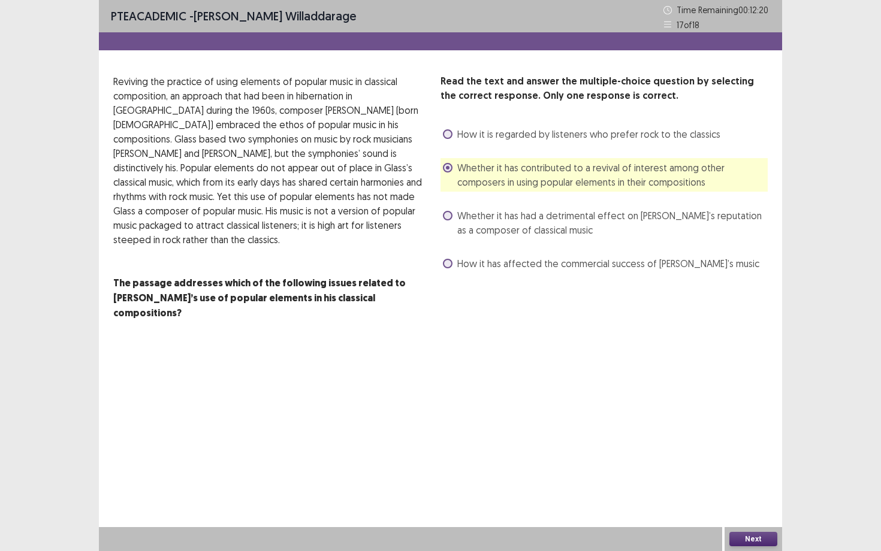
click at [754, 498] on div "Next" at bounding box center [753, 539] width 58 height 24
click at [754, 498] on button "Next" at bounding box center [753, 539] width 48 height 14
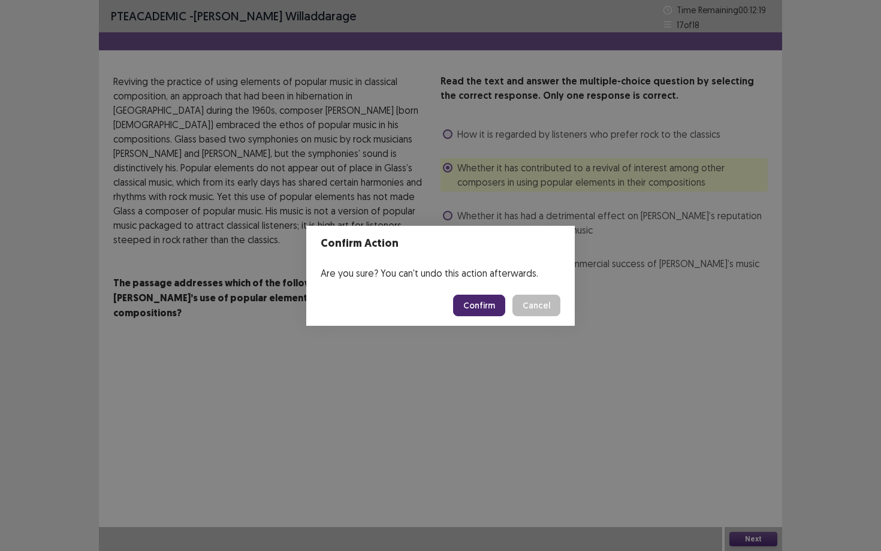
click at [484, 320] on footer "Confirm Cancel" at bounding box center [440, 305] width 268 height 41
click at [485, 316] on footer "Confirm Cancel" at bounding box center [440, 305] width 268 height 41
click at [487, 312] on button "Confirm" at bounding box center [479, 306] width 52 height 22
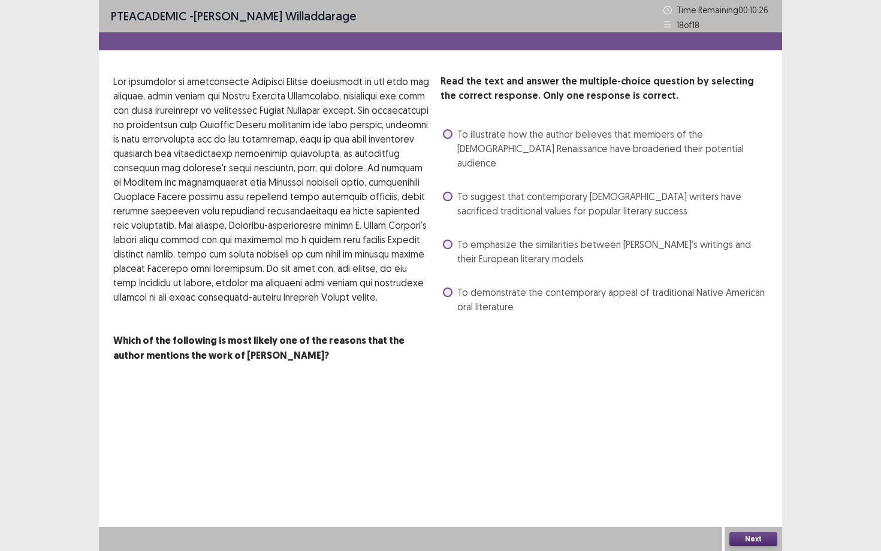
click at [476, 296] on span "To demonstrate the contemporary appeal of traditional Native American oral lite…" at bounding box center [612, 299] width 310 height 29
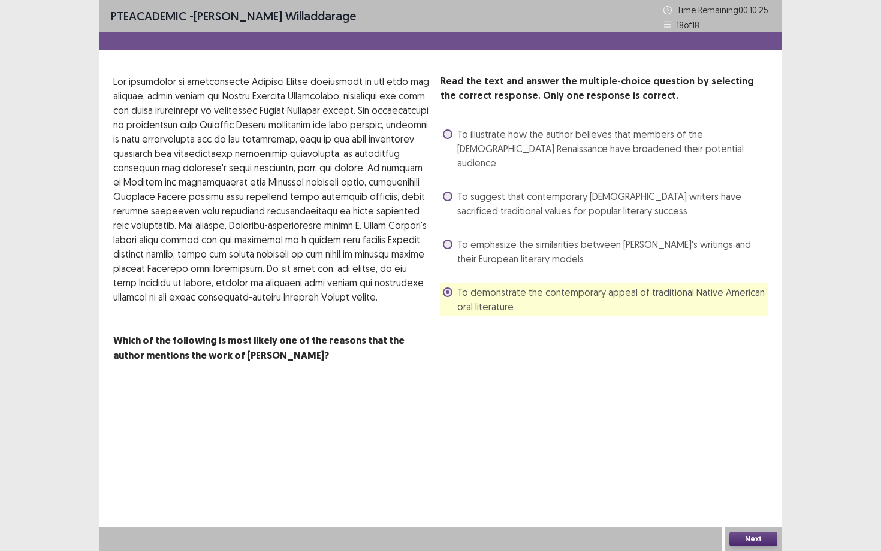
click at [751, 498] on button "Next" at bounding box center [753, 539] width 48 height 14
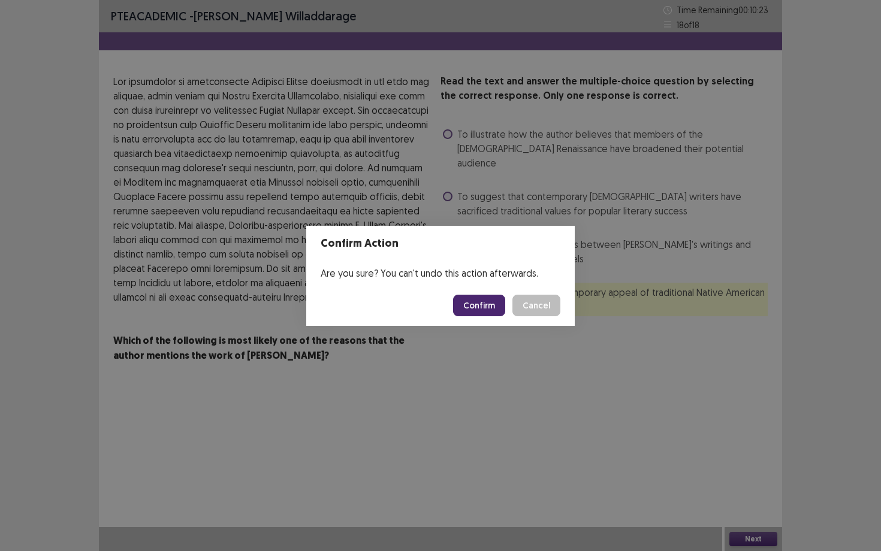
click at [496, 312] on button "Confirm" at bounding box center [479, 306] width 52 height 22
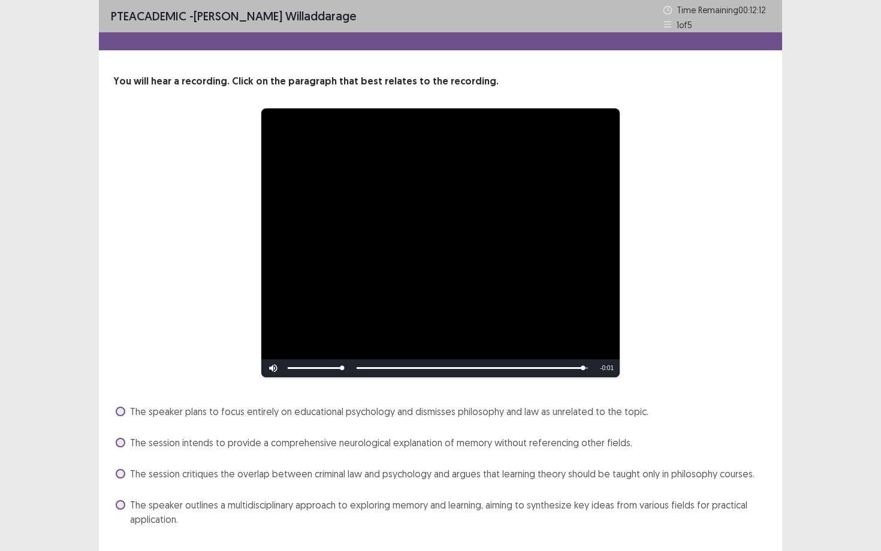
scroll to position [30, 0]
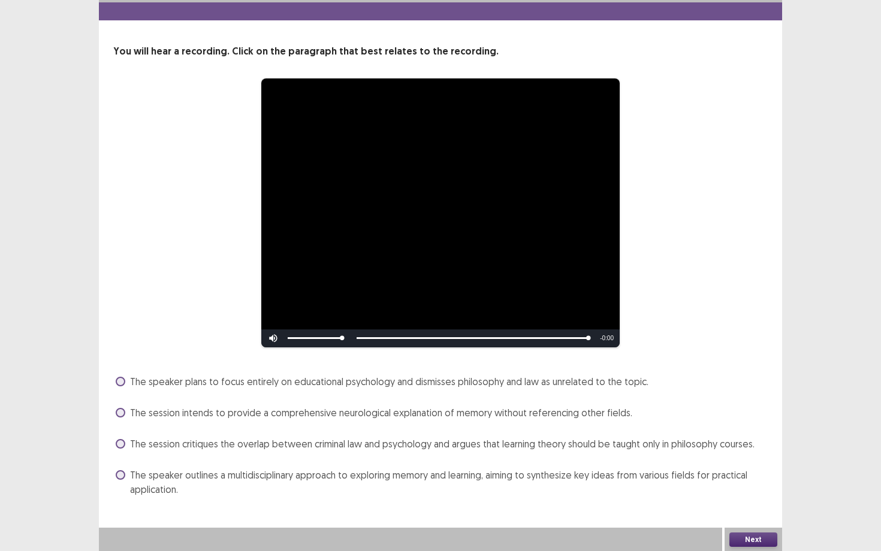
click at [391, 480] on span "The speaker outlines a multidisciplinary approach to exploring memory and learn…" at bounding box center [449, 482] width 638 height 29
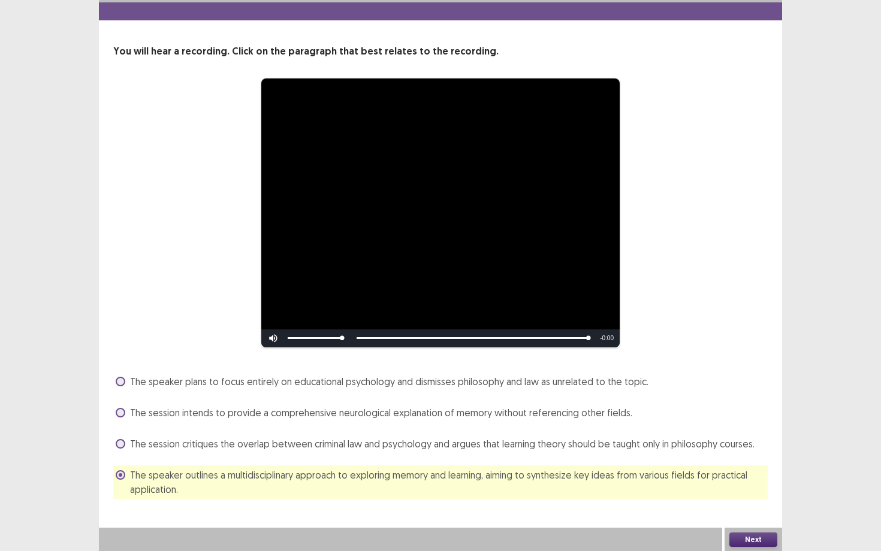
click at [744, 498] on button "Next" at bounding box center [753, 540] width 48 height 14
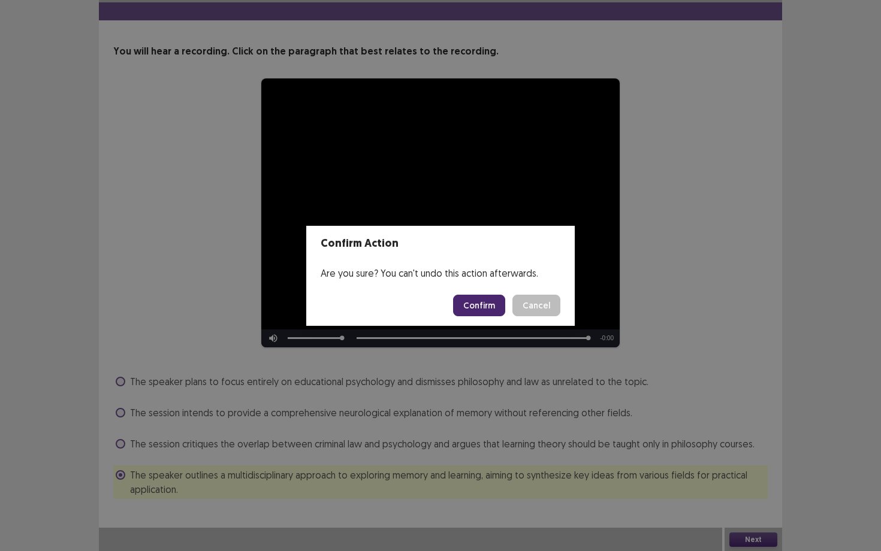
click at [486, 319] on footer "Confirm Cancel" at bounding box center [440, 305] width 268 height 41
click at [486, 308] on button "Confirm" at bounding box center [479, 306] width 52 height 22
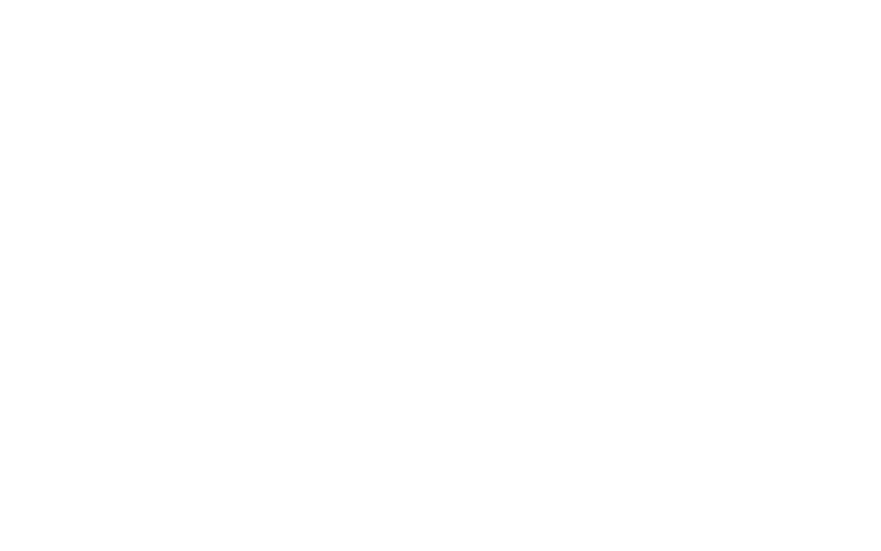
scroll to position [0, 0]
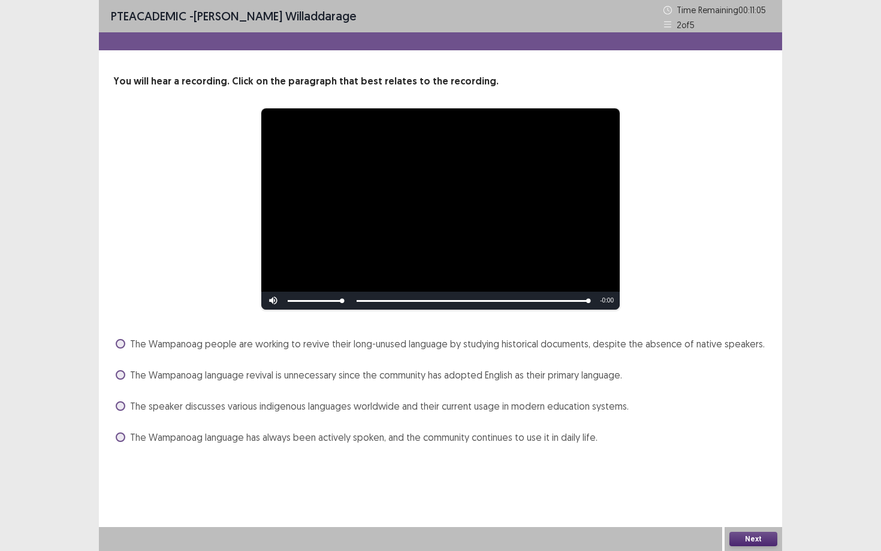
click at [557, 343] on span "The Wampanoag people are working to revive their long-unused language by studyi…" at bounding box center [447, 344] width 635 height 14
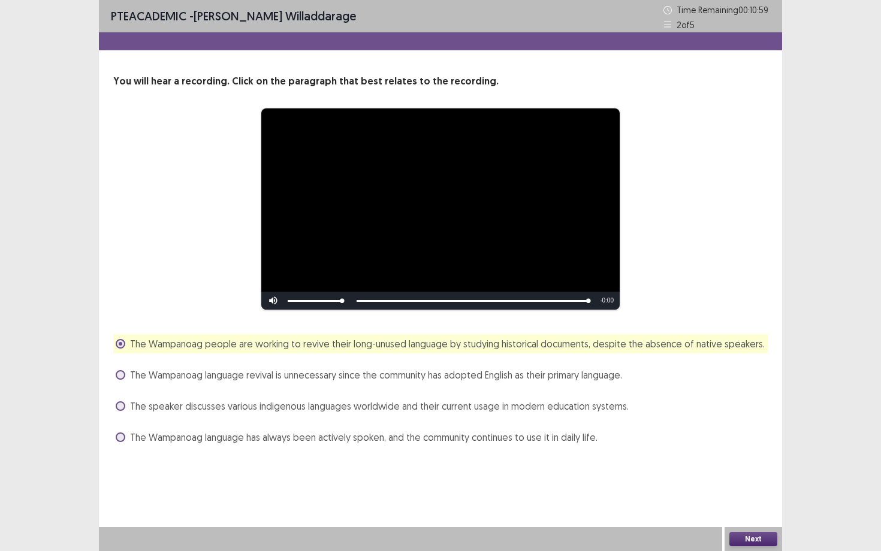
click at [739, 498] on div "Next" at bounding box center [753, 539] width 58 height 24
click at [740, 498] on button "Next" at bounding box center [753, 539] width 48 height 14
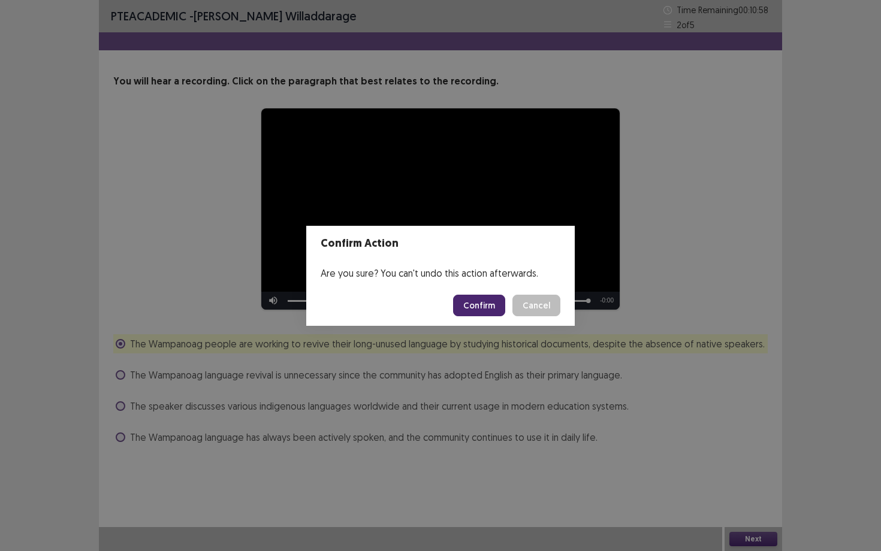
click at [476, 298] on button "Confirm" at bounding box center [479, 306] width 52 height 22
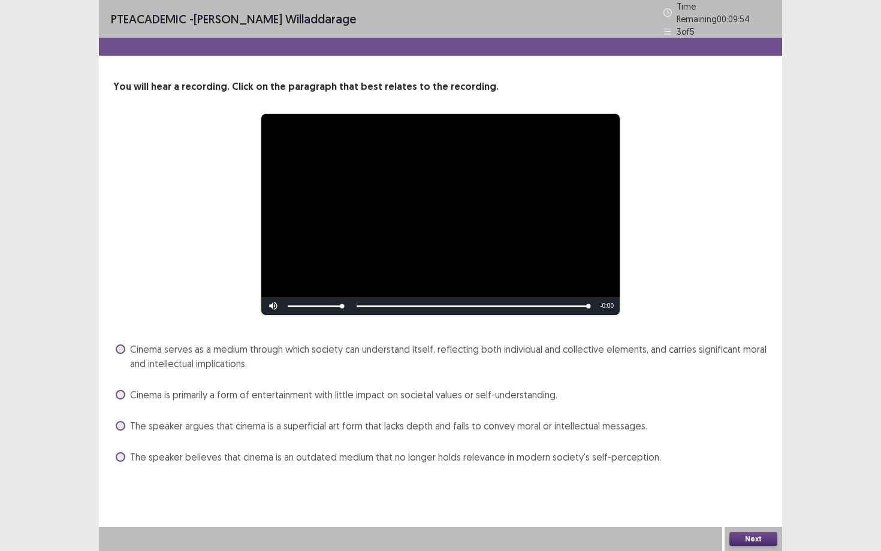
click at [502, 366] on span "Cinema serves as a medium through which society can understand itself, reflecti…" at bounding box center [449, 356] width 638 height 29
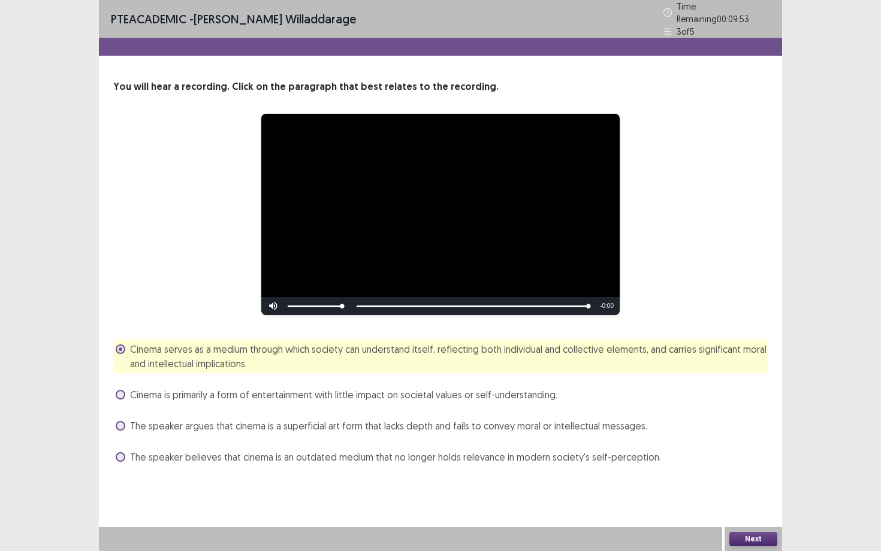
click at [732, 498] on button "Next" at bounding box center [753, 539] width 48 height 14
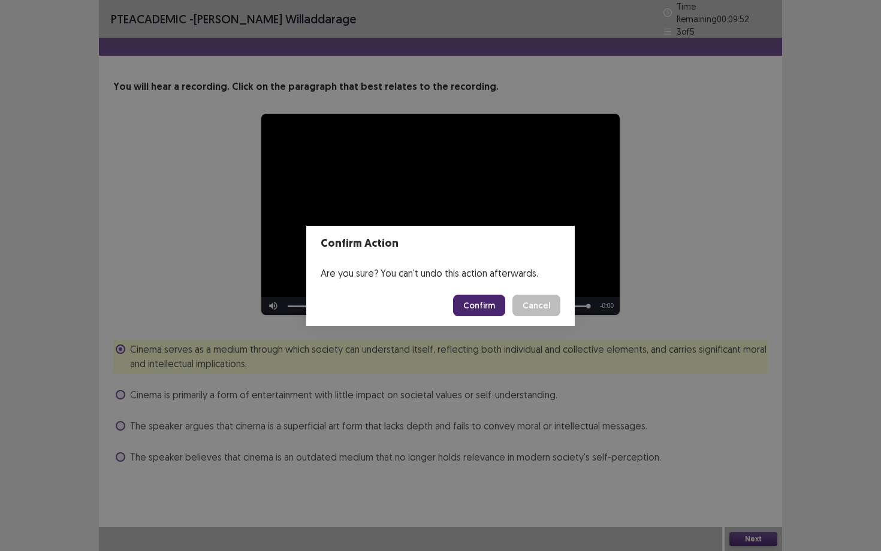
click at [479, 314] on button "Confirm" at bounding box center [479, 306] width 52 height 22
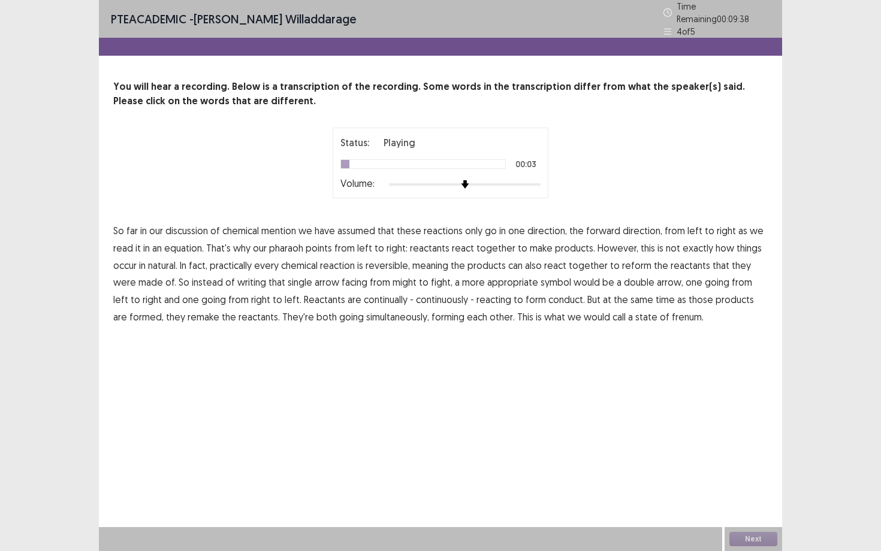
click at [294, 226] on span "mention" at bounding box center [278, 231] width 35 height 14
click at [287, 247] on span "pharaoh" at bounding box center [286, 248] width 34 height 14
click at [166, 265] on span "natural." at bounding box center [162, 265] width 29 height 14
click at [393, 283] on span "might" at bounding box center [405, 282] width 24 height 14
click at [431, 277] on span "fight," at bounding box center [442, 282] width 22 height 14
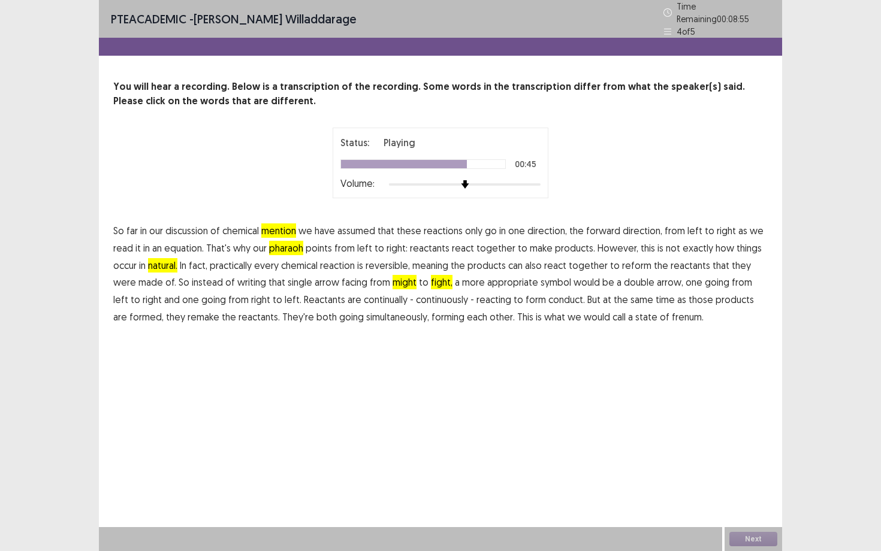
click at [548, 295] on span "conduct." at bounding box center [566, 299] width 37 height 14
click at [672, 316] on span "frenum." at bounding box center [688, 317] width 32 height 14
click at [748, 498] on button "Next" at bounding box center [753, 539] width 48 height 14
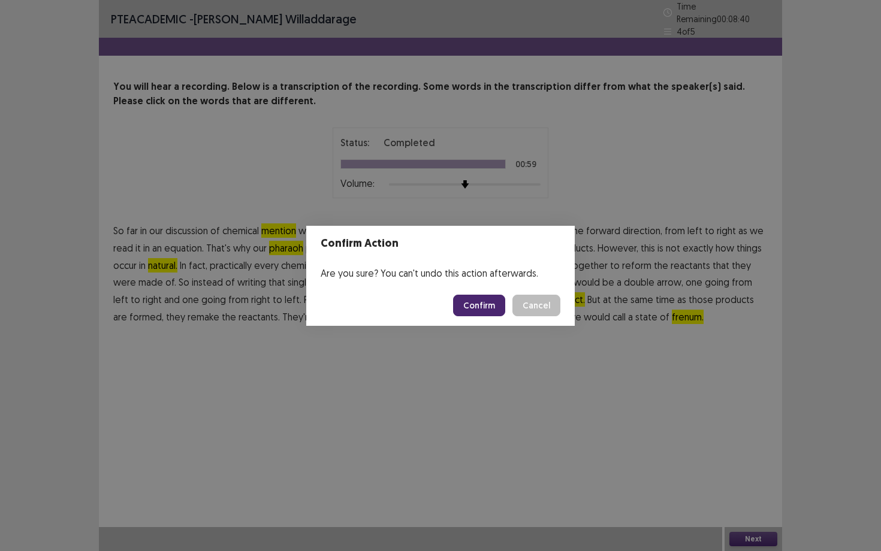
click at [466, 303] on button "Confirm" at bounding box center [479, 306] width 52 height 22
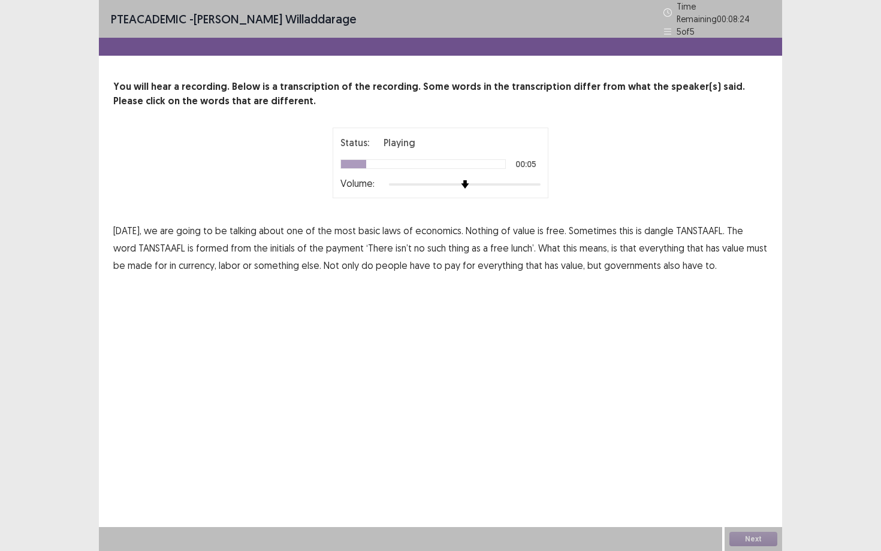
click at [485, 231] on span "Nothing" at bounding box center [482, 231] width 33 height 14
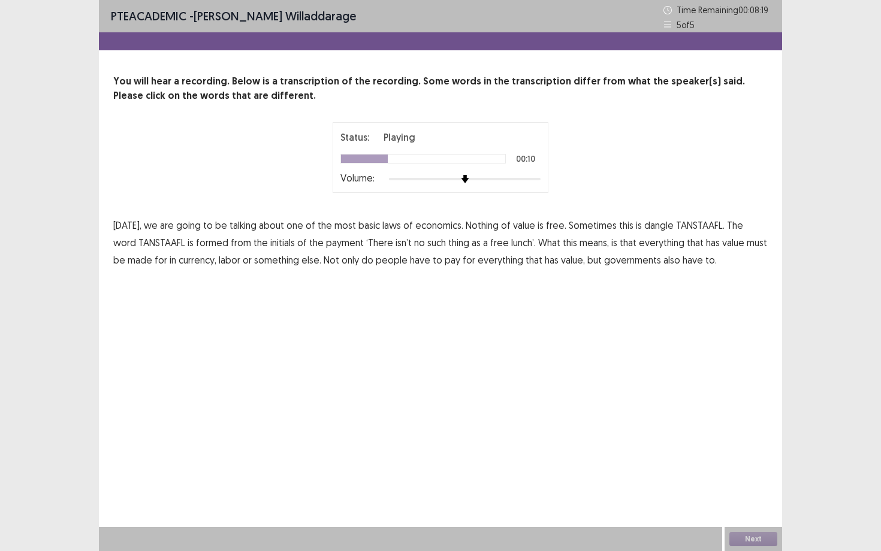
click at [648, 231] on span "dangle" at bounding box center [658, 225] width 29 height 14
click at [326, 248] on span "payment" at bounding box center [345, 243] width 38 height 14
click at [396, 248] on span "isn’t" at bounding box center [404, 243] width 16 height 14
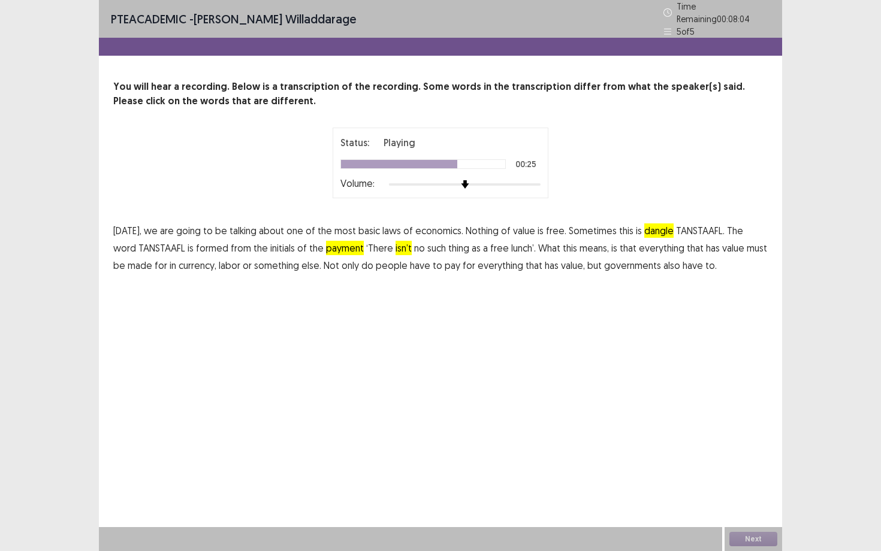
click at [133, 263] on span "made" at bounding box center [140, 265] width 25 height 14
click at [778, 498] on div "Next" at bounding box center [753, 539] width 58 height 24
click at [770, 498] on button "Next" at bounding box center [753, 539] width 48 height 14
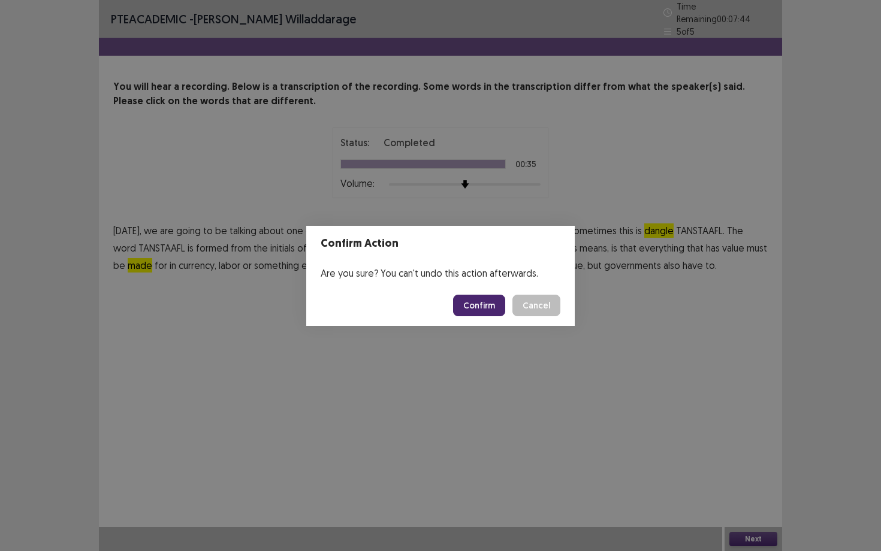
click at [478, 304] on button "Confirm" at bounding box center [479, 306] width 52 height 22
